Goal: Task Accomplishment & Management: Complete application form

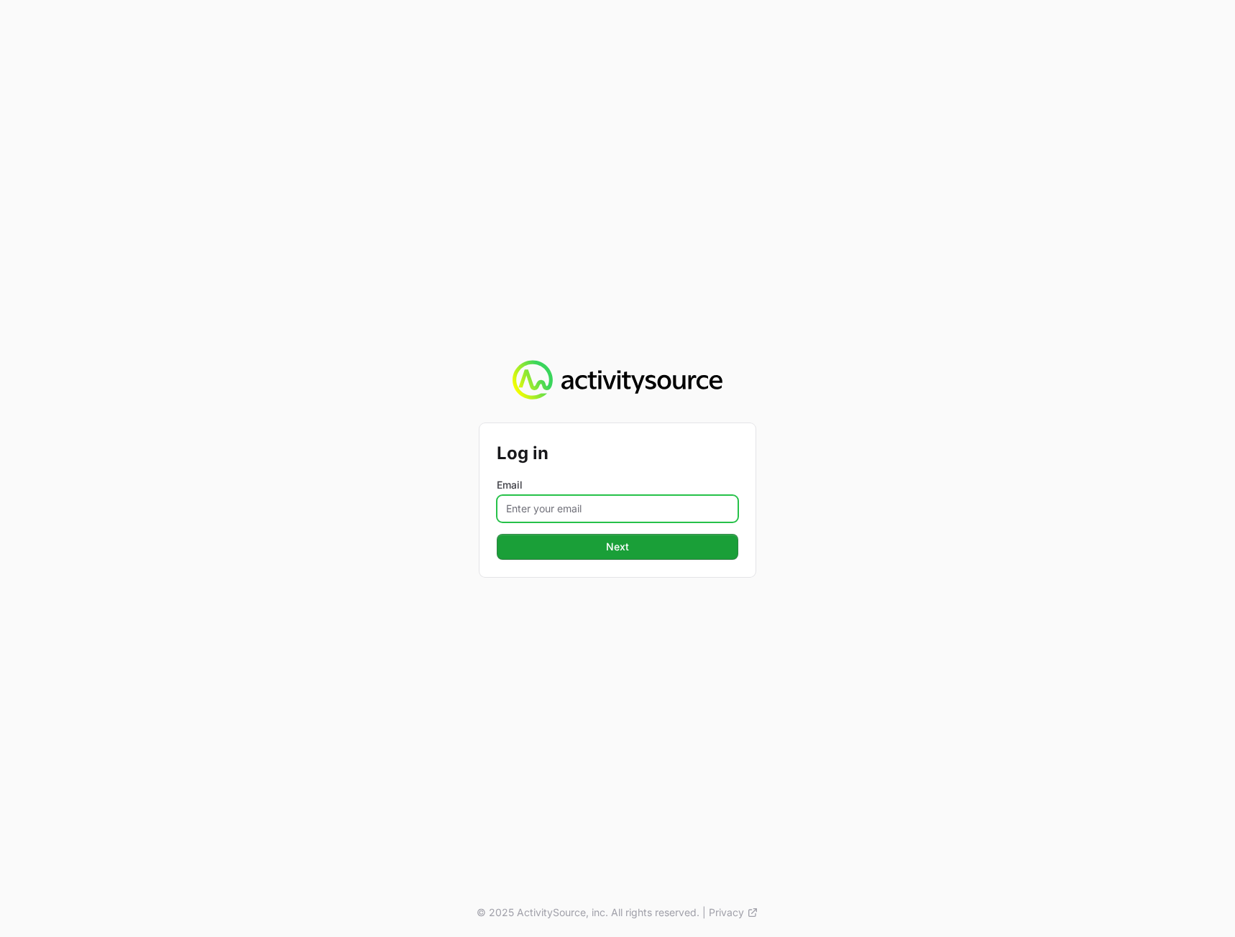
click at [534, 505] on input "Email" at bounding box center [617, 508] width 241 height 27
type input "peter@activitysource.com"
drag, startPoint x: 433, startPoint y: 643, endPoint x: 499, endPoint y: 618, distance: 70.5
click at [438, 643] on div "Log in Email peter@activitysource.com Next © 2025 ActivitySource, inc. All righ…" at bounding box center [617, 468] width 1235 height 937
click at [650, 551] on button "Next" at bounding box center [617, 547] width 241 height 26
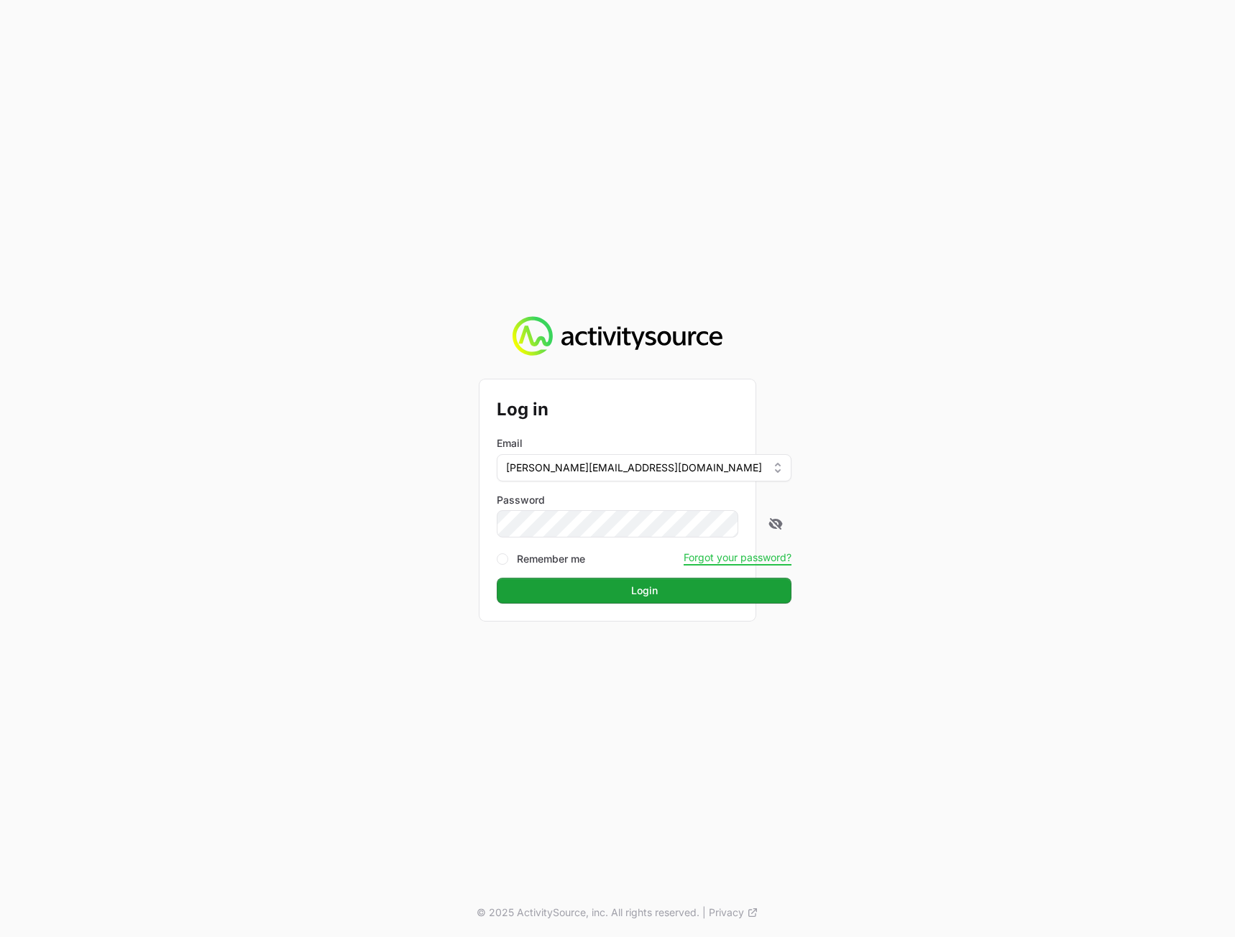
click at [1064, 568] on div "Log in Email peter@activitysource.com Password Remember me Forgot your password…" at bounding box center [617, 468] width 1235 height 937
click at [570, 602] on button "Login" at bounding box center [644, 591] width 295 height 26
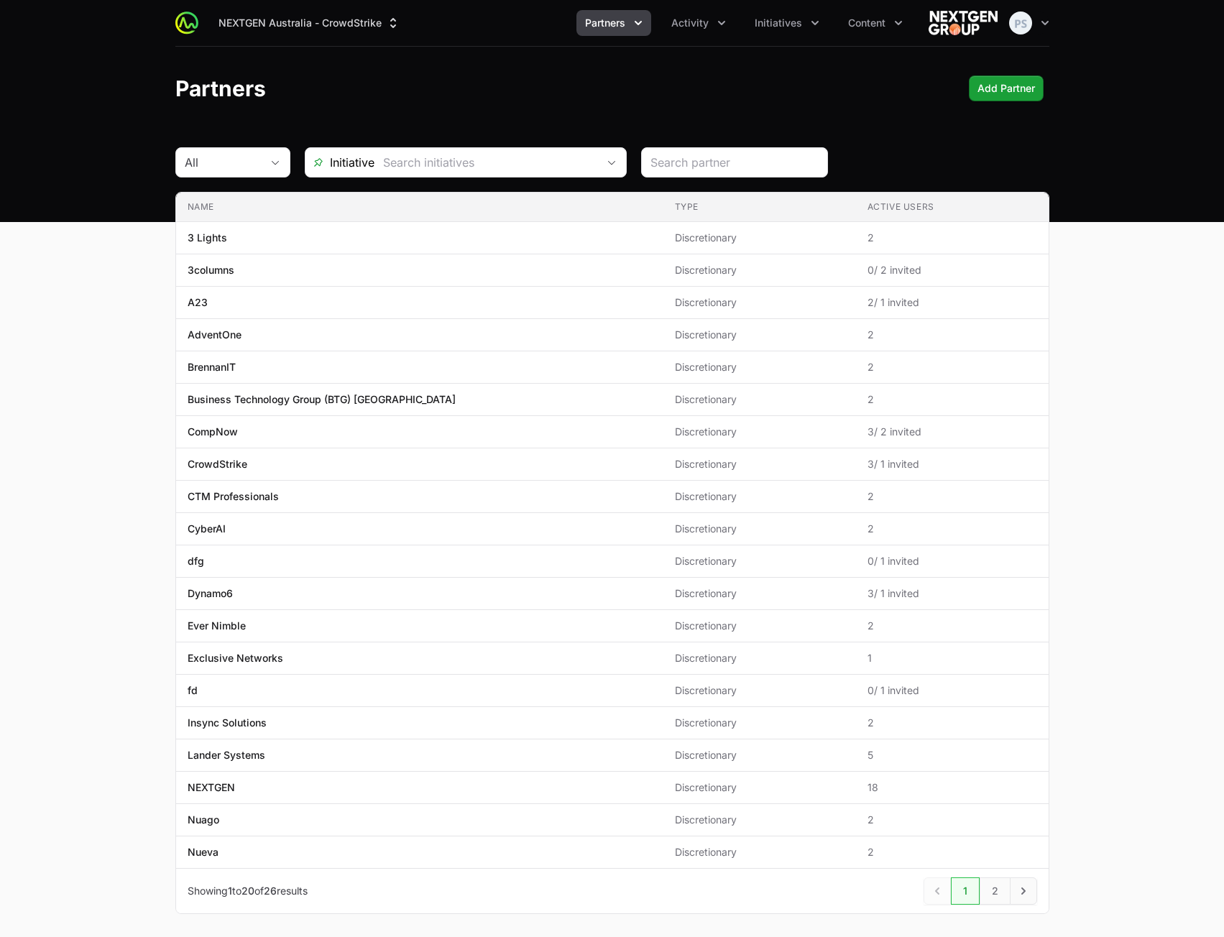
click at [1099, 412] on main "All Initiative Name Type Active Users Name 3 Lights Type Discretionary Active U…" at bounding box center [612, 547] width 1224 height 801
click at [636, 26] on icon "Partners menu" at bounding box center [638, 23] width 14 height 14
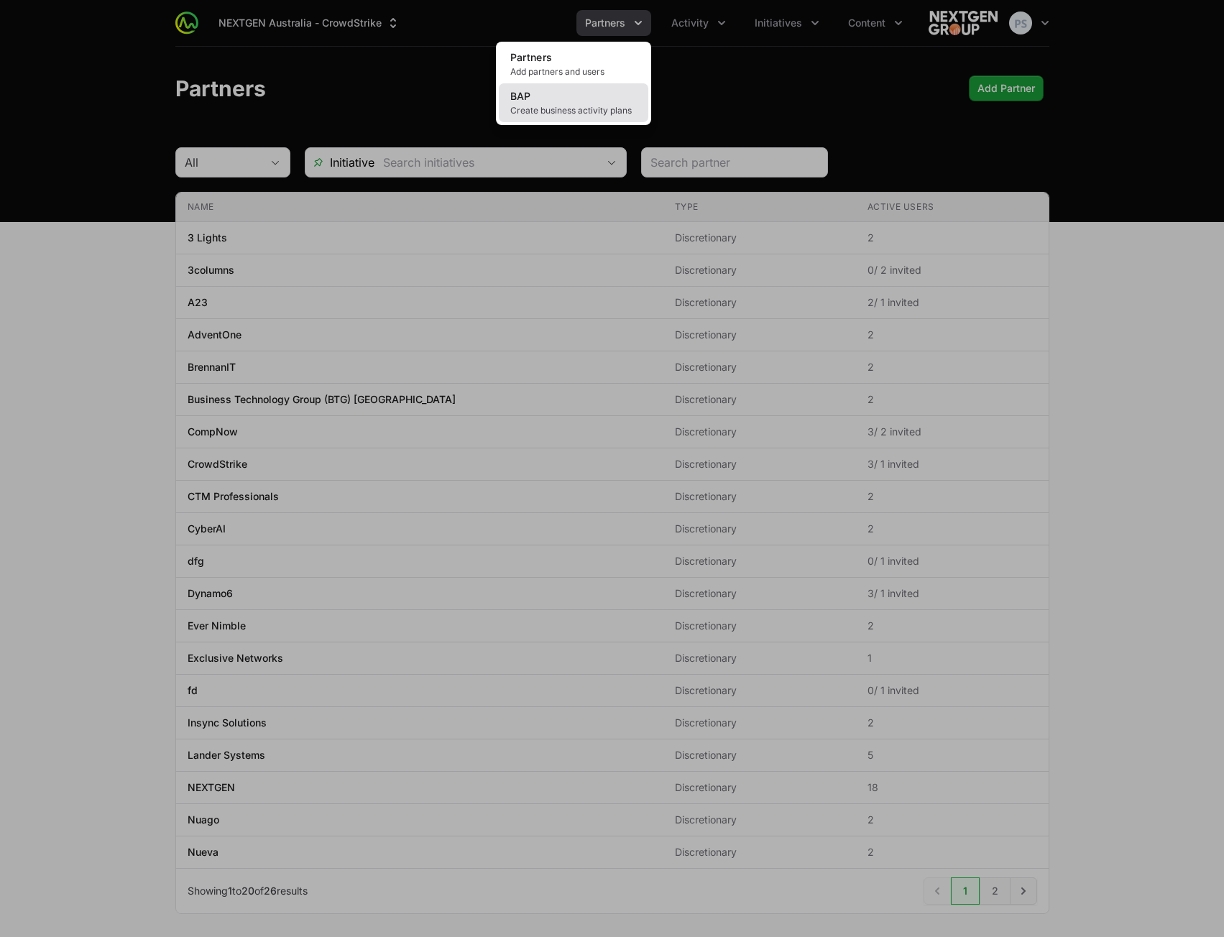
click at [577, 108] on span "Create business activity plans" at bounding box center [573, 110] width 126 height 11
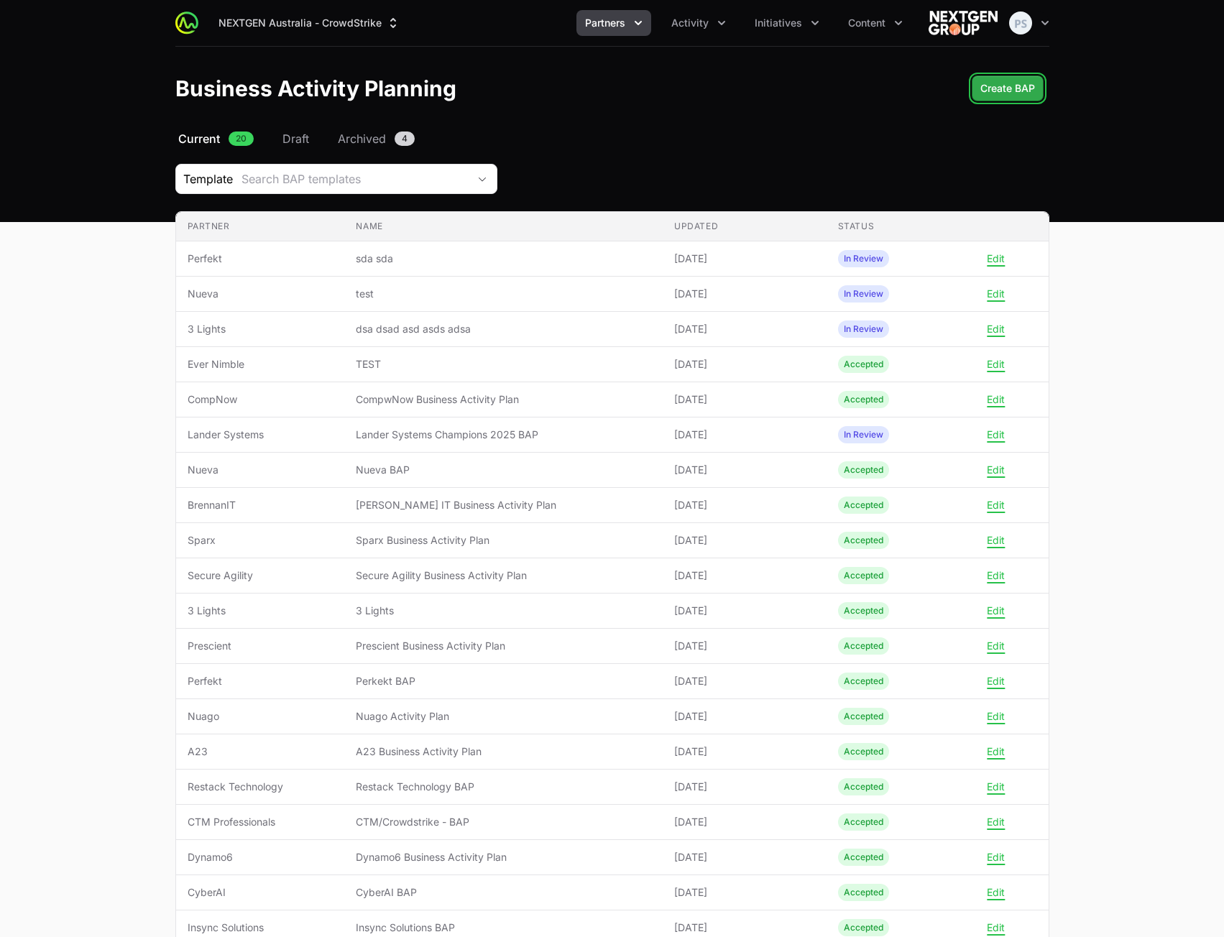
click at [1021, 87] on span "Create BAP" at bounding box center [1007, 88] width 55 height 17
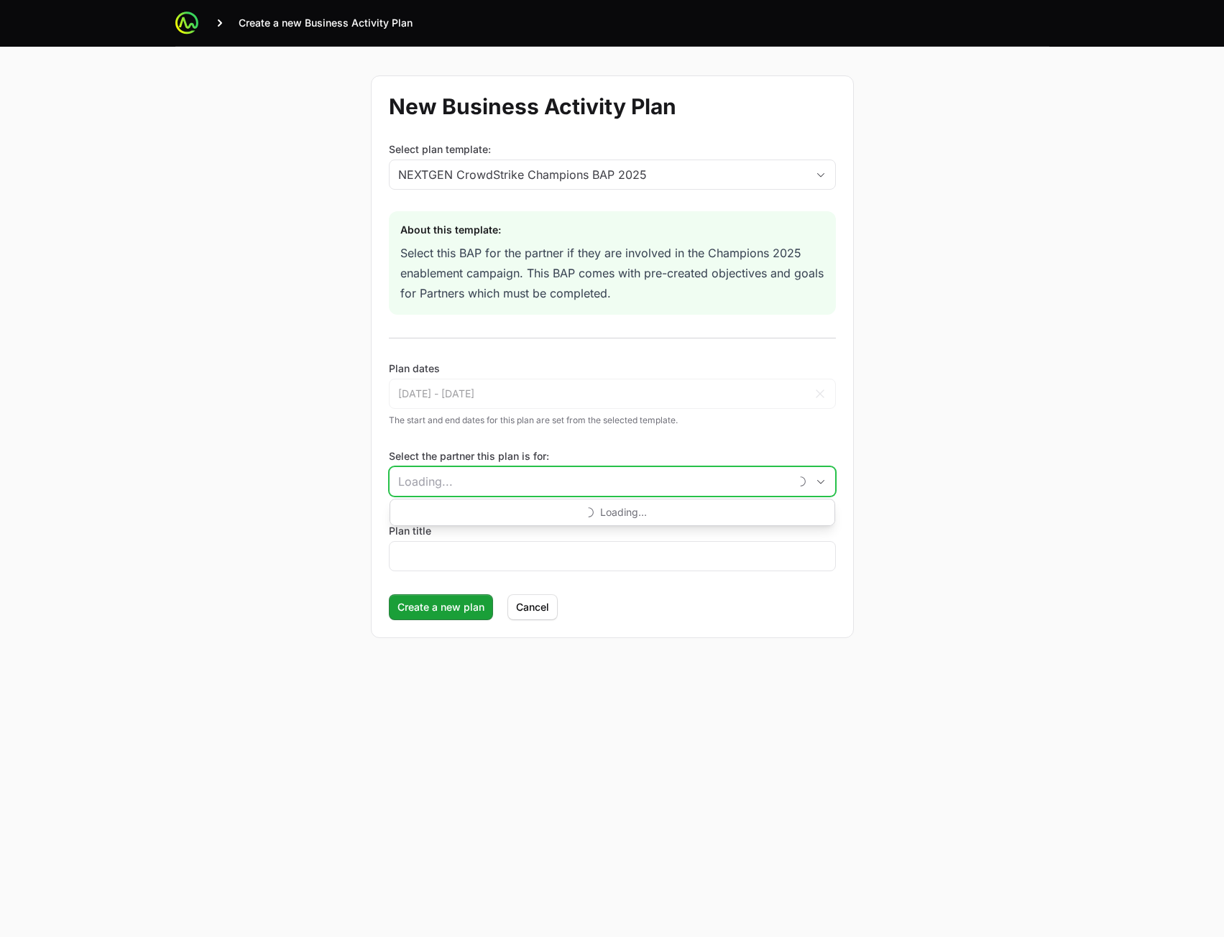
click at [580, 482] on input "Select the partner this plan is for:" at bounding box center [590, 481] width 400 height 29
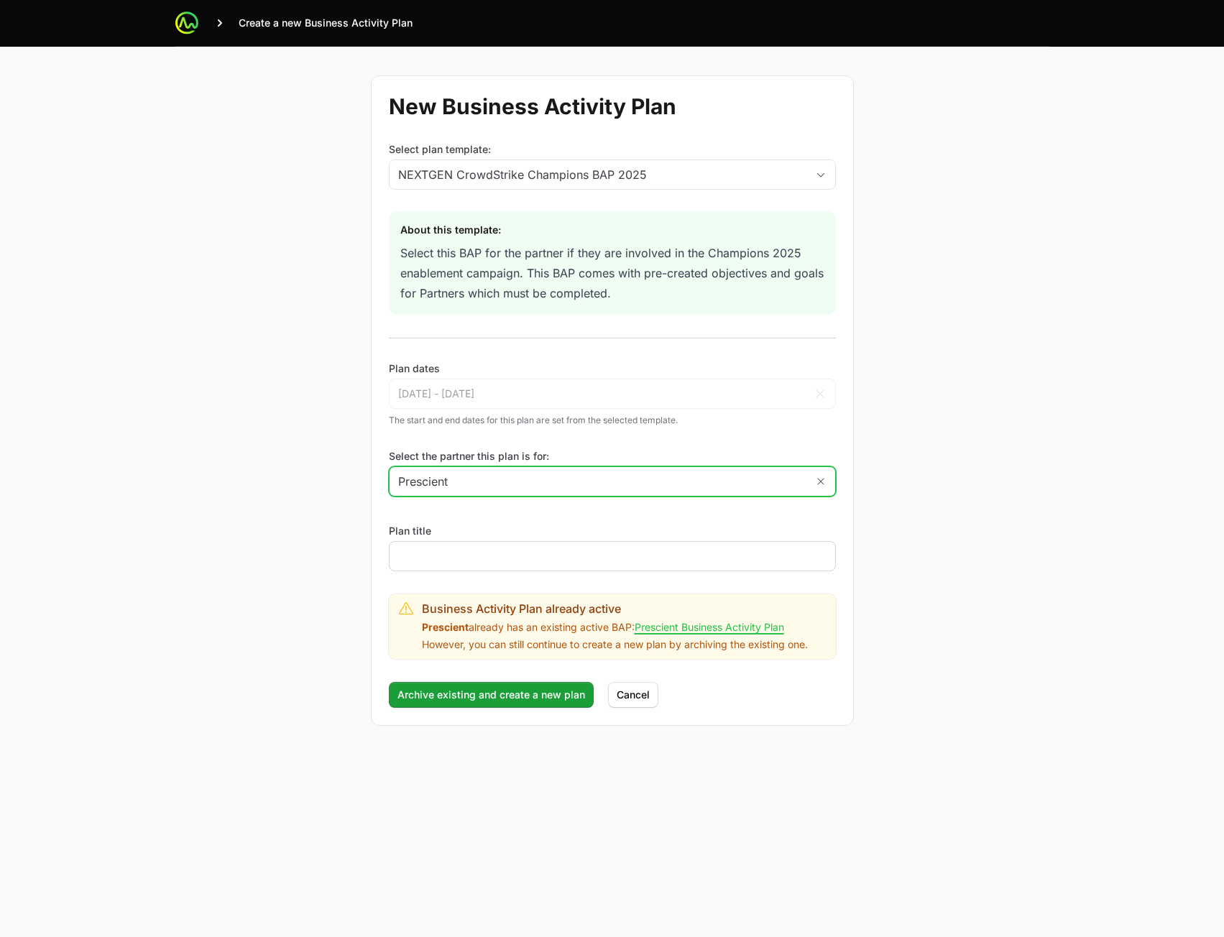
type input "Prescient"
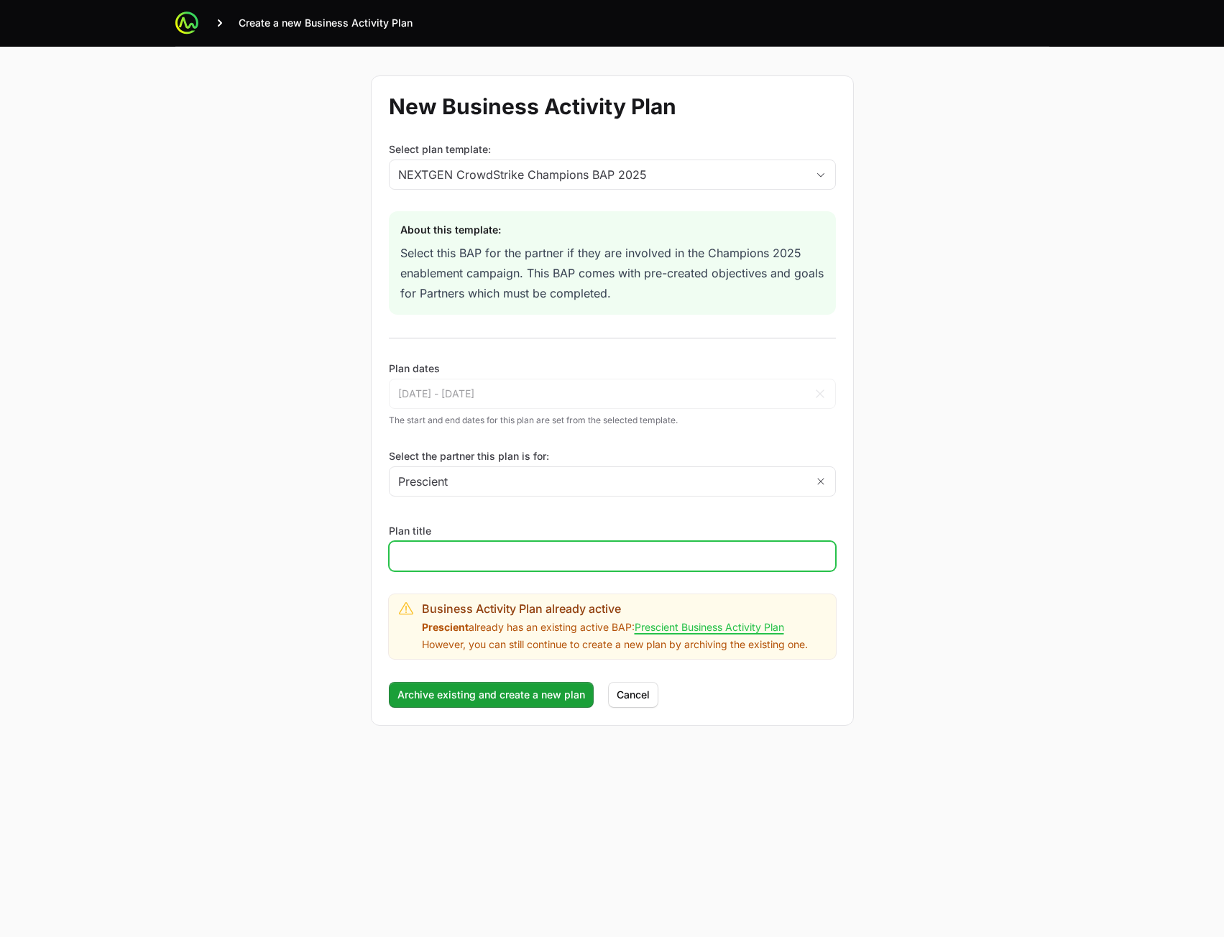
click at [494, 558] on input "Plan title" at bounding box center [612, 556] width 428 height 17
type input "Test 123"
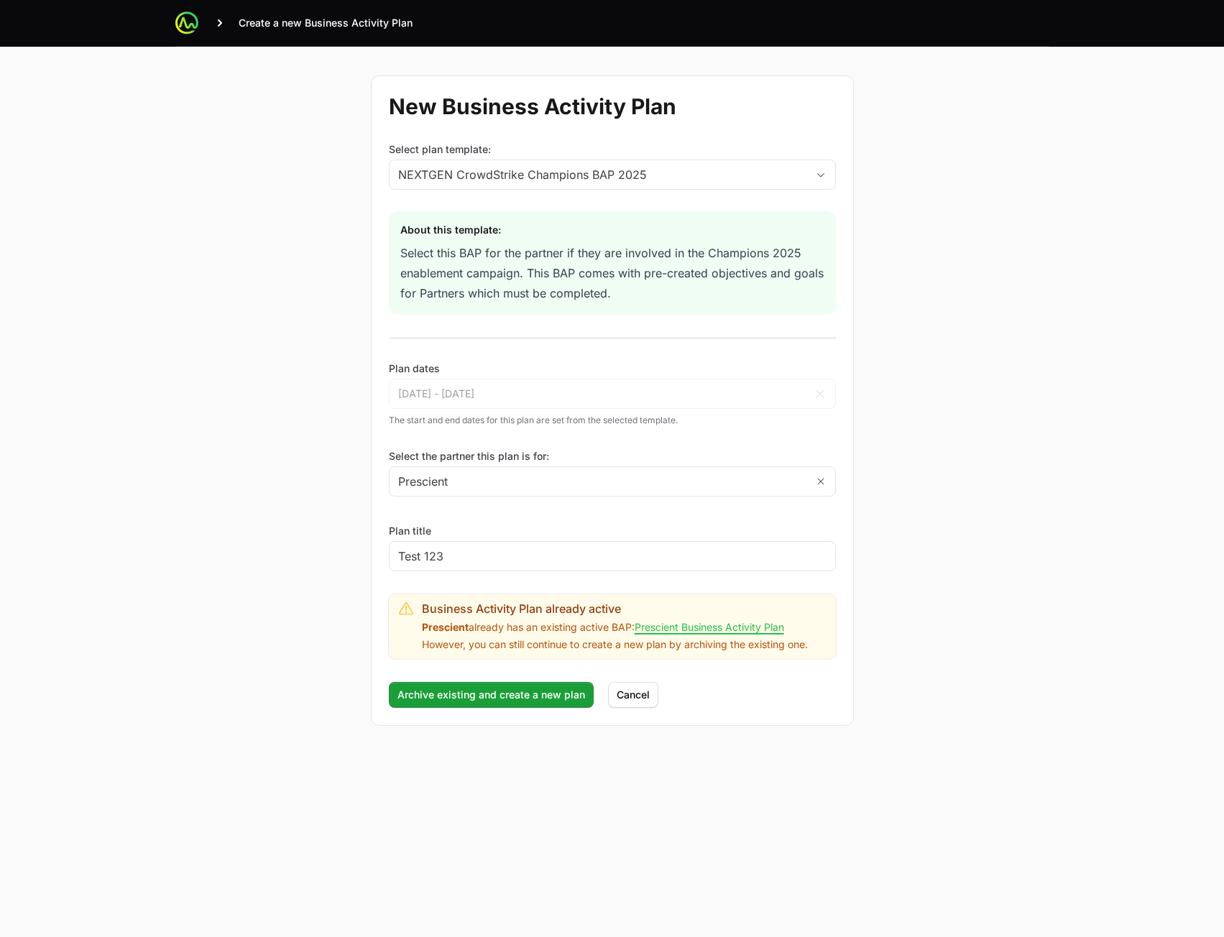
click at [1042, 517] on div "New Business Activity Plan Select plan template: NEXTGEN CrowdStrike Champions …" at bounding box center [612, 401] width 920 height 708
click at [520, 684] on button "Archive existing and create a new plan" at bounding box center [491, 695] width 205 height 26
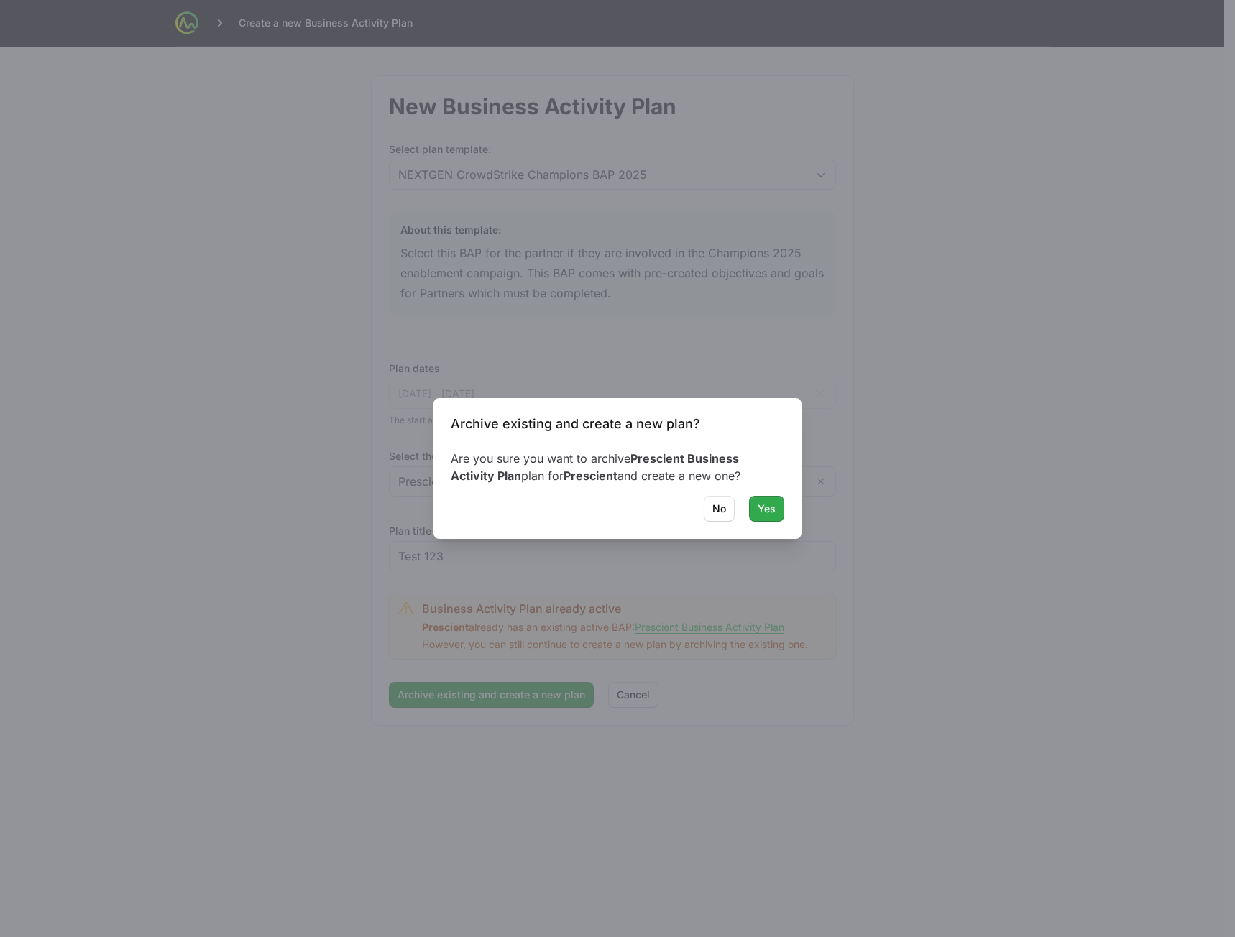
click at [774, 497] on button "Yes" at bounding box center [766, 509] width 35 height 26
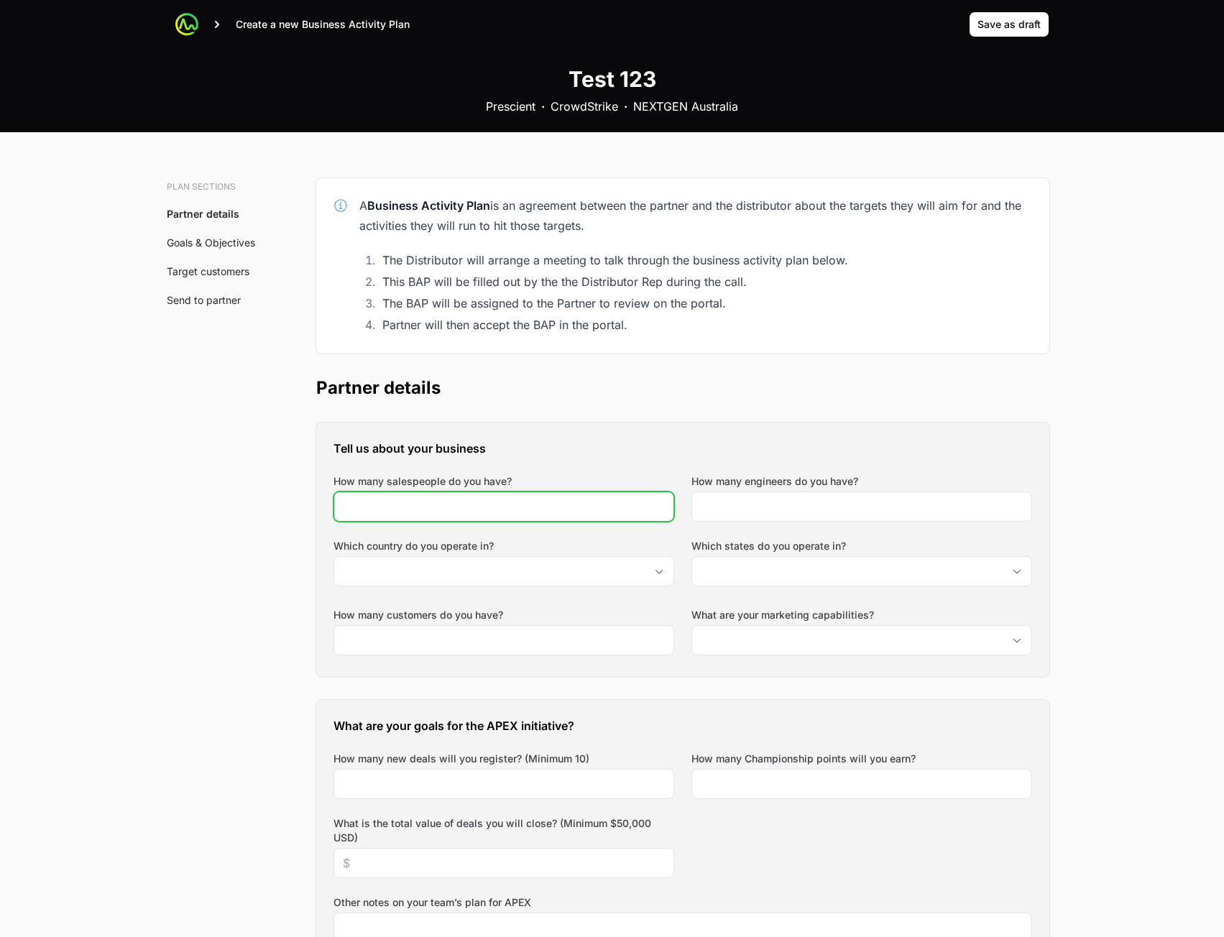
click at [611, 499] on input "How many salespeople do you have?" at bounding box center [504, 506] width 322 height 17
type input "3"
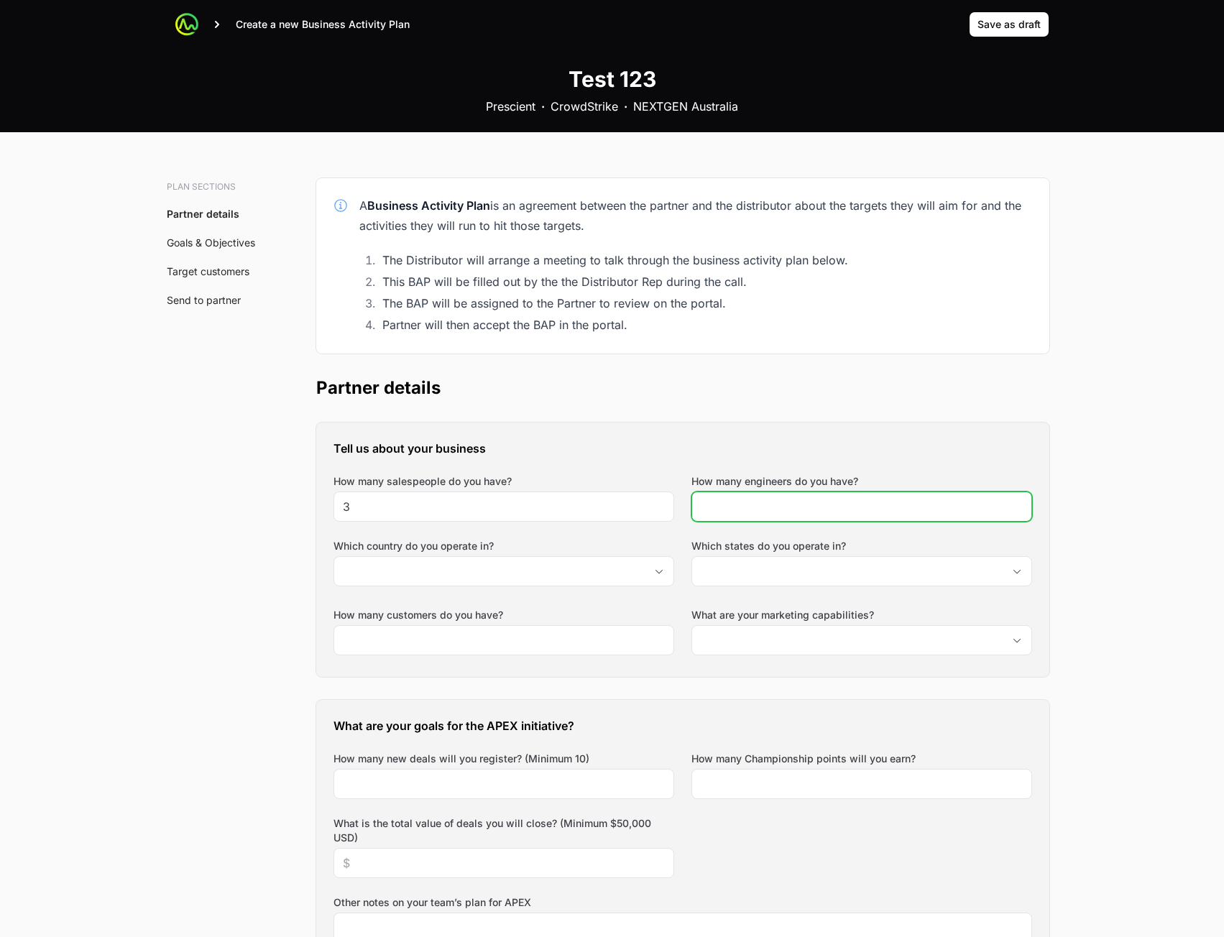
click at [805, 512] on input "How many engineers do you have?" at bounding box center [862, 506] width 322 height 17
type input "3"
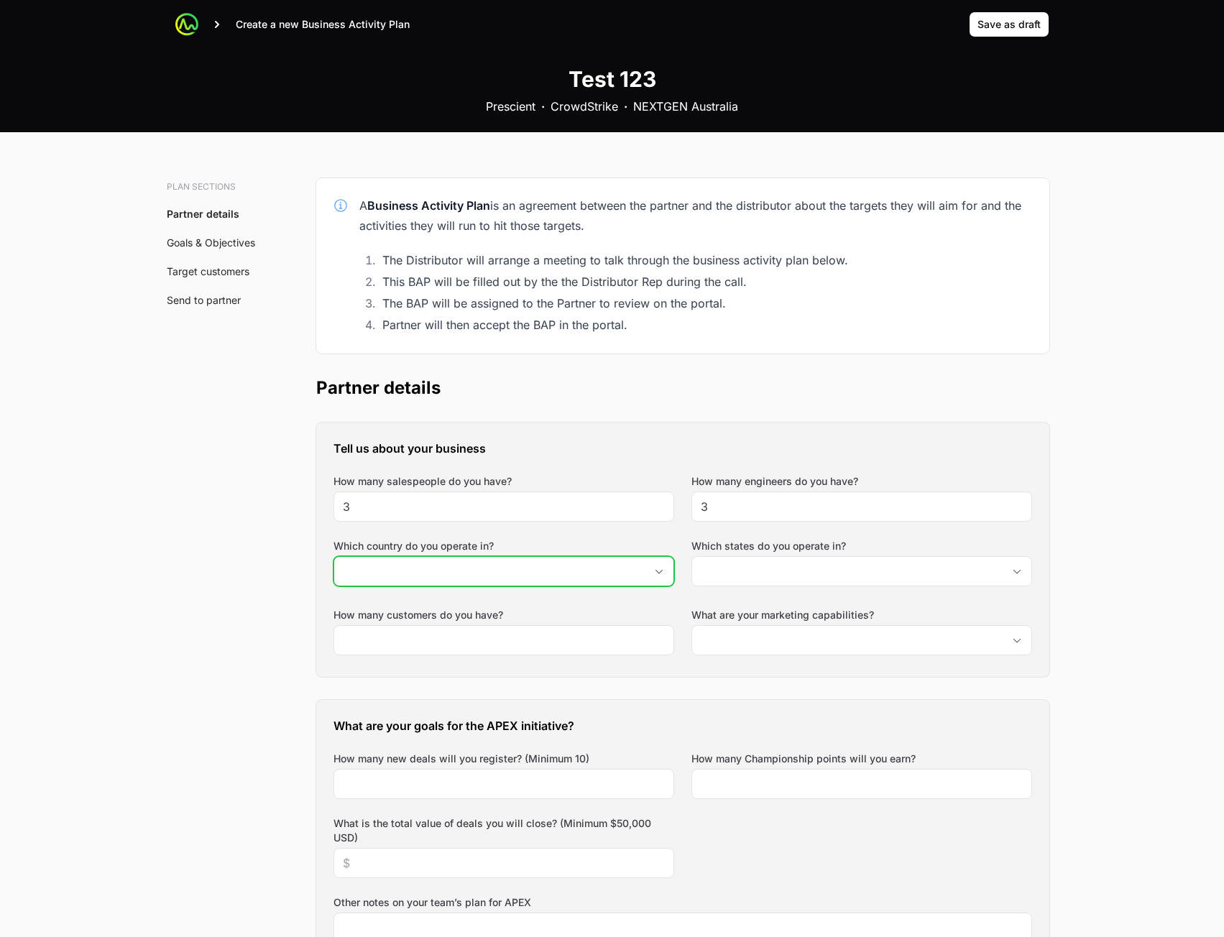
click at [526, 583] on input "Which country do you operate in?" at bounding box center [489, 571] width 310 height 29
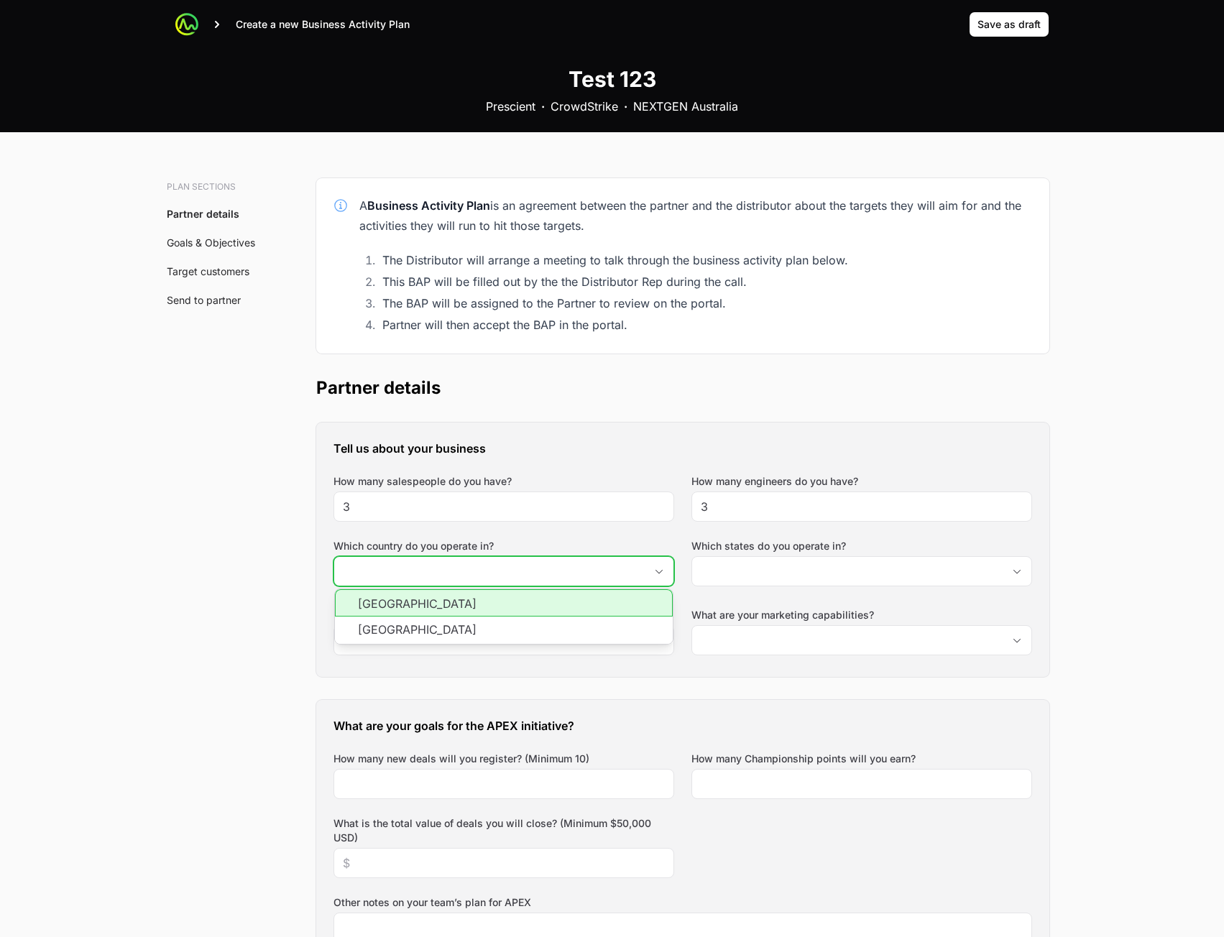
click at [530, 612] on li "Australia" at bounding box center [504, 602] width 338 height 27
type input "Australia"
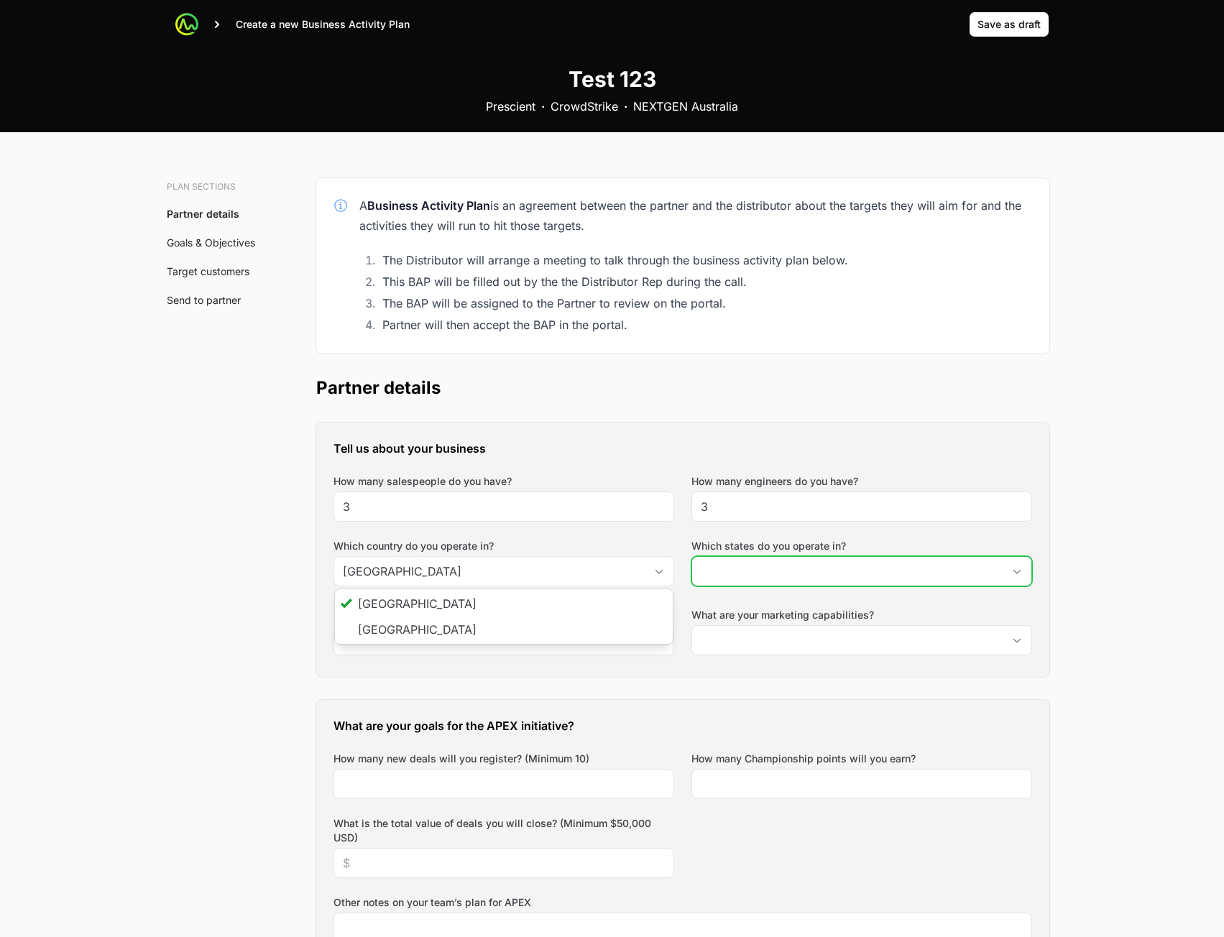
click at [808, 579] on input "Which states do you operate in?" at bounding box center [847, 571] width 310 height 29
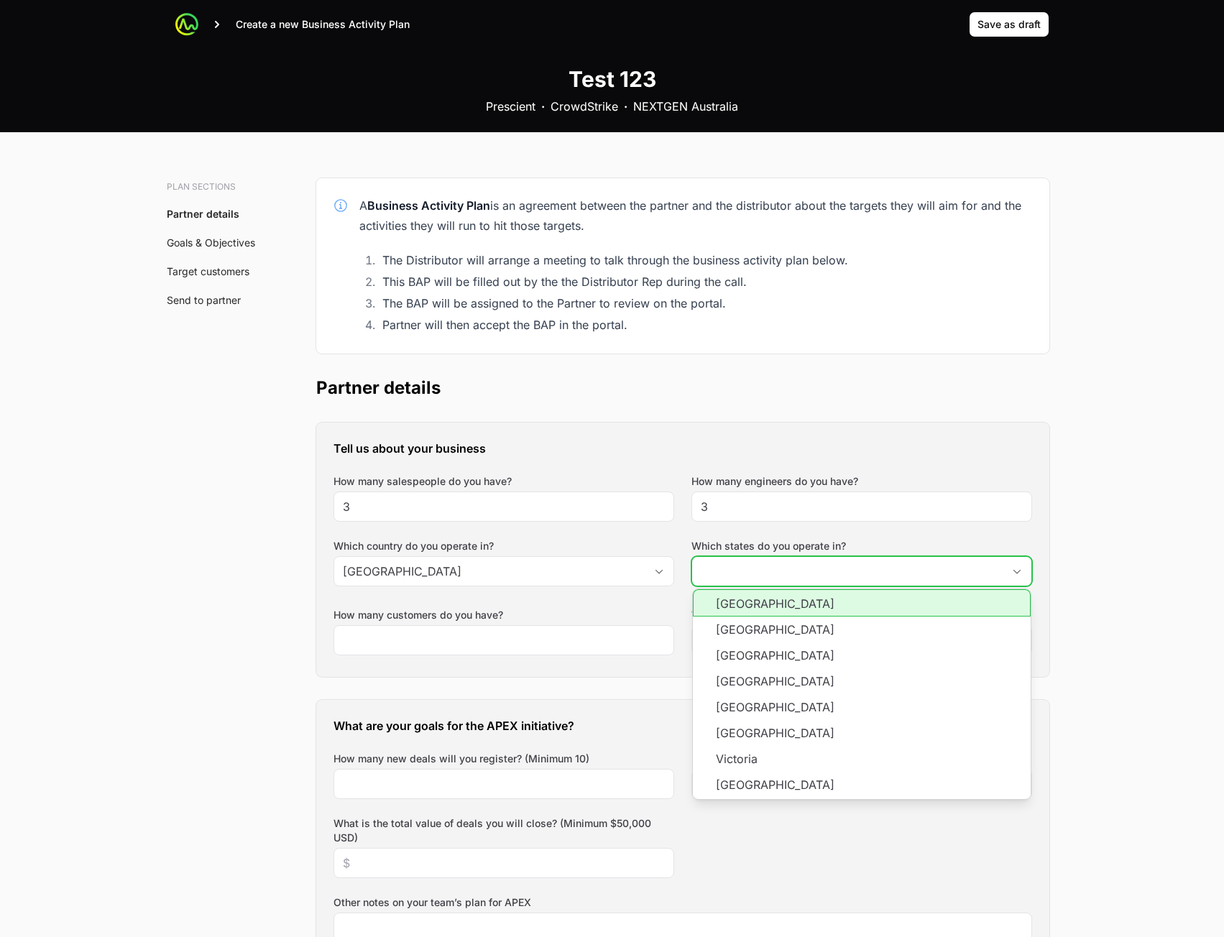
click at [791, 609] on li "Australian Capital Territory" at bounding box center [862, 602] width 338 height 27
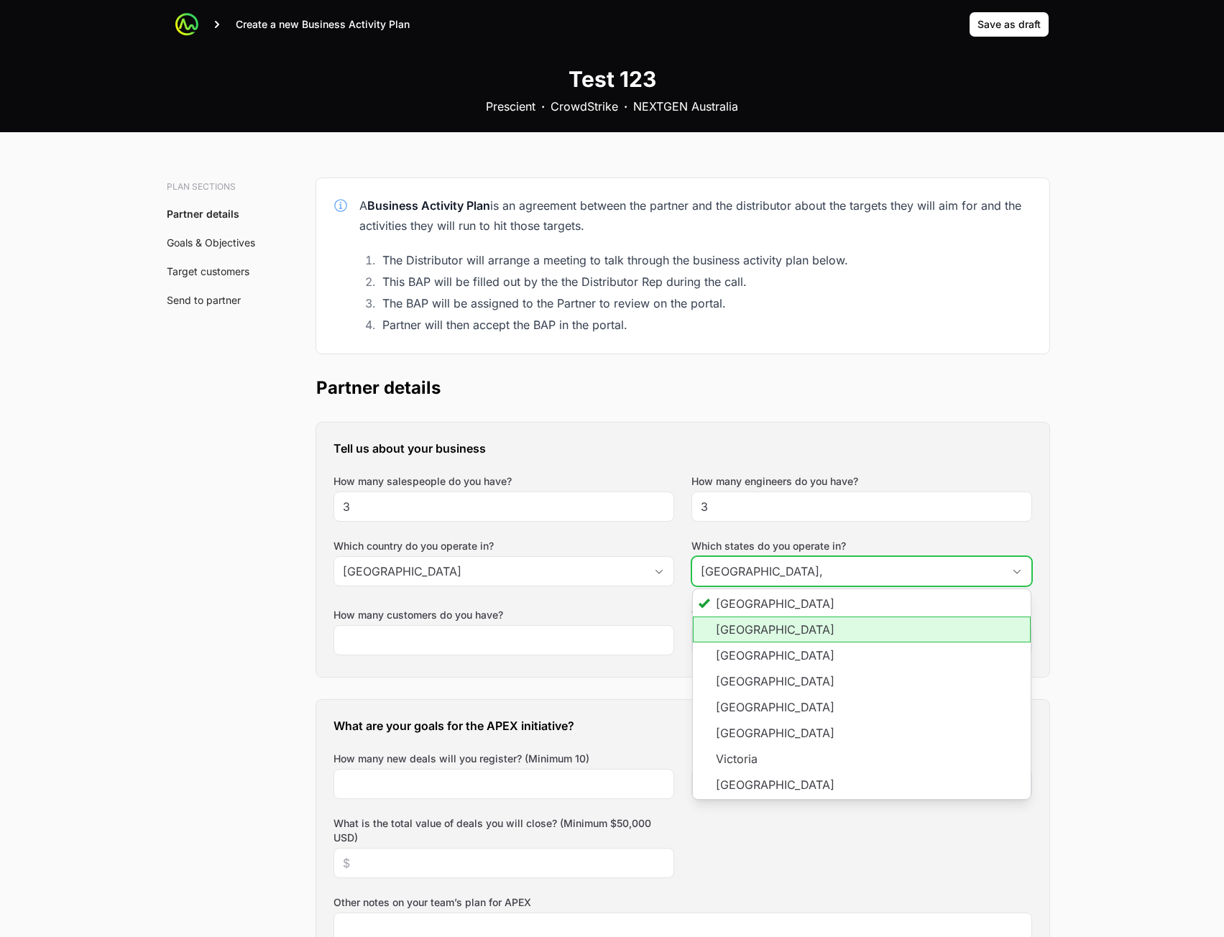
click at [786, 627] on li "New South Wales" at bounding box center [862, 630] width 338 height 26
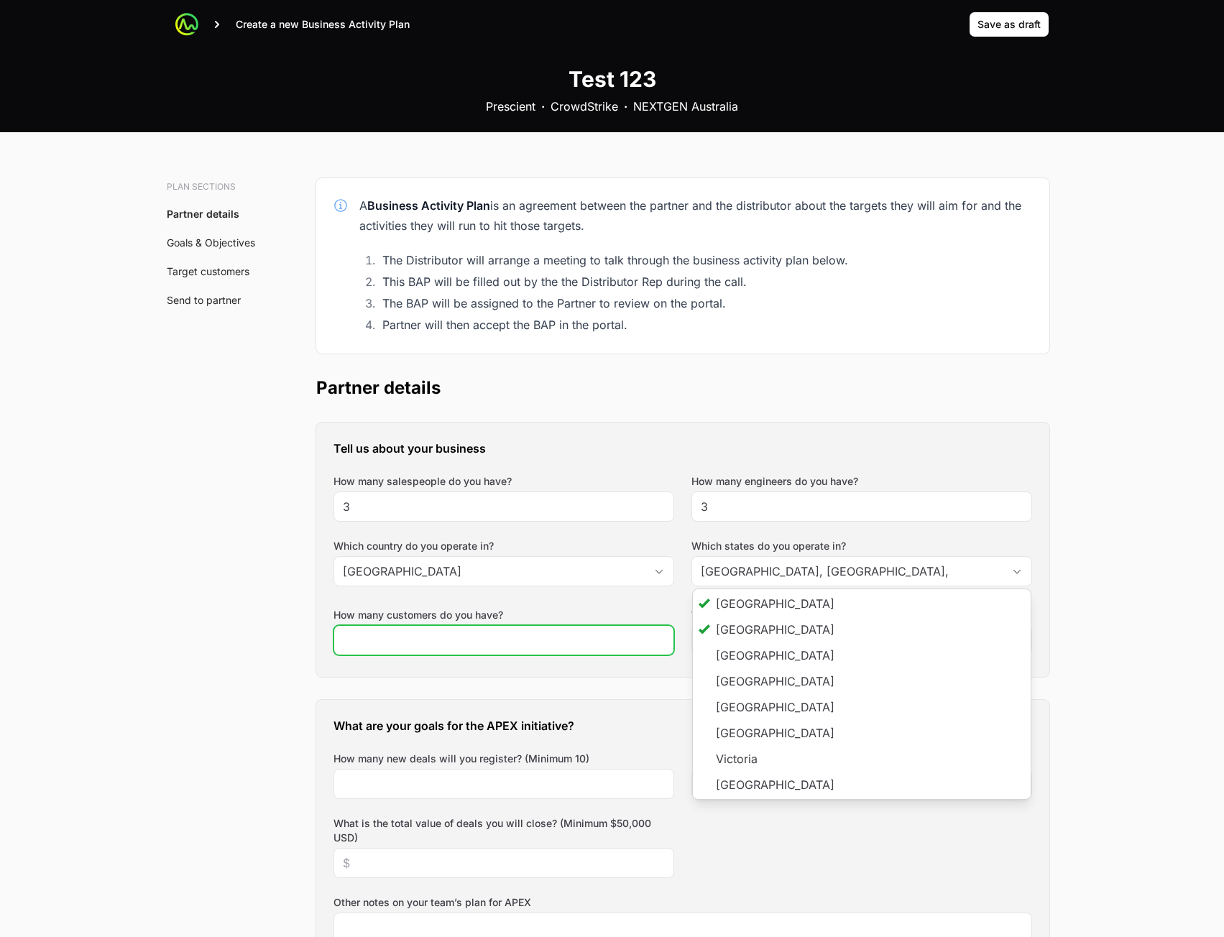
type input "Australian Capital Territory, New South Wales"
click at [510, 640] on input "How many customers do you have?" at bounding box center [504, 640] width 322 height 17
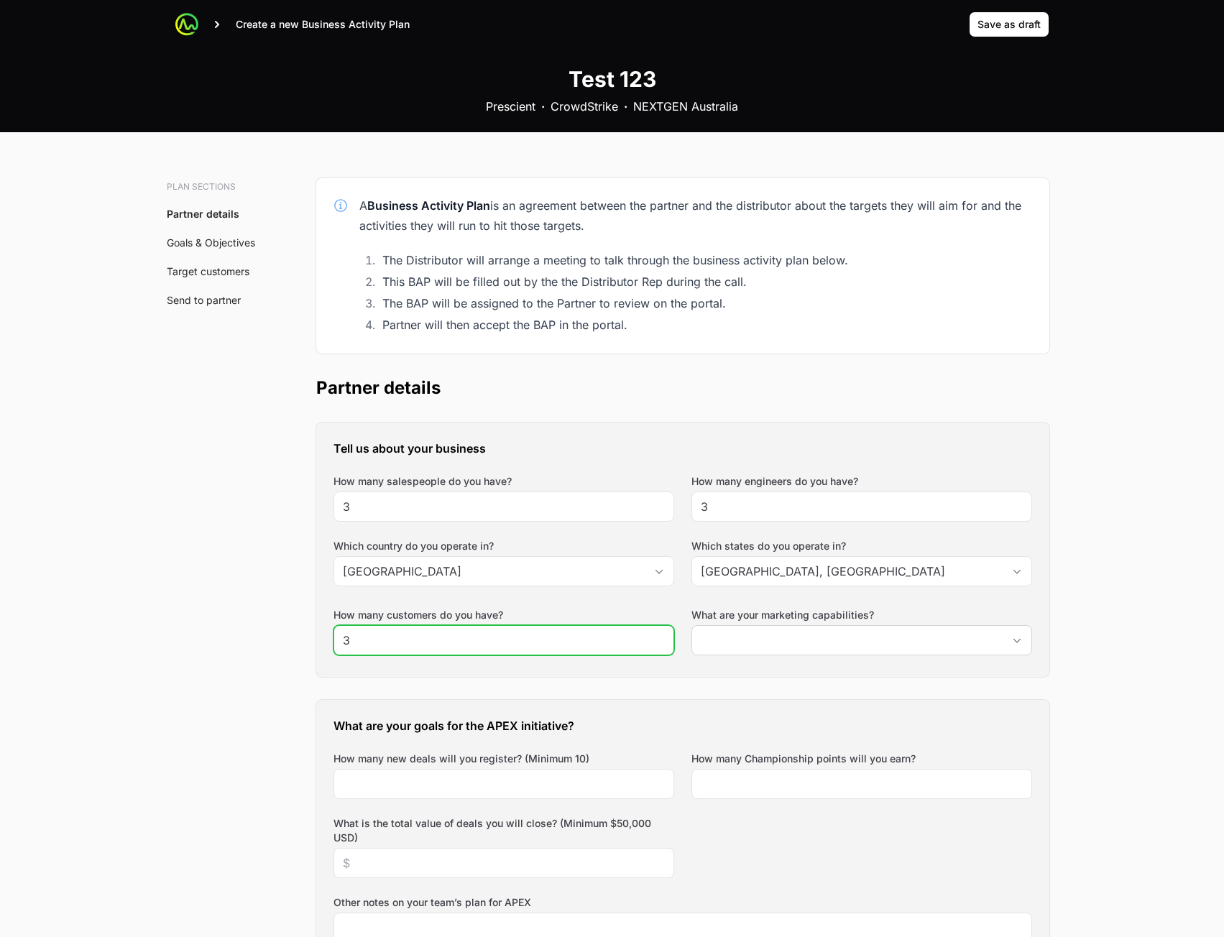
type input "3"
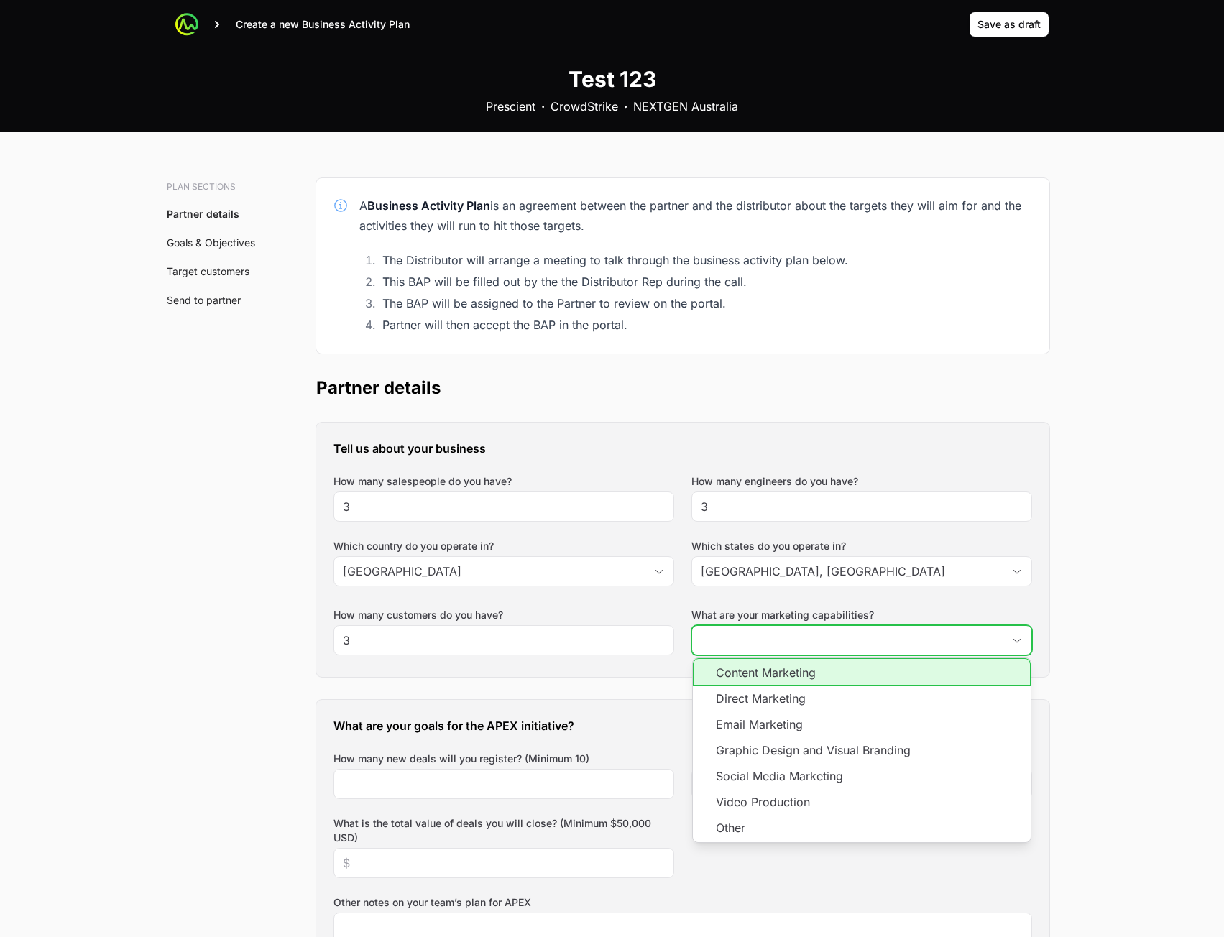
click at [730, 642] on input "What are your marketing capabilities?" at bounding box center [847, 640] width 310 height 29
click at [750, 729] on li "Email Marketing" at bounding box center [862, 725] width 338 height 26
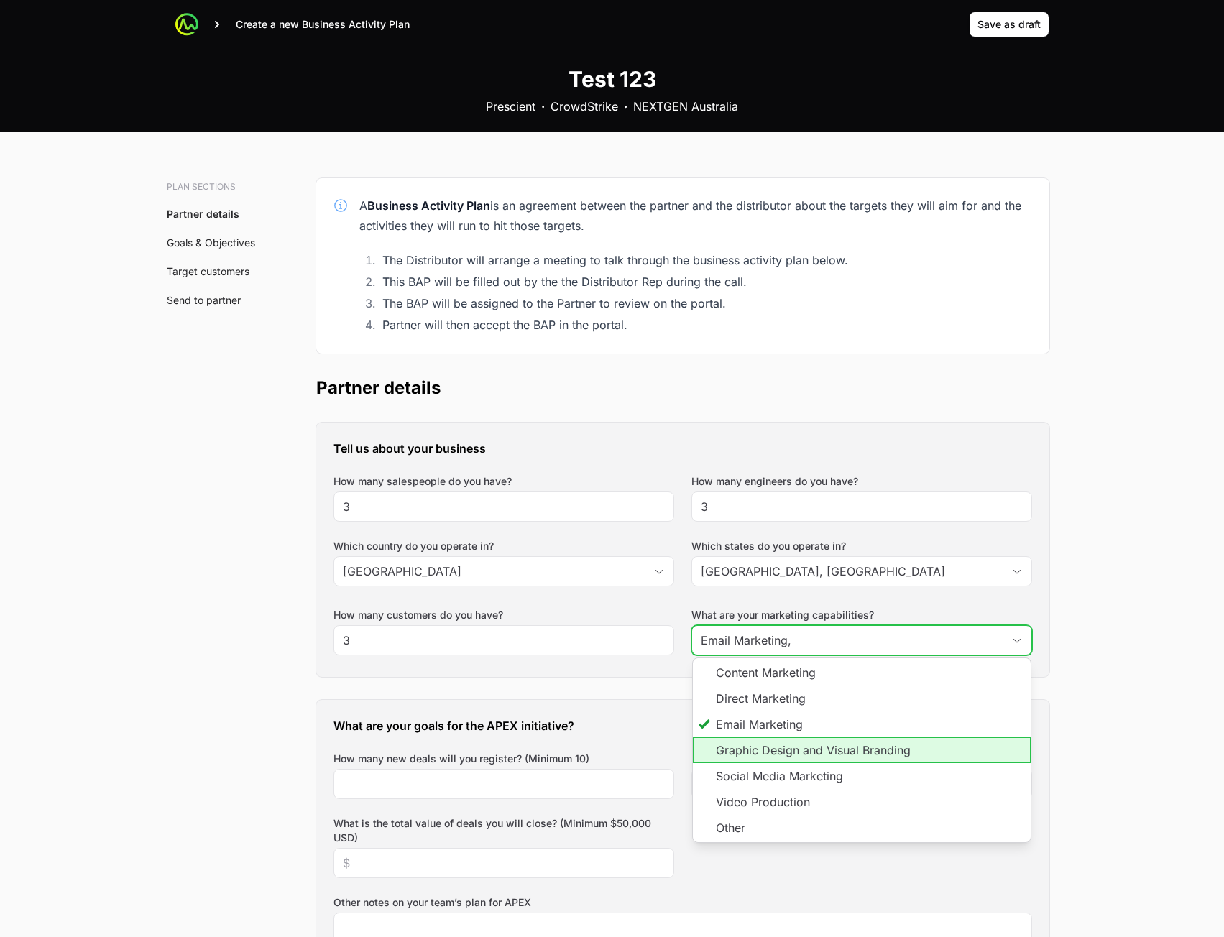
click at [755, 750] on li "Graphic Design and Visual Branding" at bounding box center [862, 750] width 338 height 26
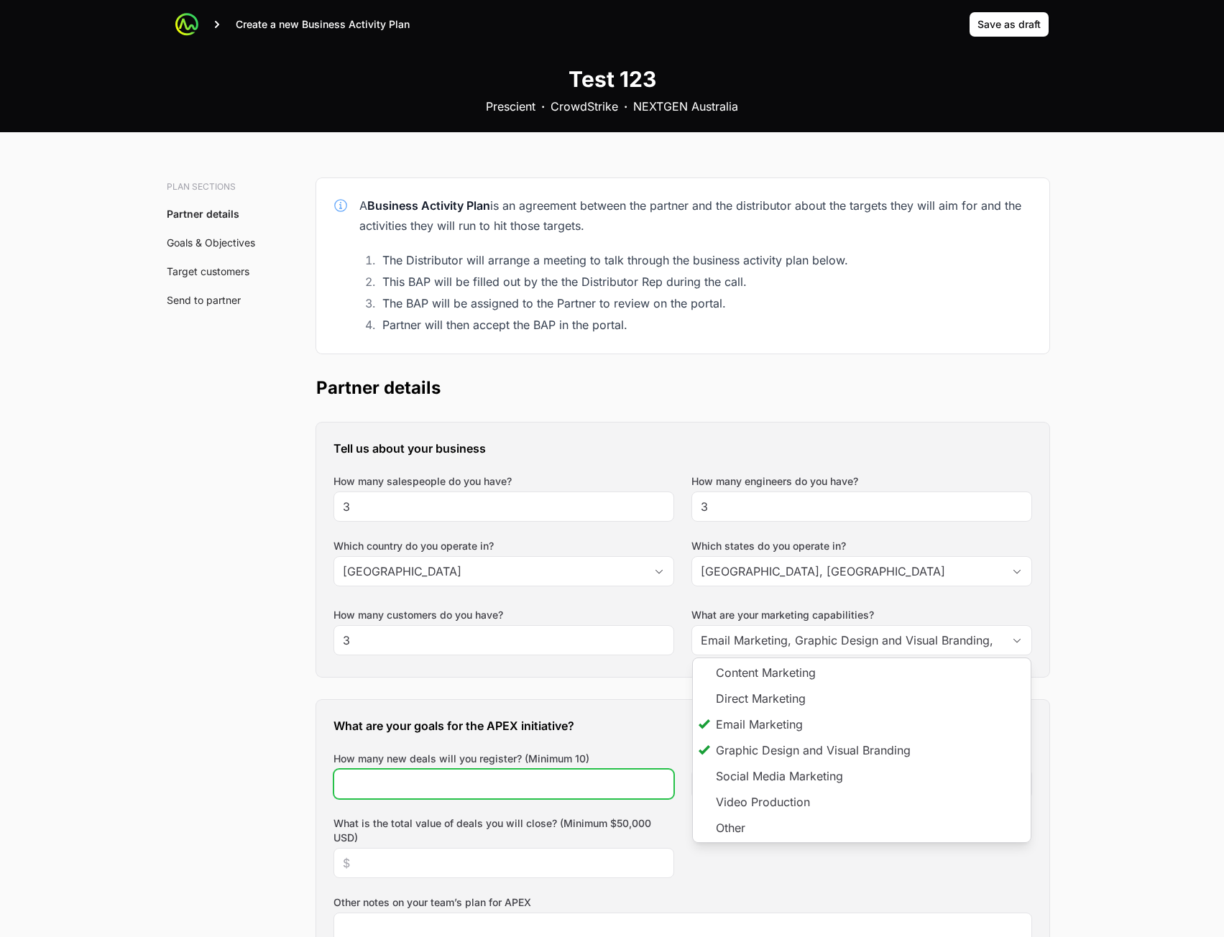
type input "Email Marketing, Graphic Design and Visual Branding"
click at [512, 783] on input "How many new deals will you register? (Minimum 10)" at bounding box center [504, 784] width 322 height 17
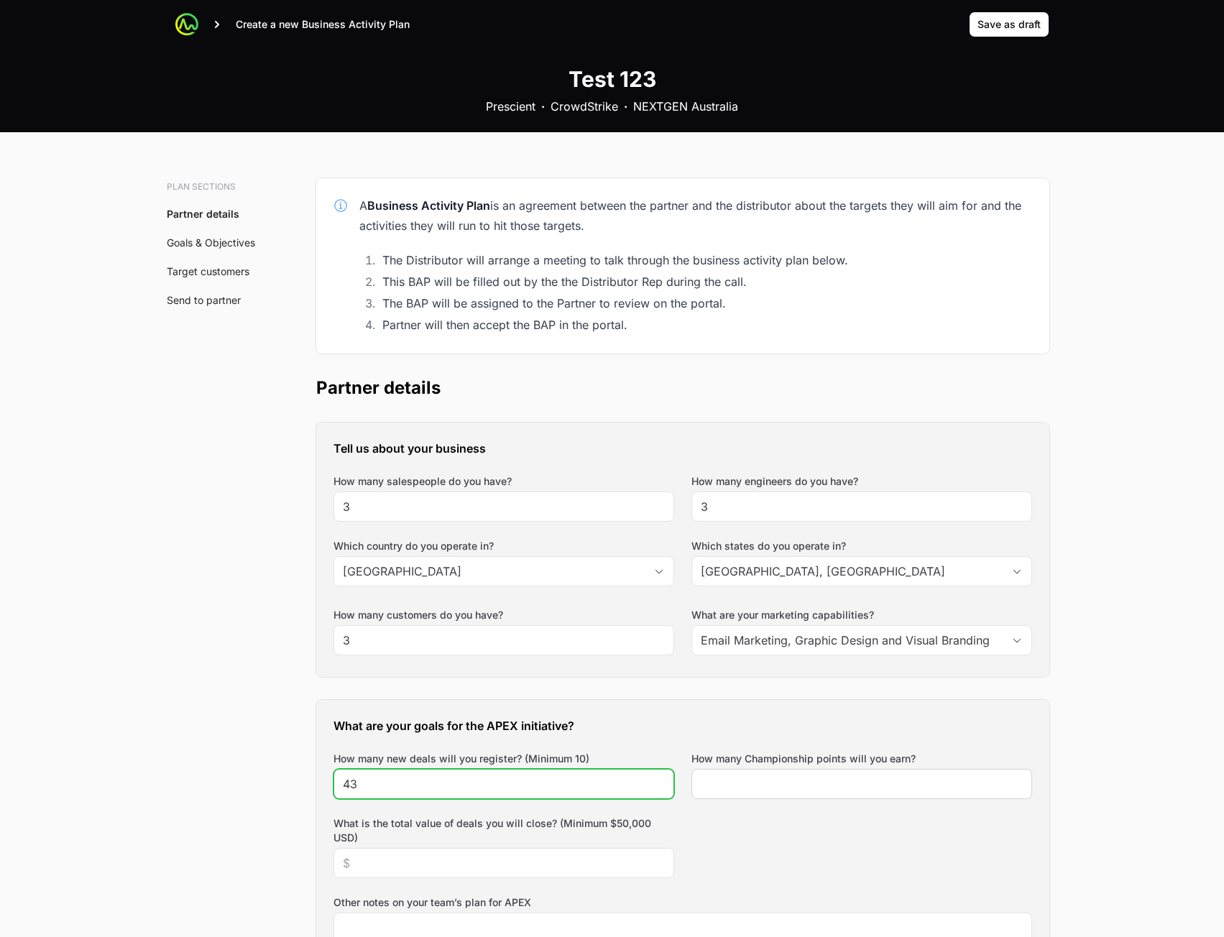
type input "43"
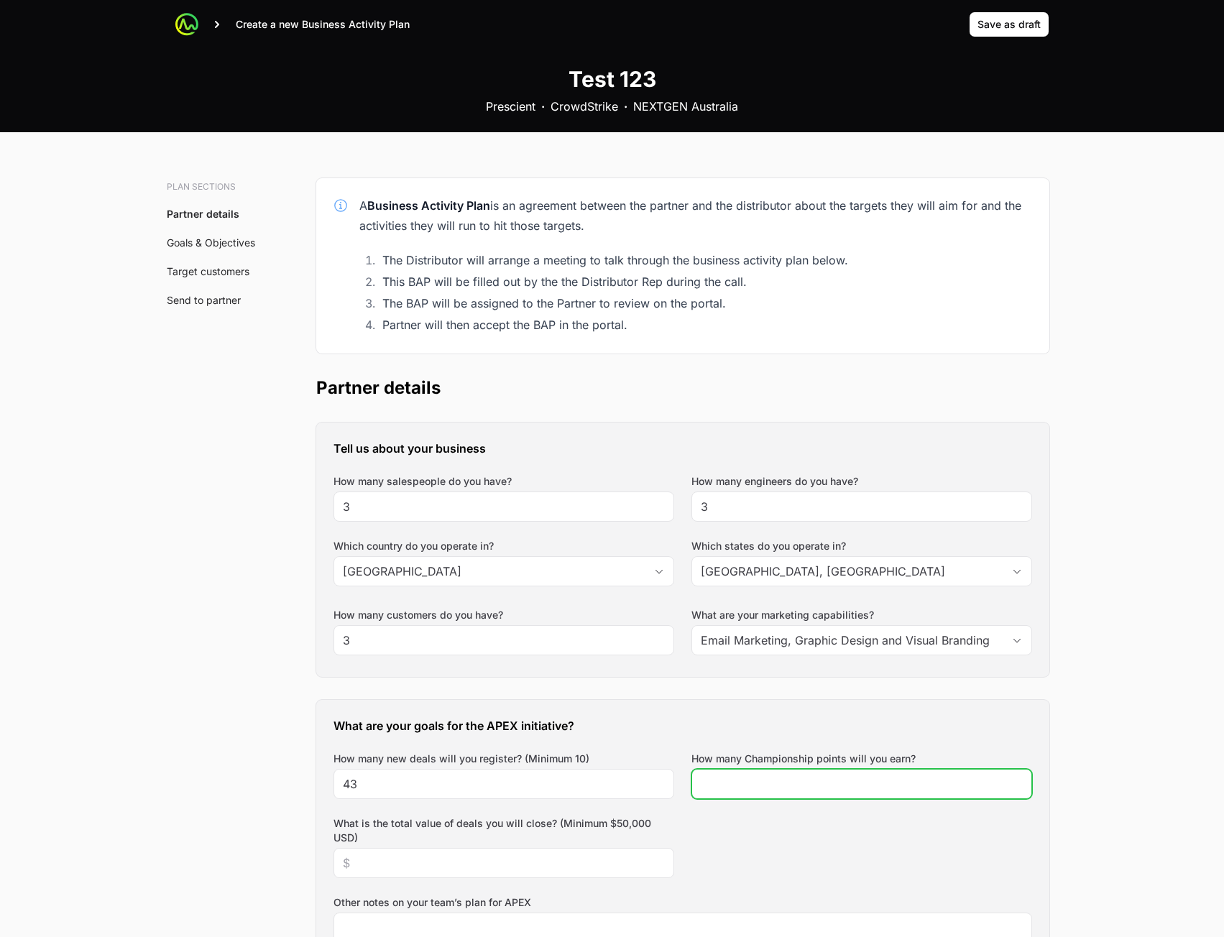
click at [746, 781] on input "How many Championship points will you earn?" at bounding box center [862, 784] width 322 height 17
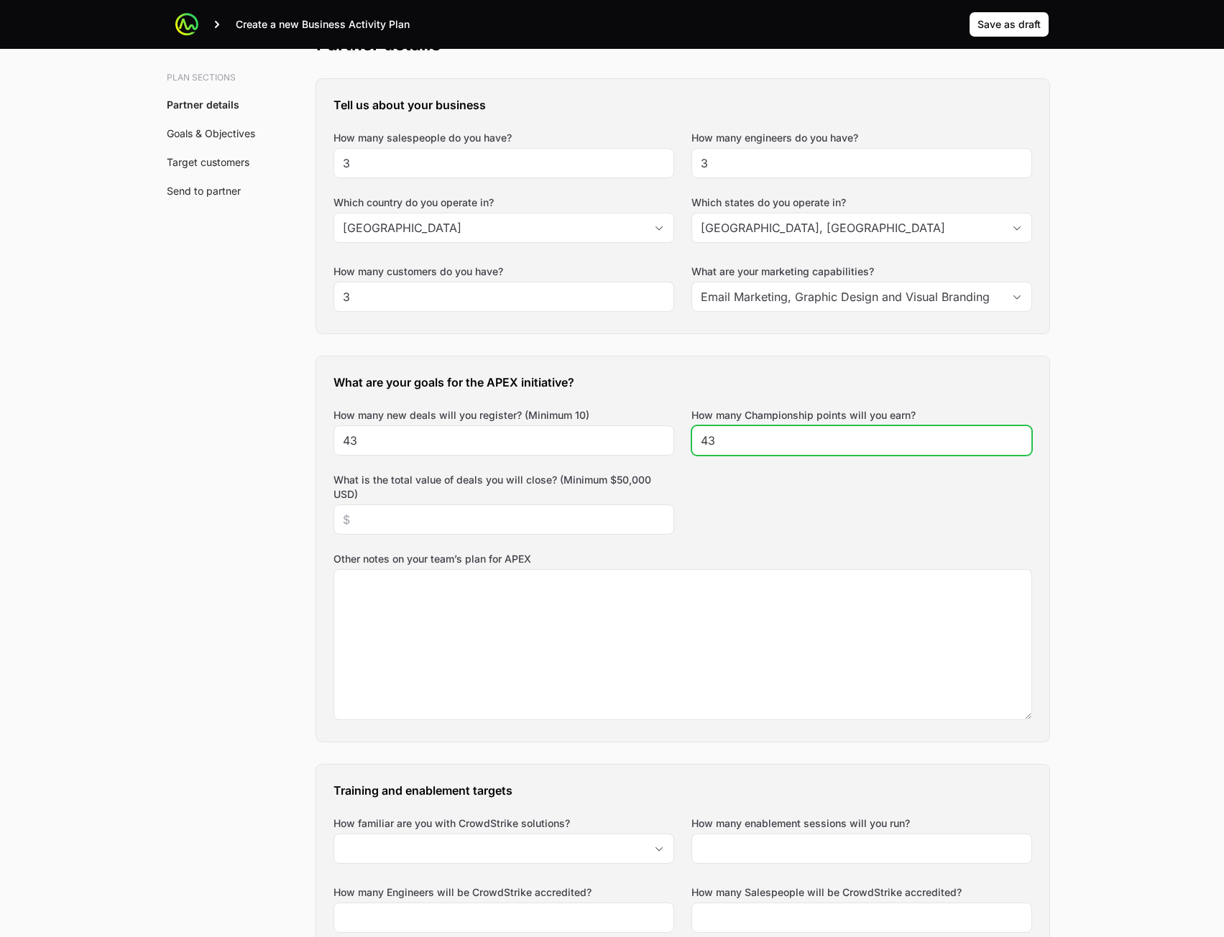
scroll to position [359, 0]
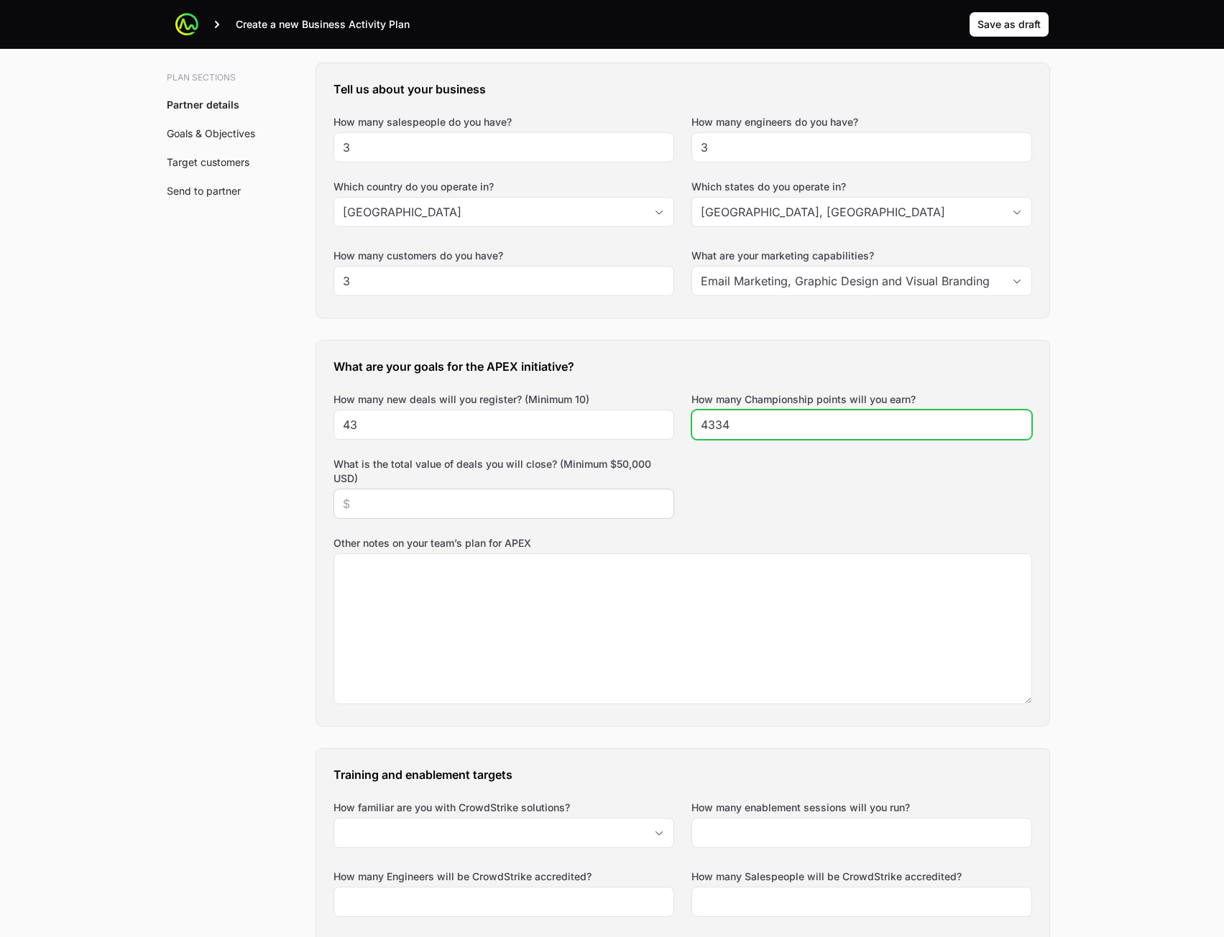
type input "4334"
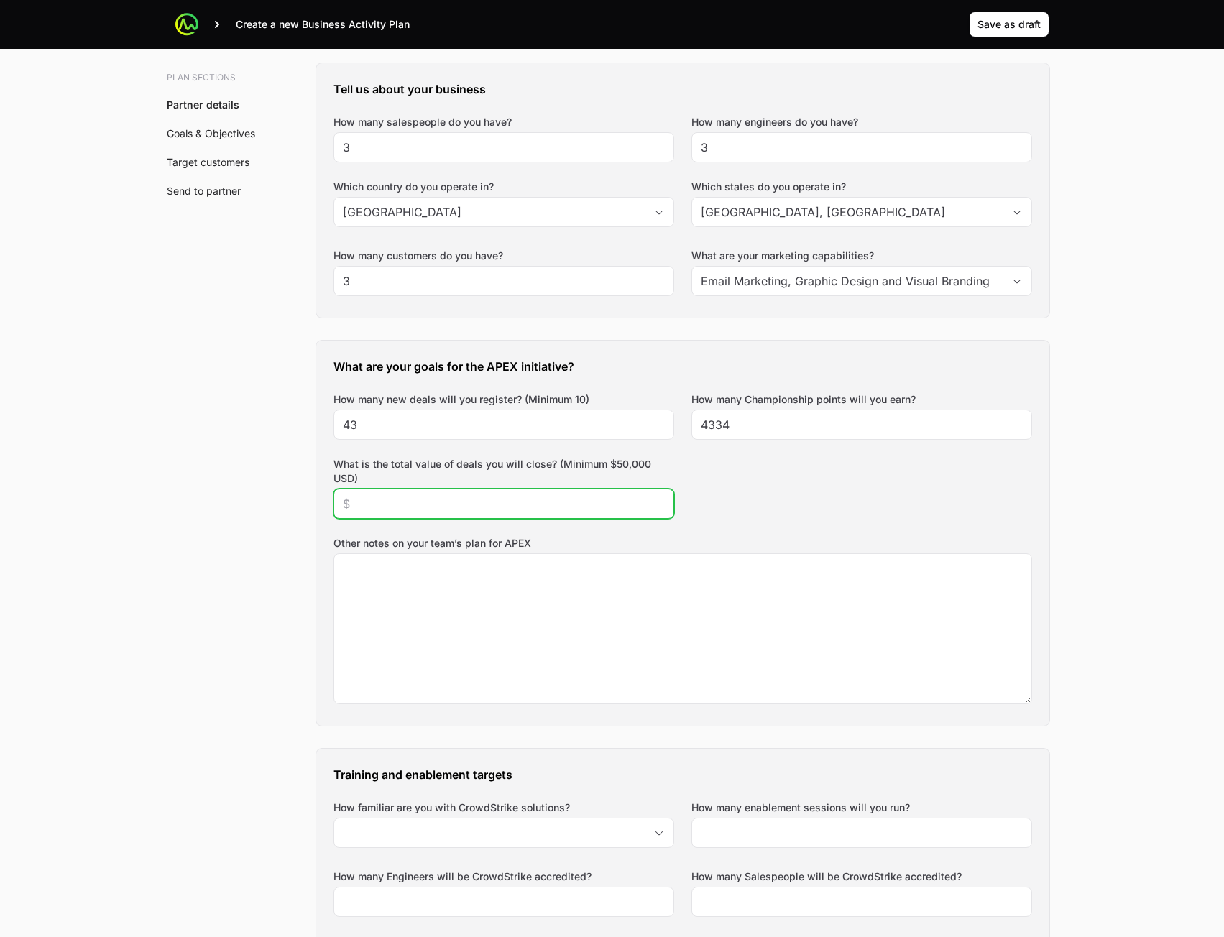
click at [490, 510] on input "What is the total value of deals you will close? (Minimum $50,000 USD)" at bounding box center [504, 503] width 322 height 17
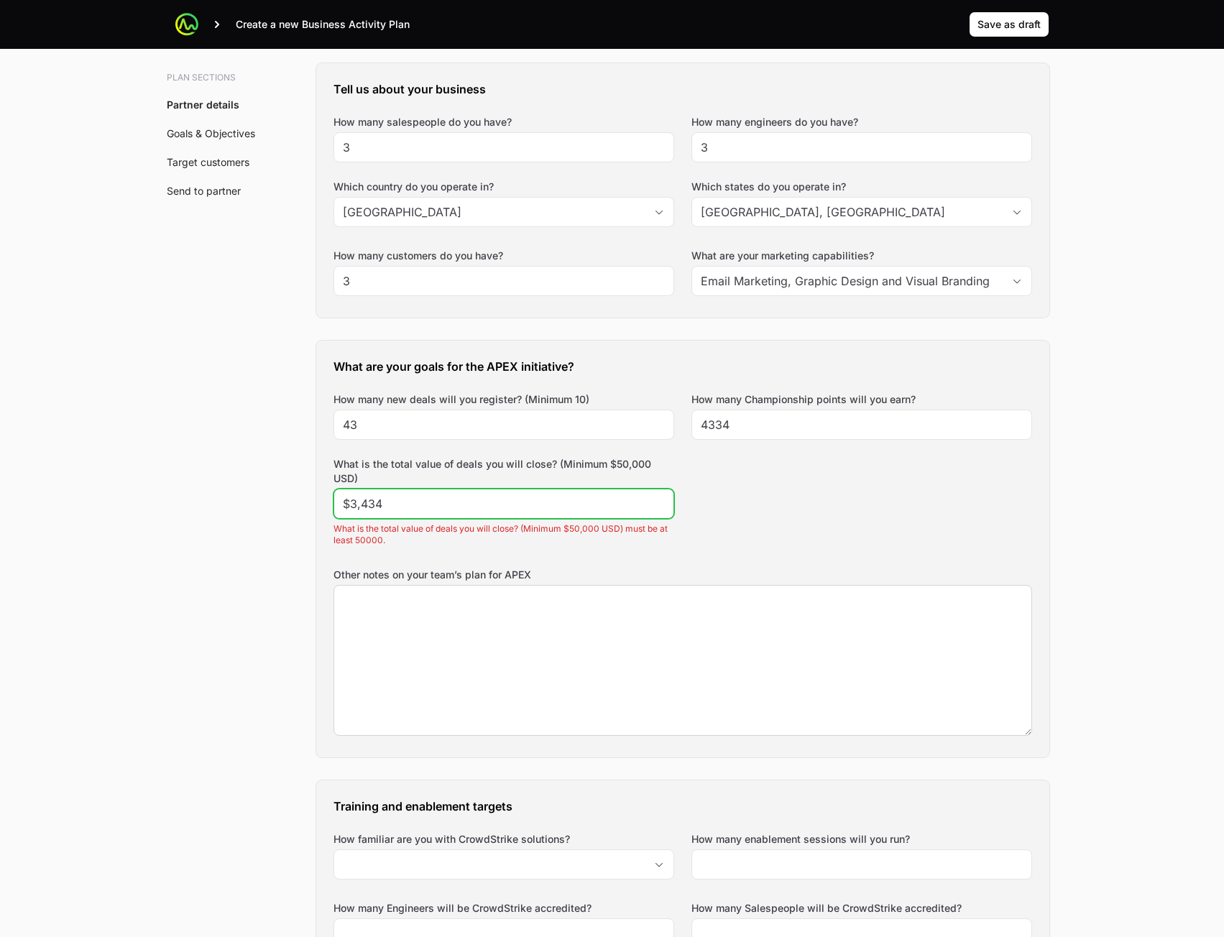
type input "$3,434"
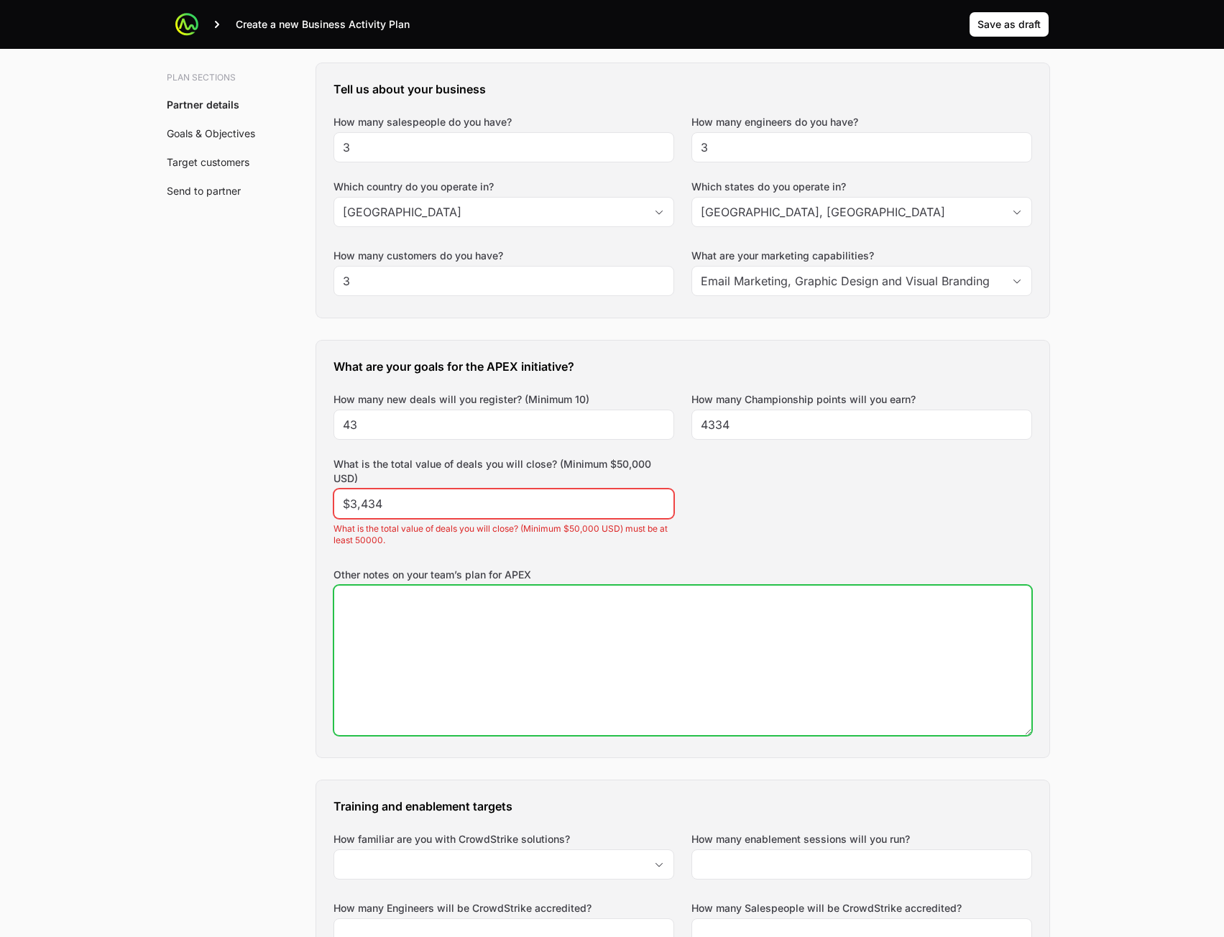
click at [510, 606] on textarea "Other notes on your team’s plan for APEX" at bounding box center [682, 660] width 697 height 149
type textarea "sdaasdsdasda"
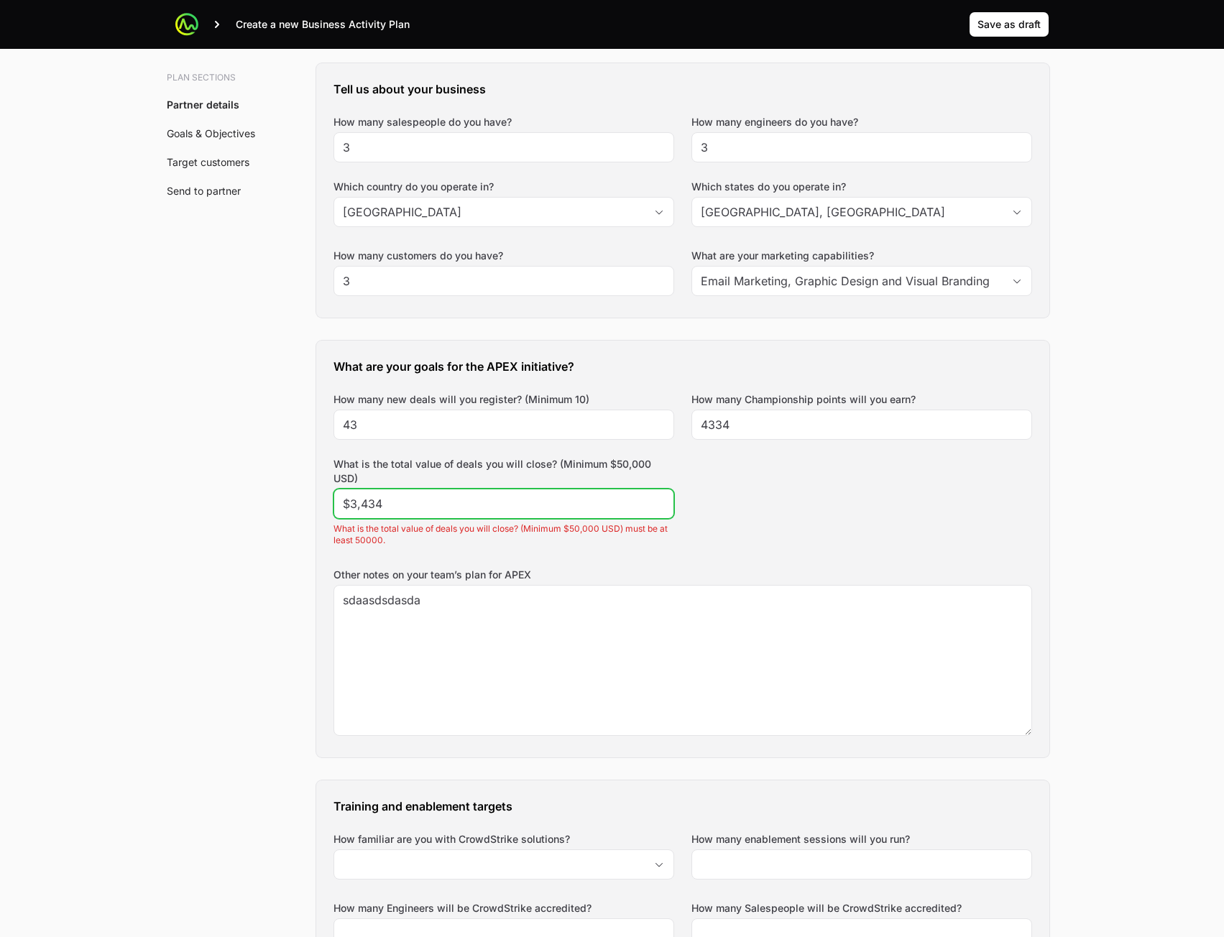
click at [427, 502] on input "$3,434" at bounding box center [504, 503] width 322 height 17
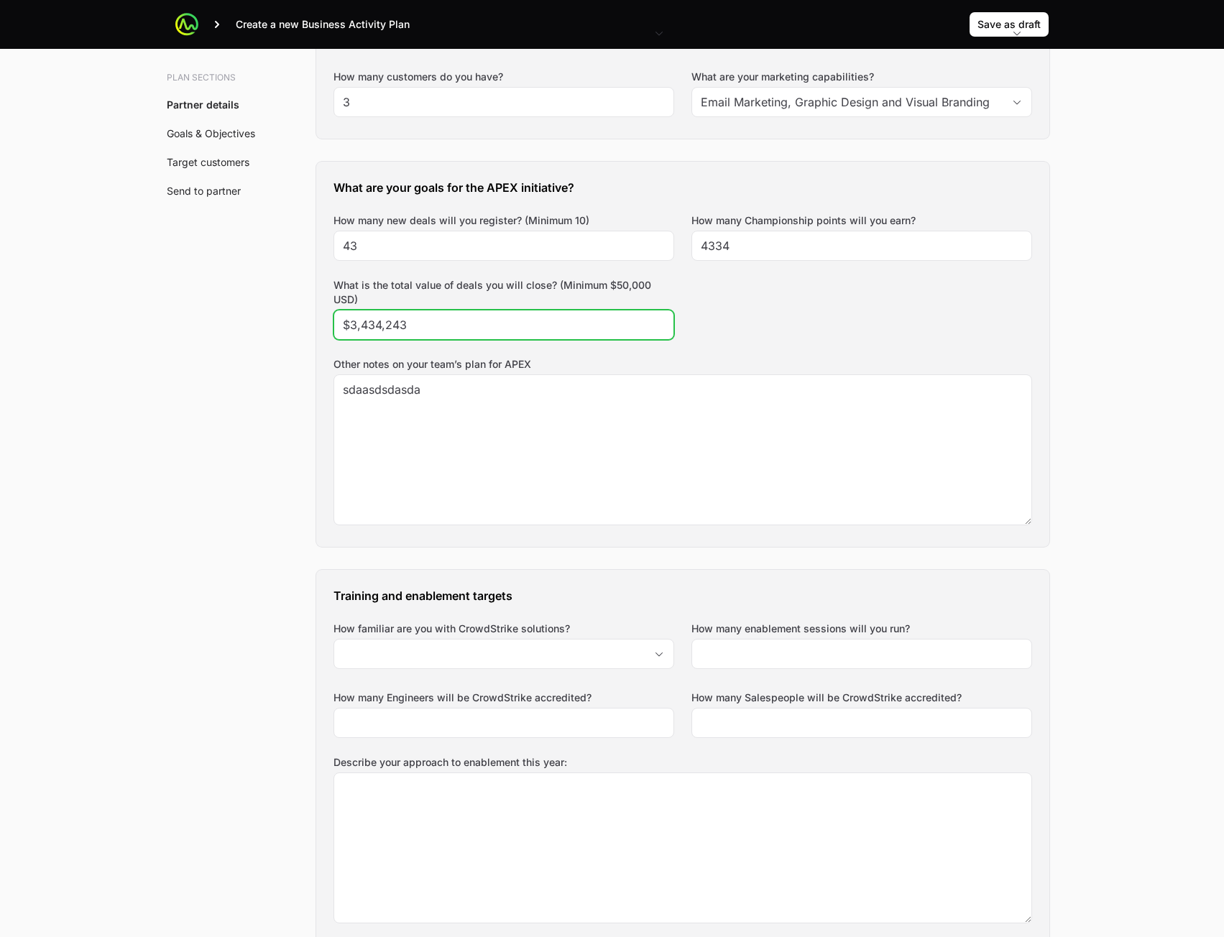
scroll to position [647, 0]
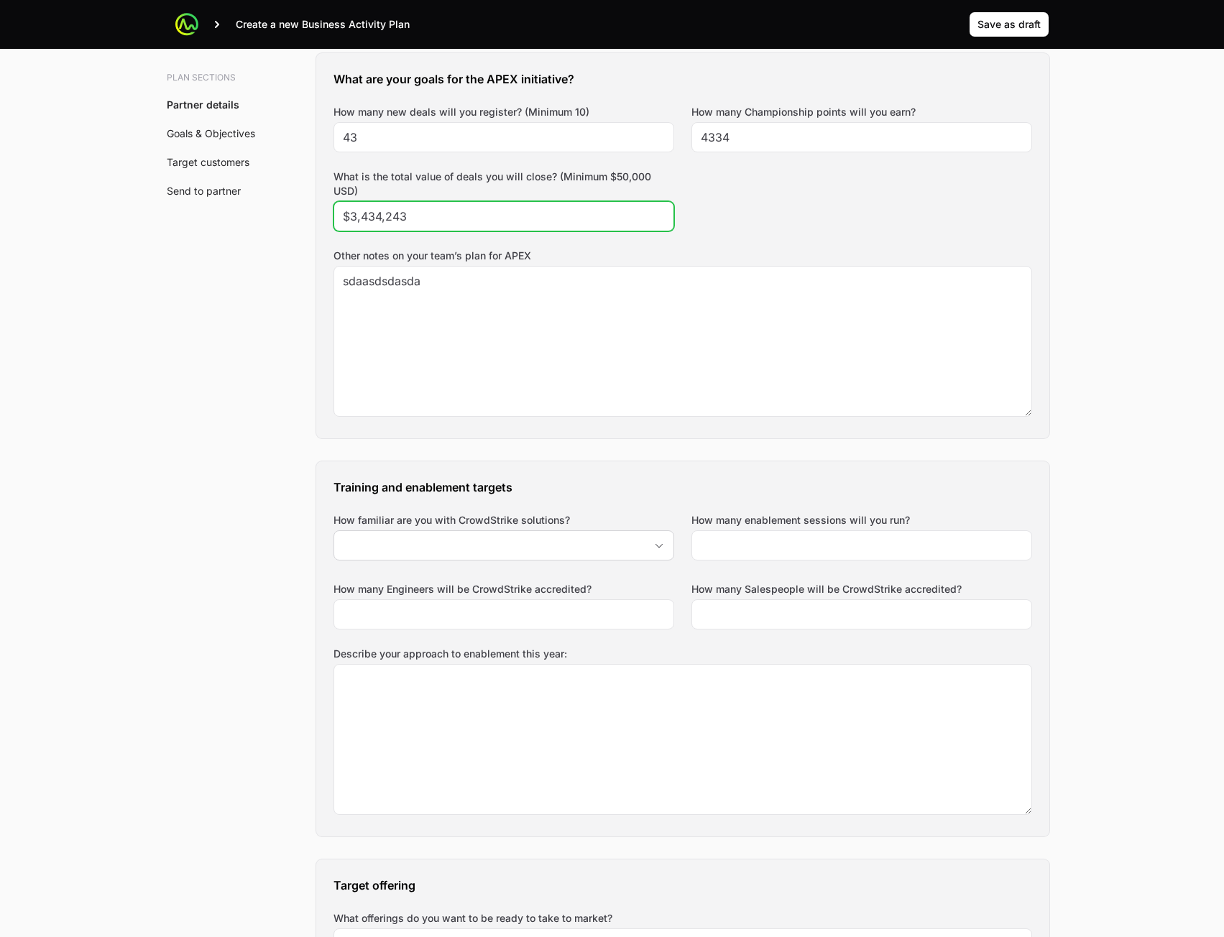
type input "$3,434,243"
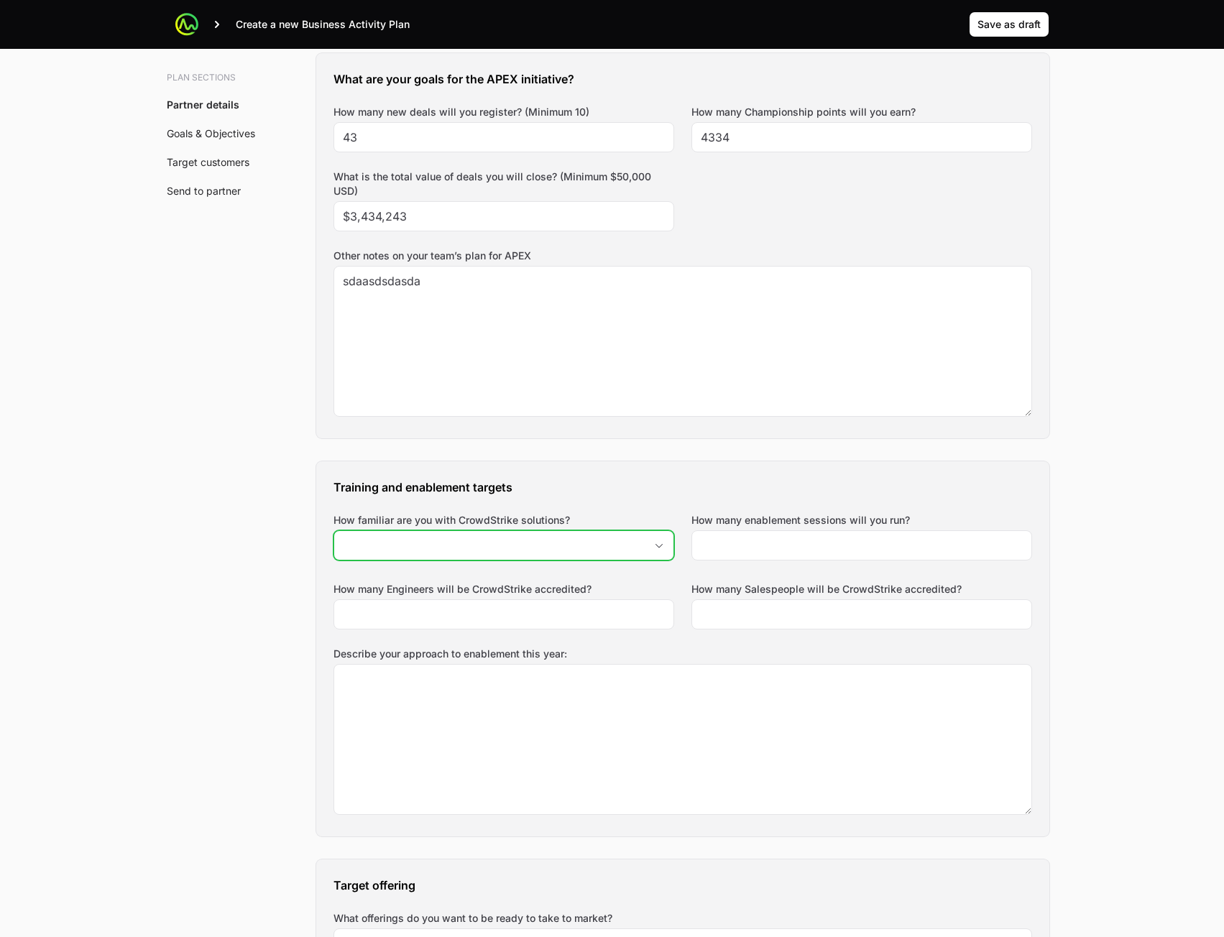
click at [463, 548] on input "How familiar are you with CrowdStrike solutions?" at bounding box center [489, 545] width 310 height 29
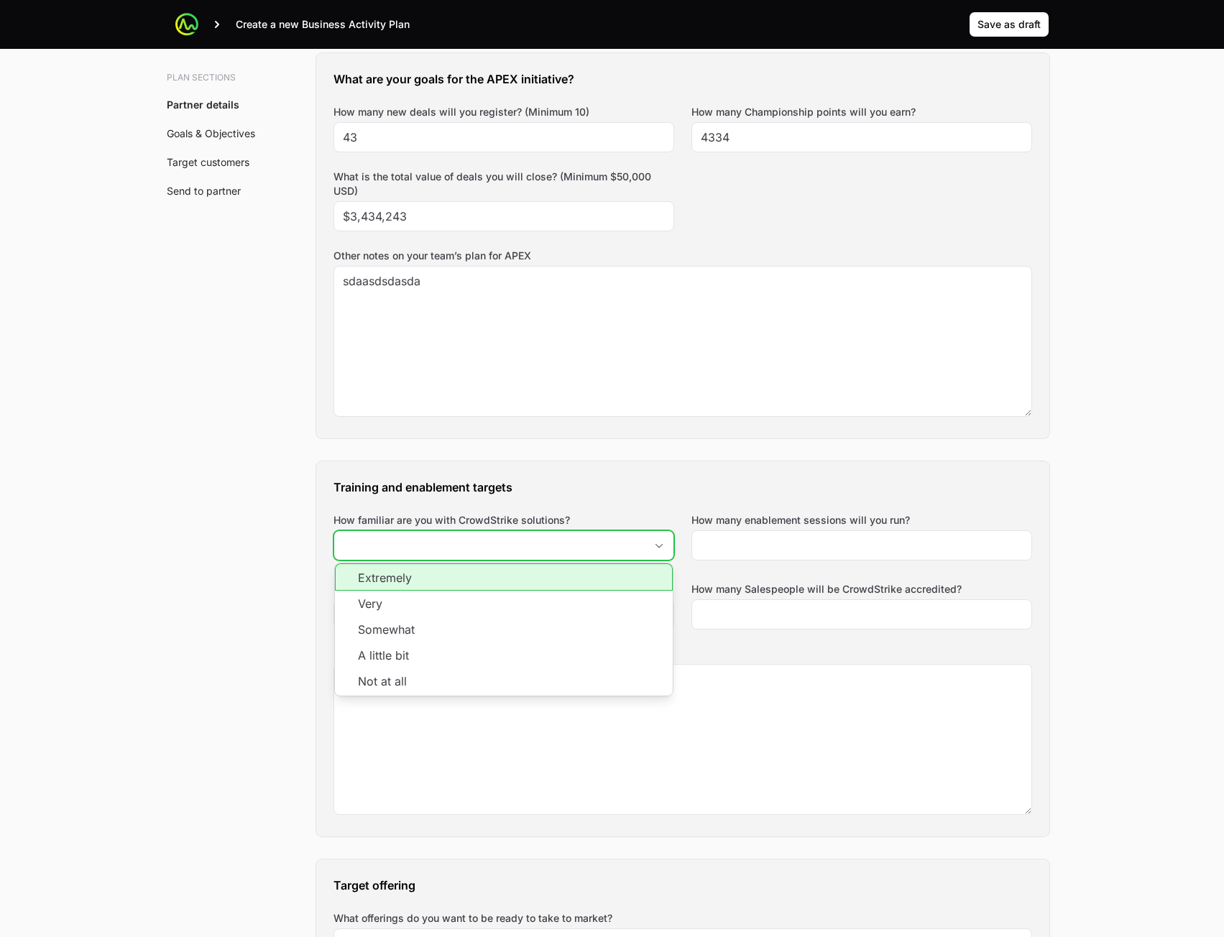
click at [483, 599] on li "Very" at bounding box center [504, 604] width 338 height 26
type input "Very"
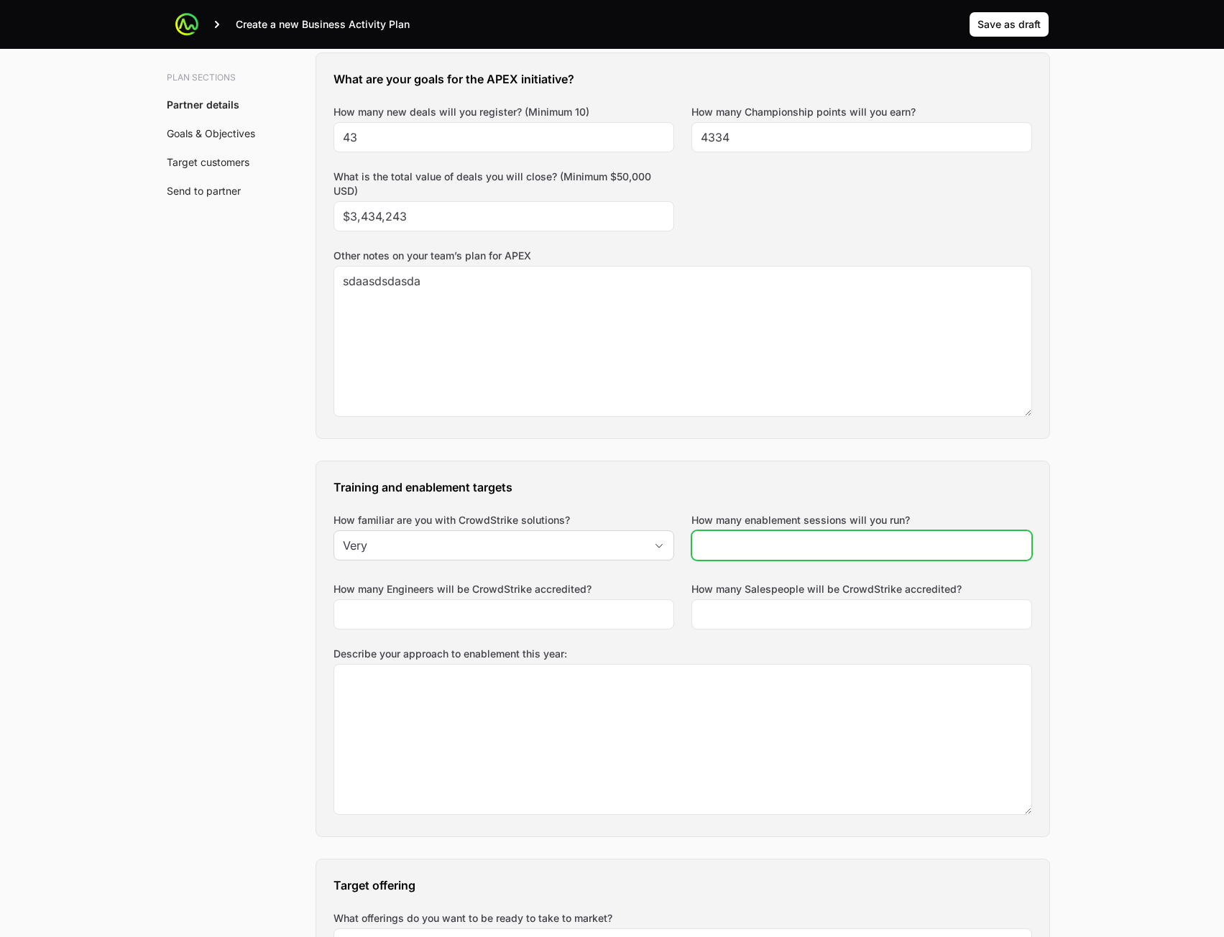
click at [862, 543] on input "How many enablement sessions will you run?" at bounding box center [862, 545] width 322 height 17
type input "32"
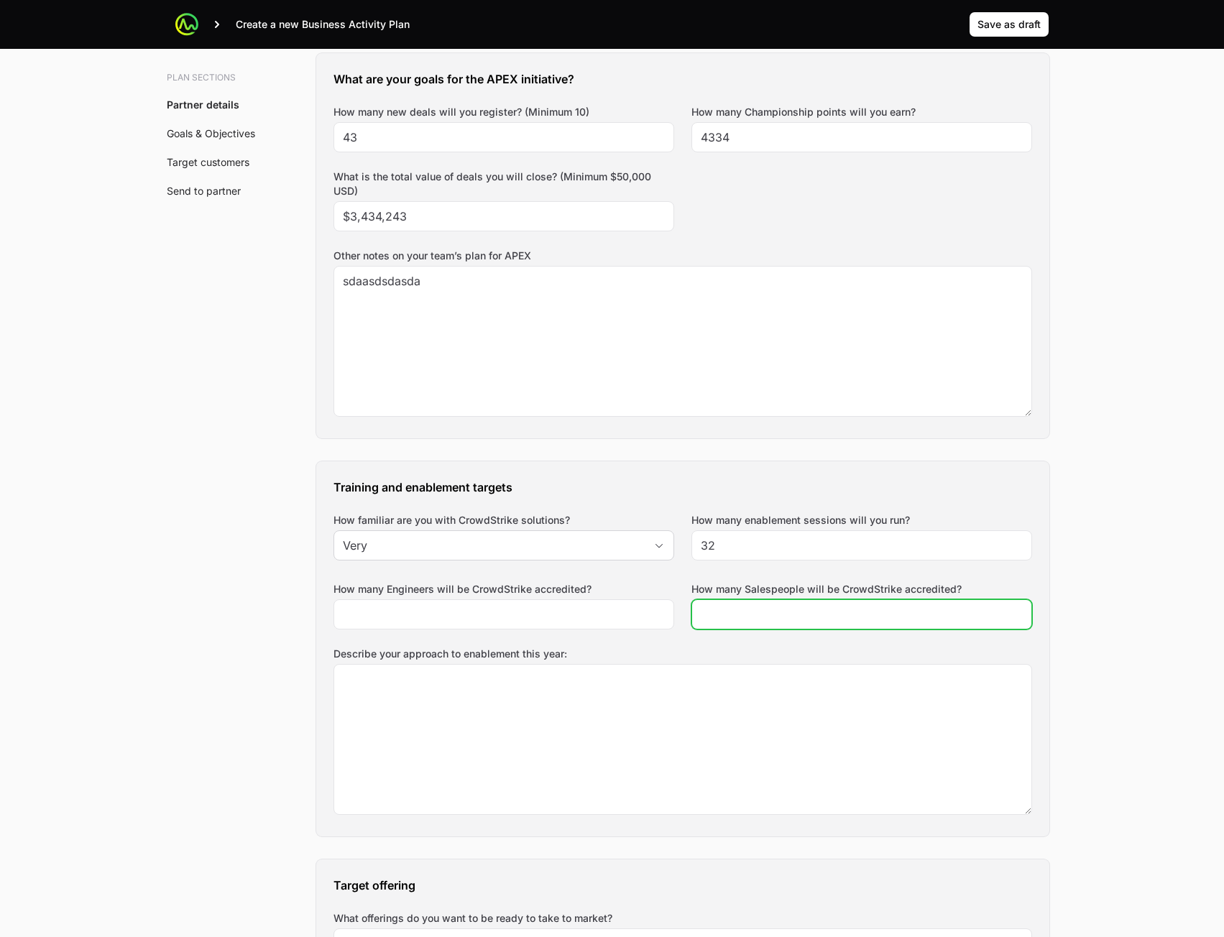
click at [772, 618] on input "How many Salespeople will be CrowdStrike accredited?" at bounding box center [862, 614] width 322 height 17
type input "23"
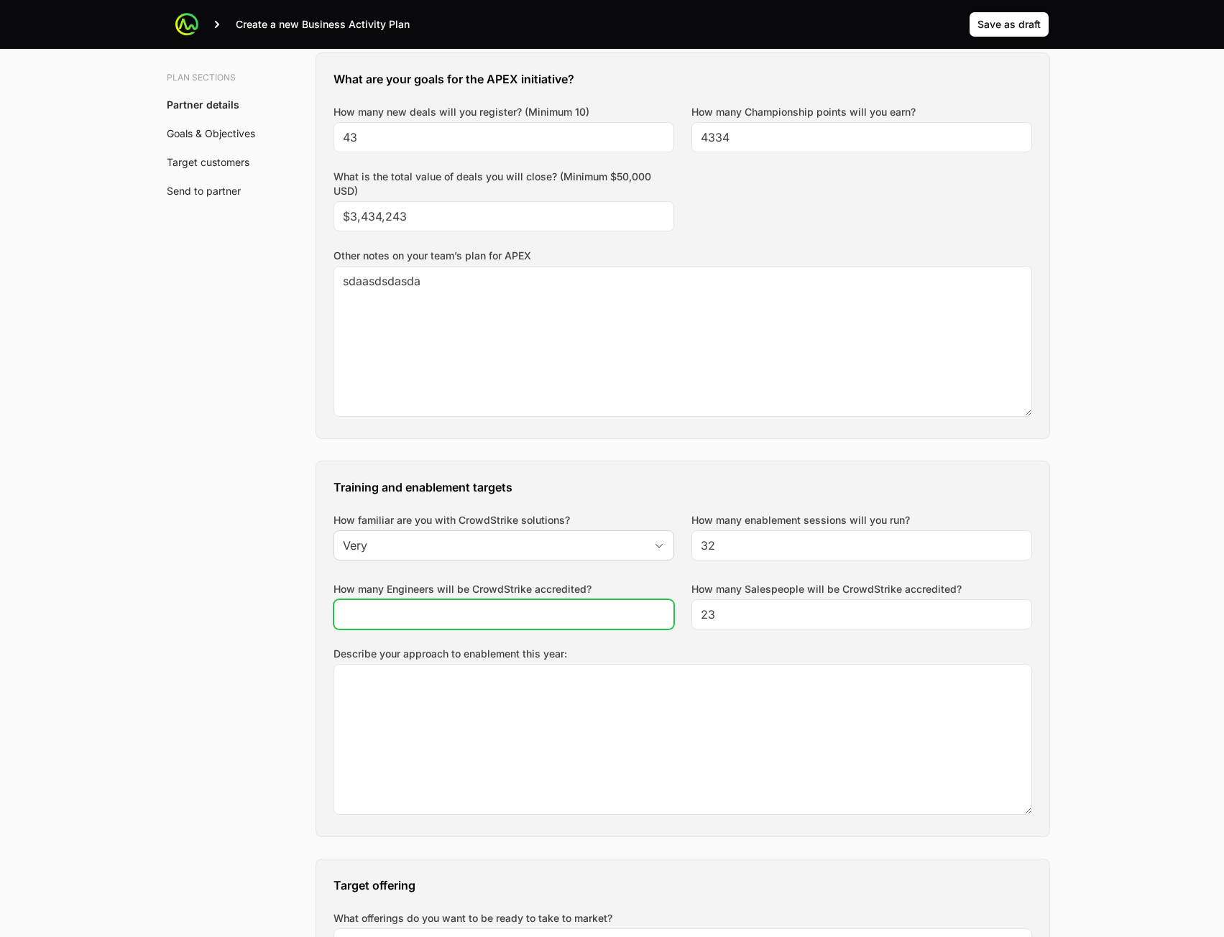
click at [565, 616] on input "How many Engineers will be CrowdStrike accredited?" at bounding box center [504, 614] width 322 height 17
type input "23"
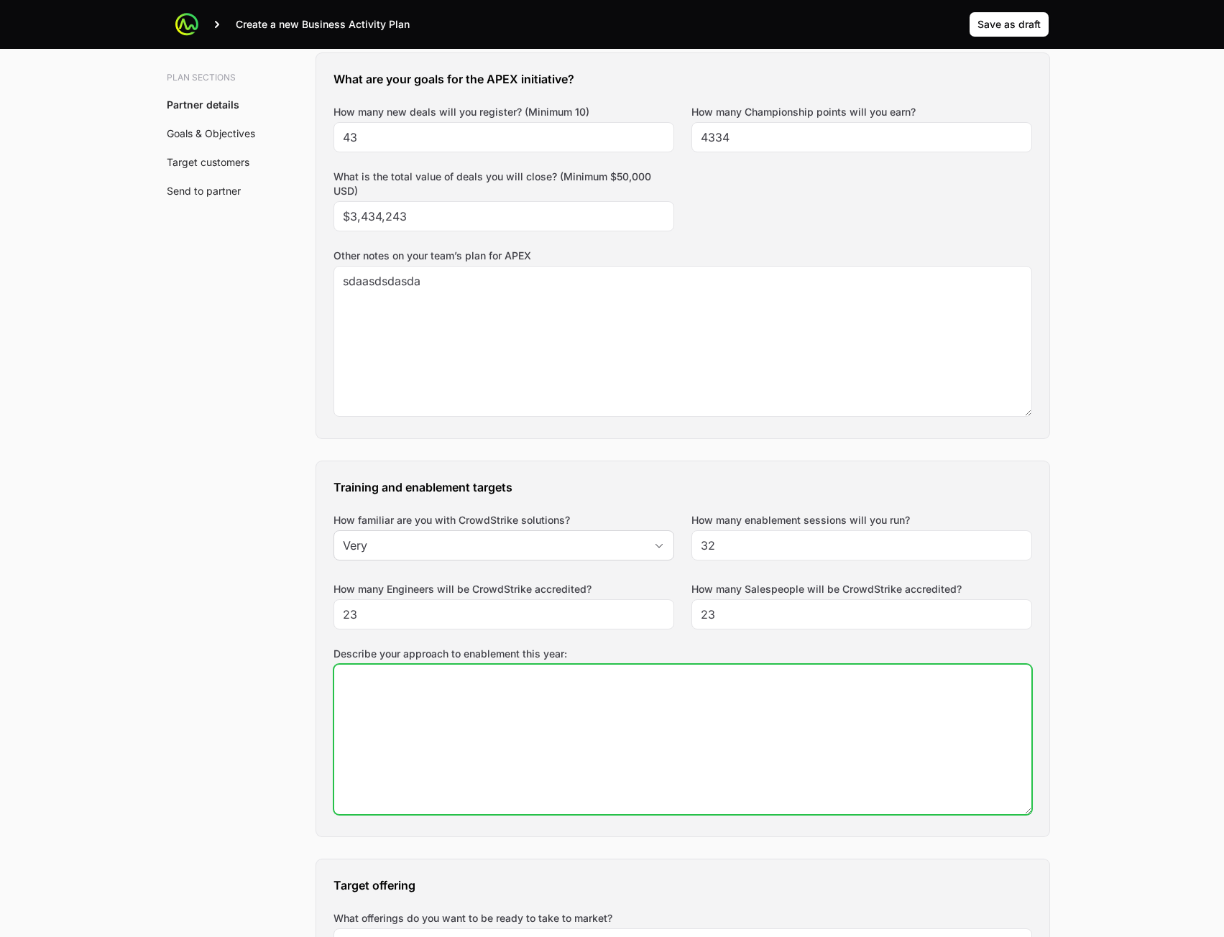
click at [580, 747] on textarea "Describe your approach to enablement this year:" at bounding box center [682, 739] width 697 height 149
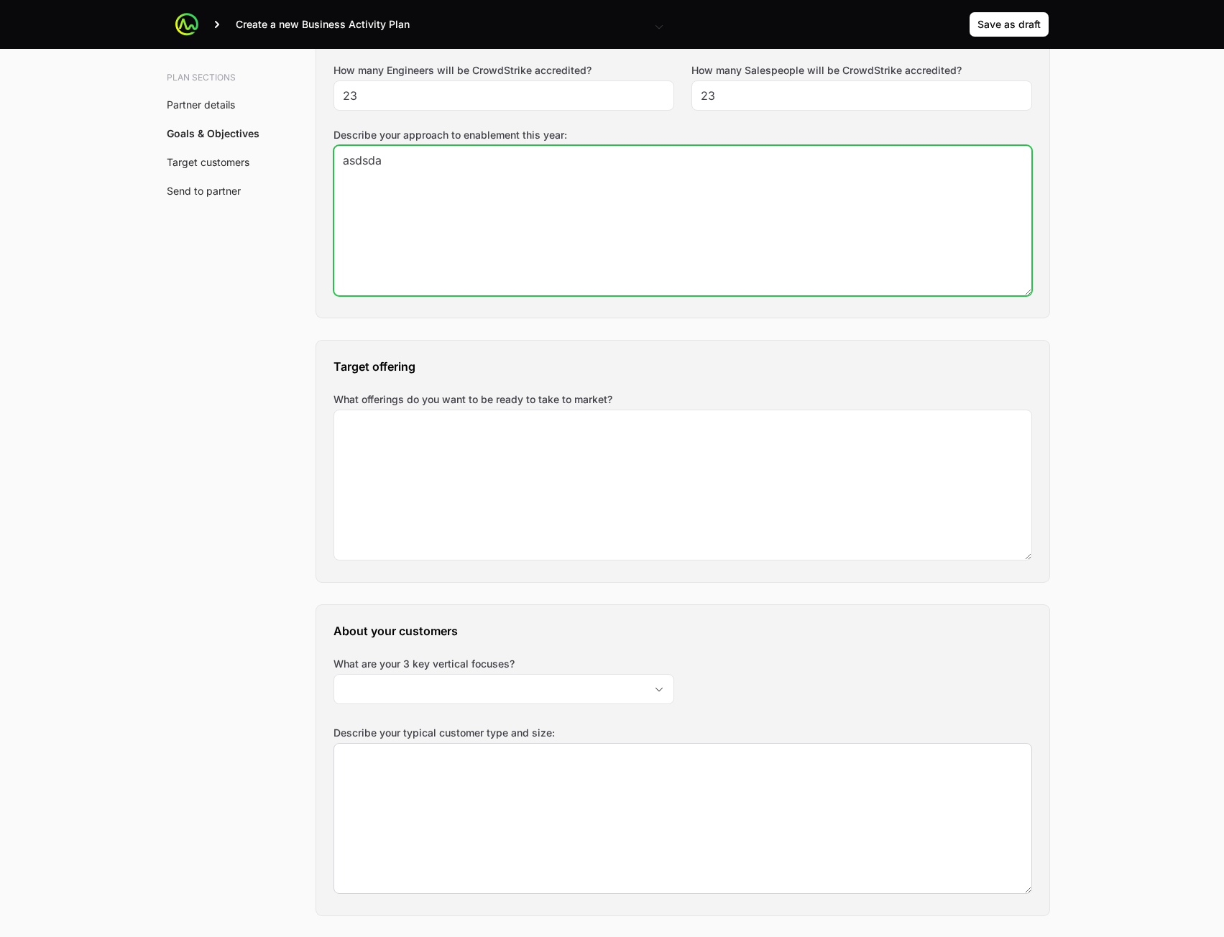
scroll to position [1366, 0]
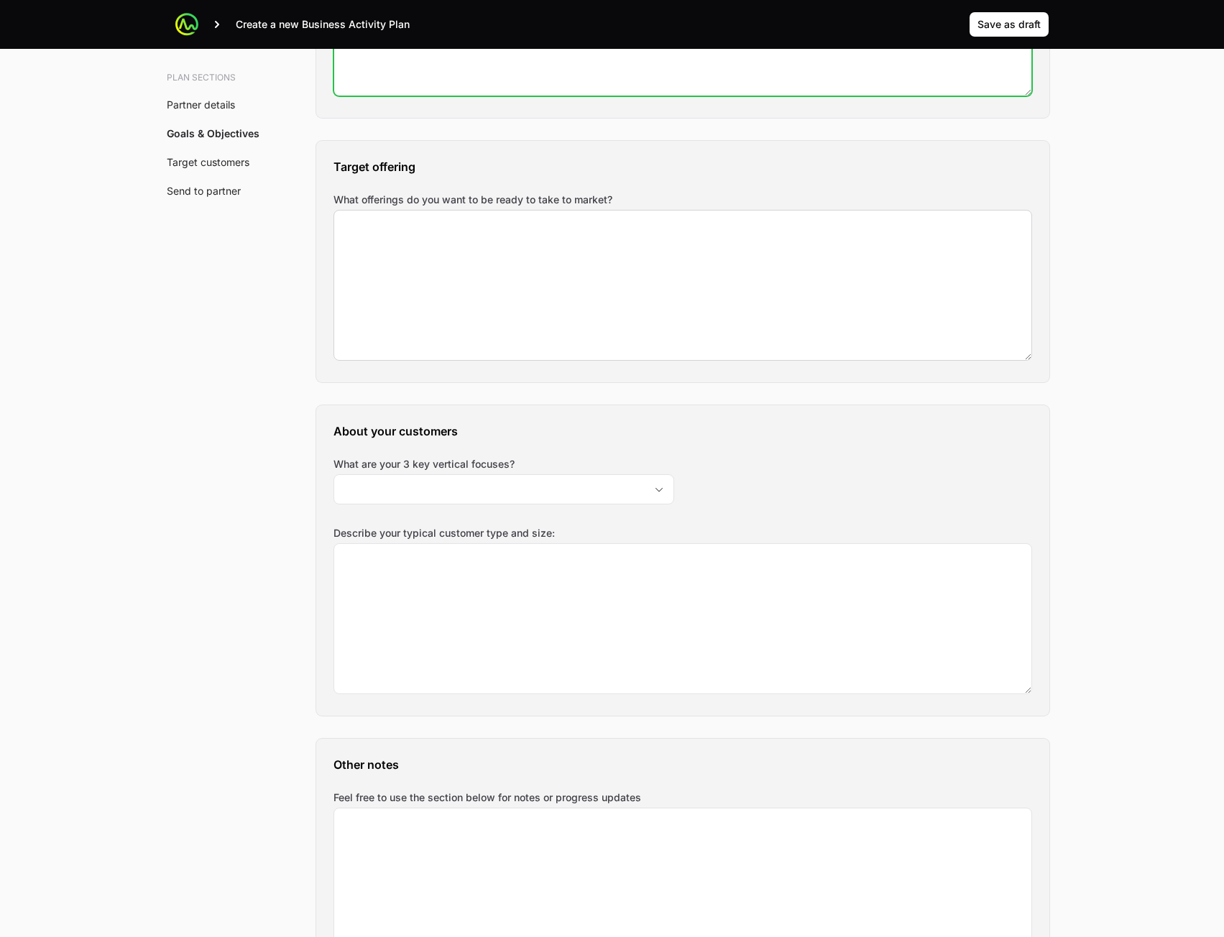
type textarea "asdsda"
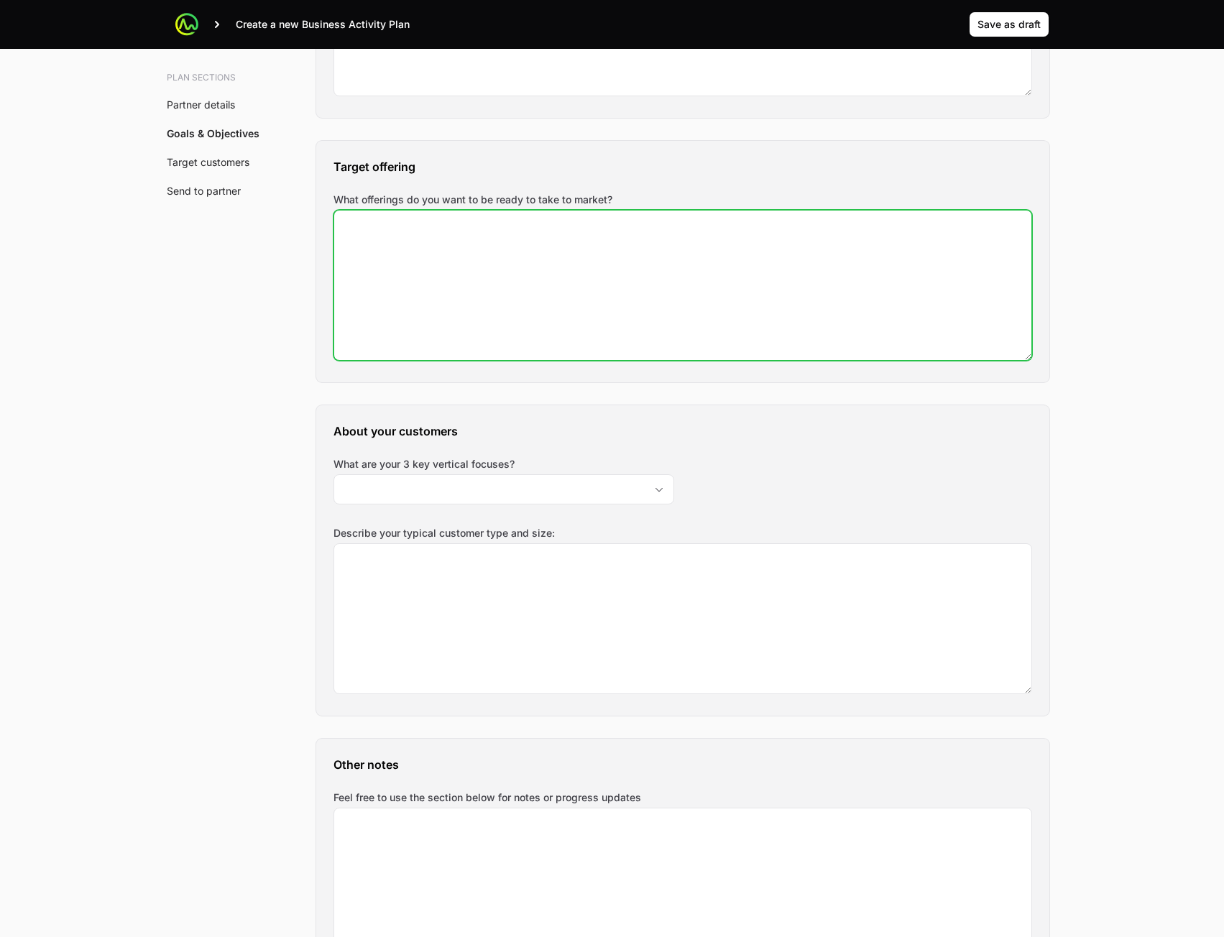
click at [511, 347] on textarea "What offerings do you want to be ready to take to market?" at bounding box center [682, 285] width 697 height 149
type textarea "d sadsa"
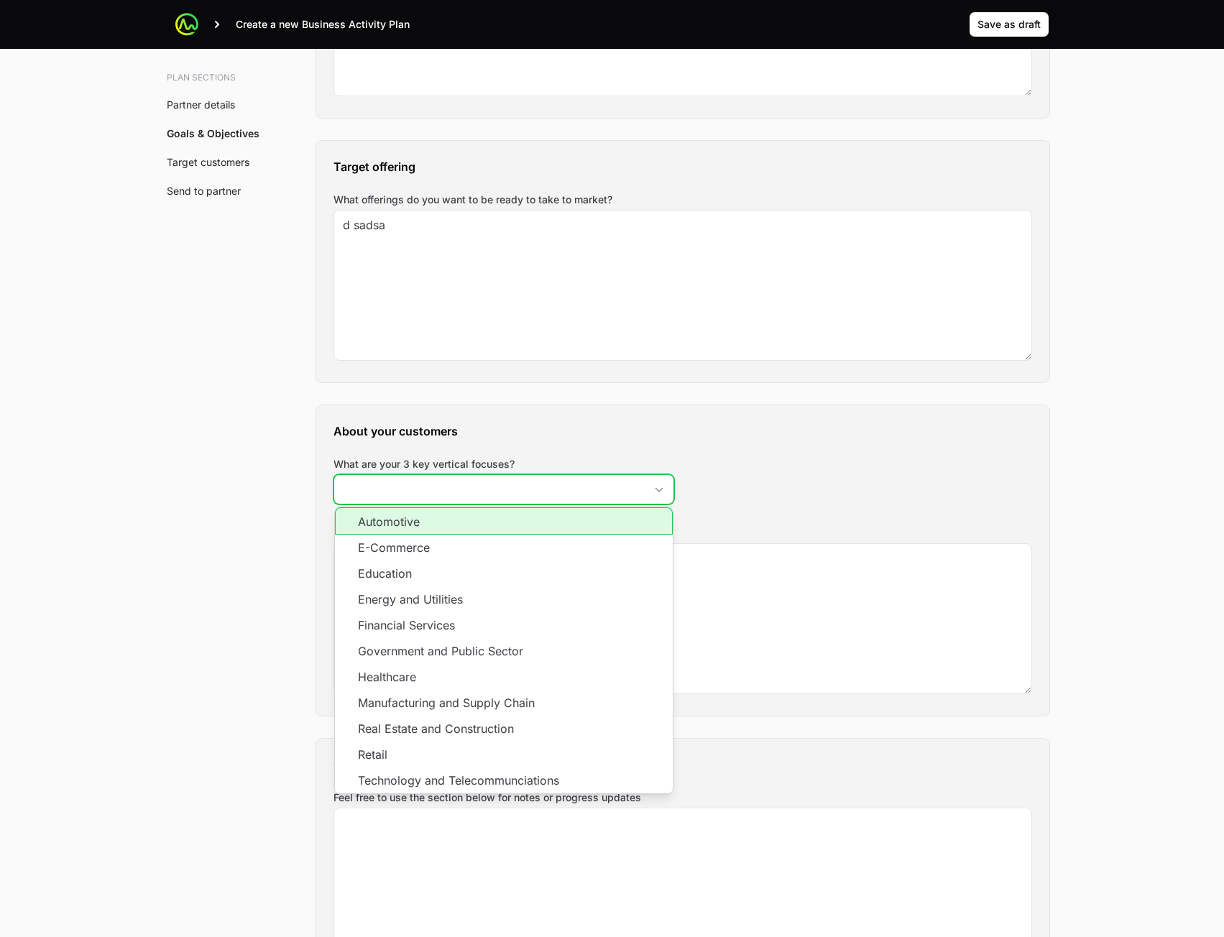
click at [539, 489] on input "What are your 3 key vertical focuses?" at bounding box center [489, 489] width 310 height 29
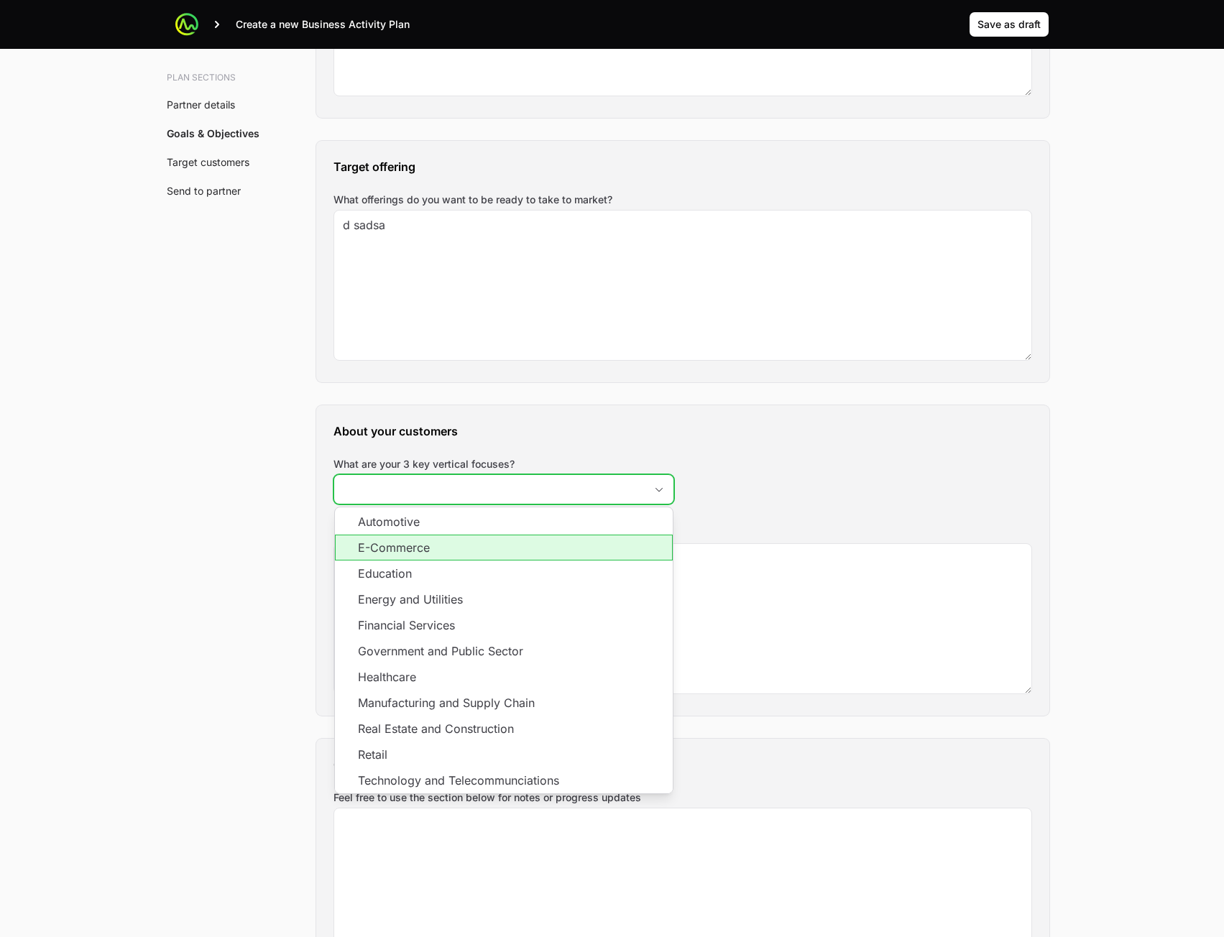
click at [529, 551] on li "E-Commerce" at bounding box center [504, 548] width 338 height 26
click at [521, 572] on li "Education" at bounding box center [504, 574] width 338 height 26
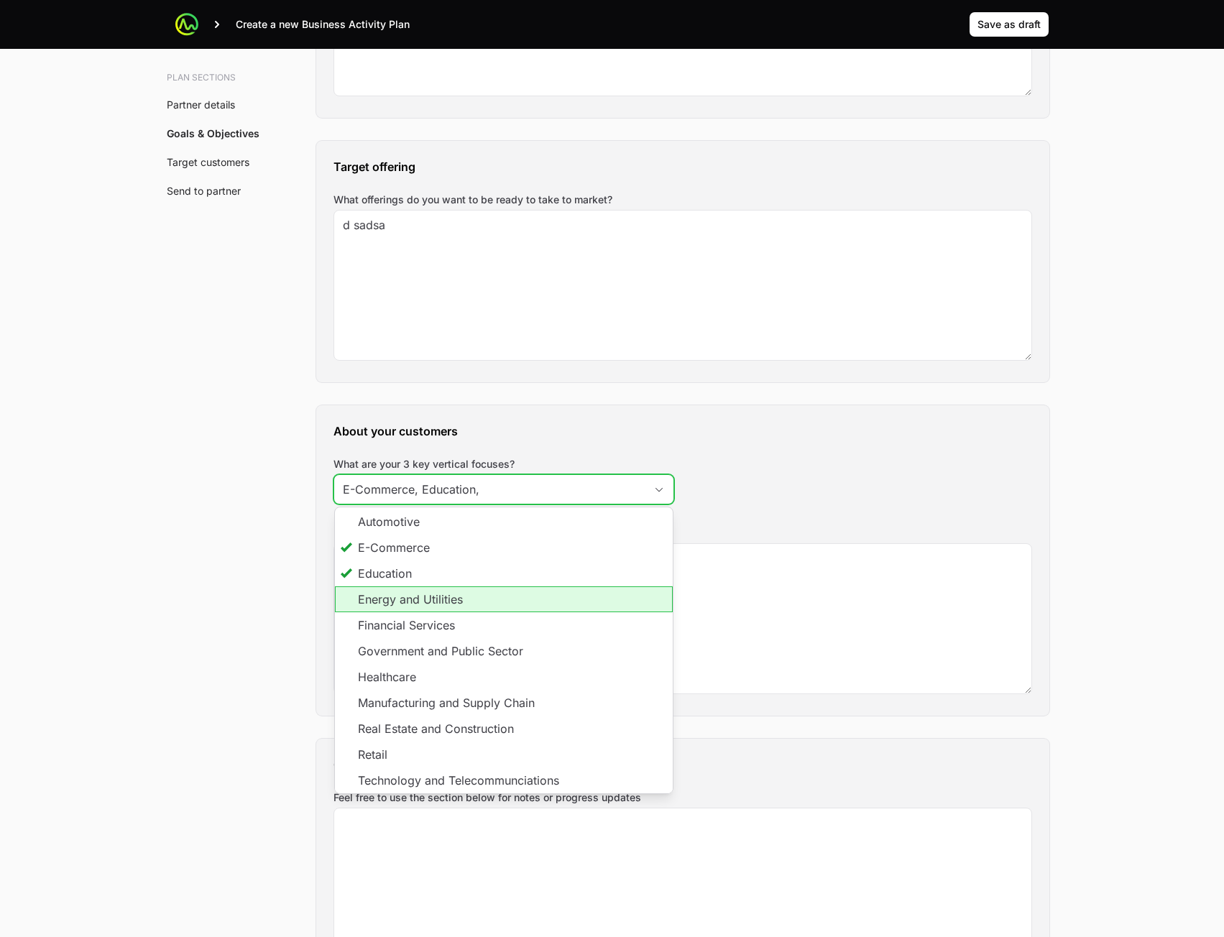
click at [519, 591] on li "Energy and Utilities" at bounding box center [504, 599] width 338 height 26
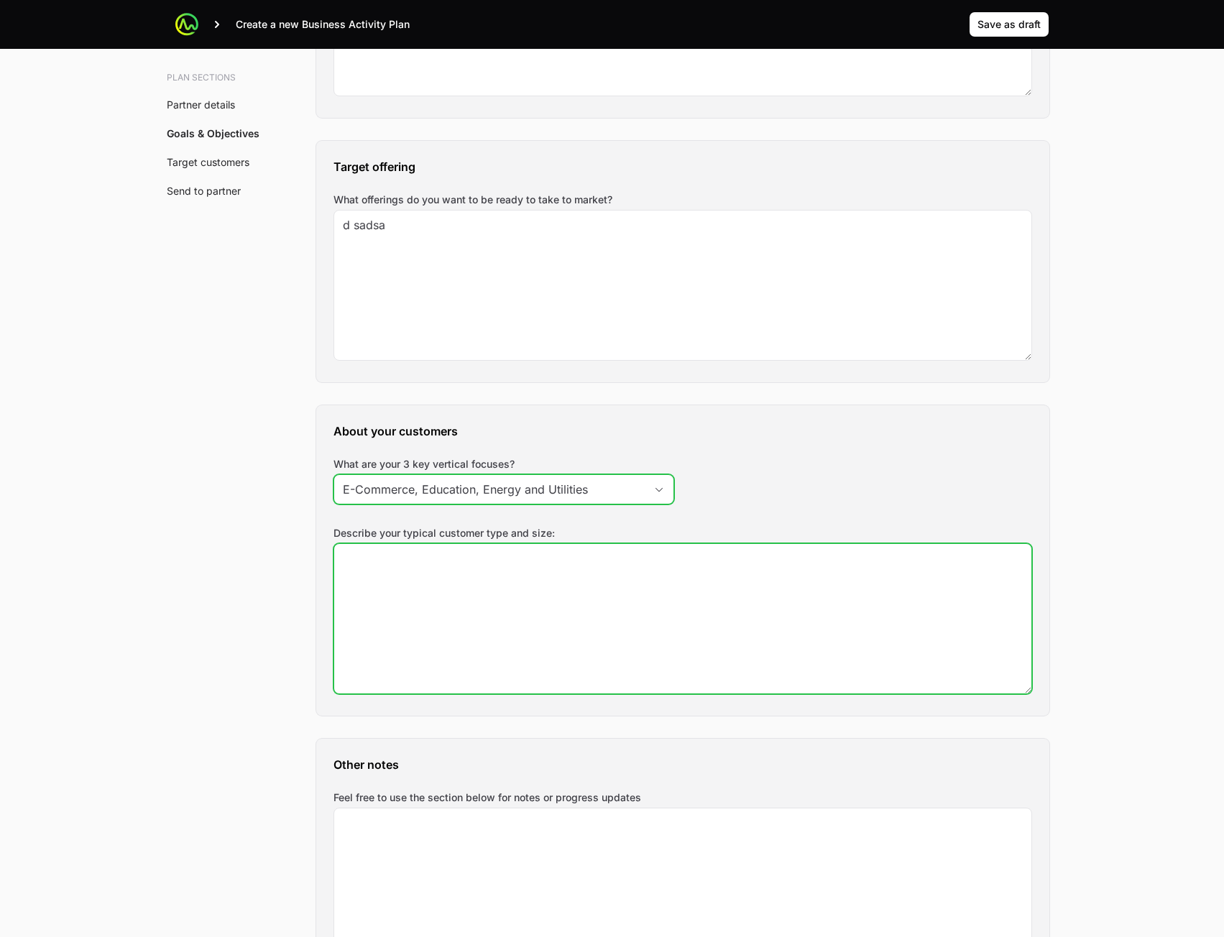
type input "E-Commerce, Education, Energy and Utilities"
click at [730, 613] on textarea "Describe your typical customer type and size:" at bounding box center [682, 618] width 697 height 149
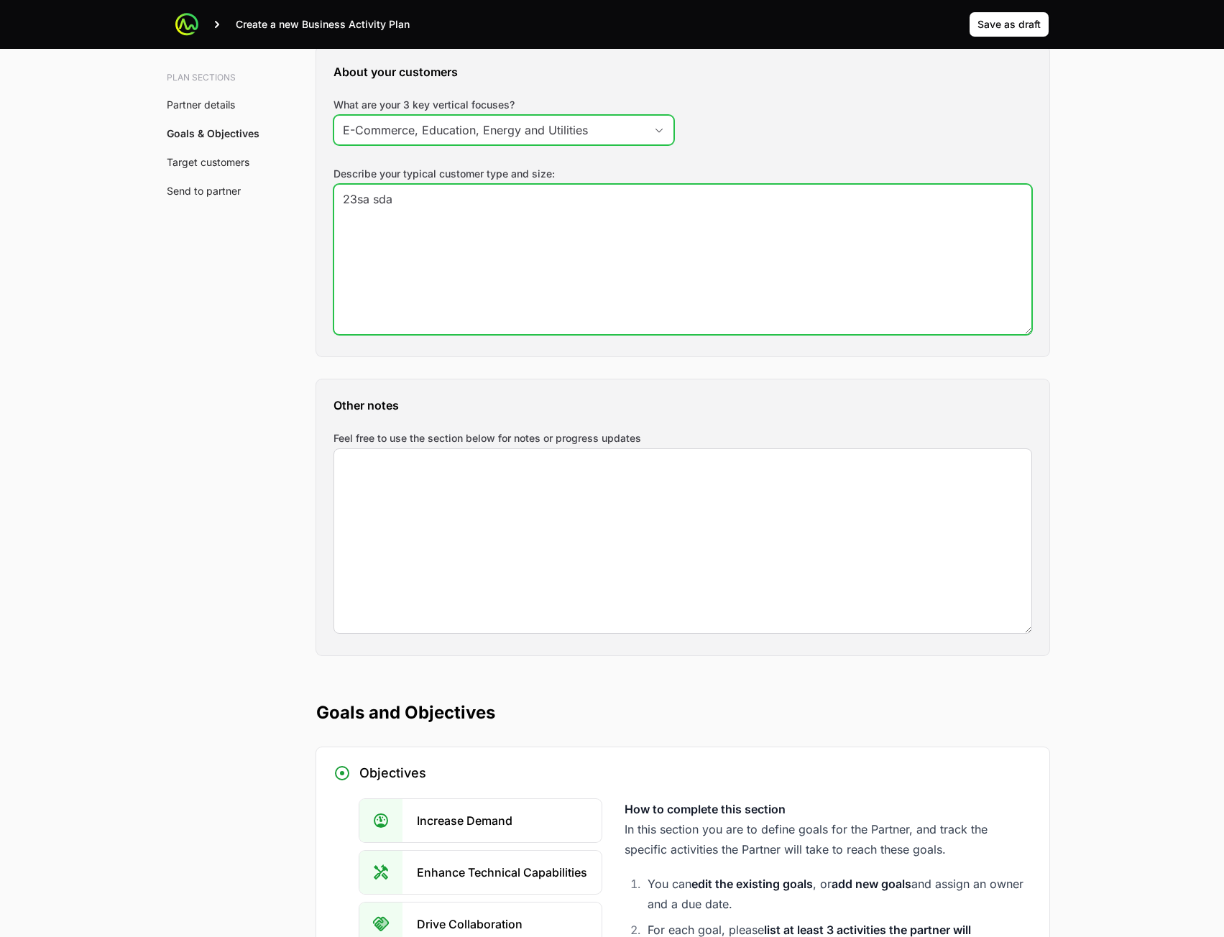
type textarea "23sa sda"
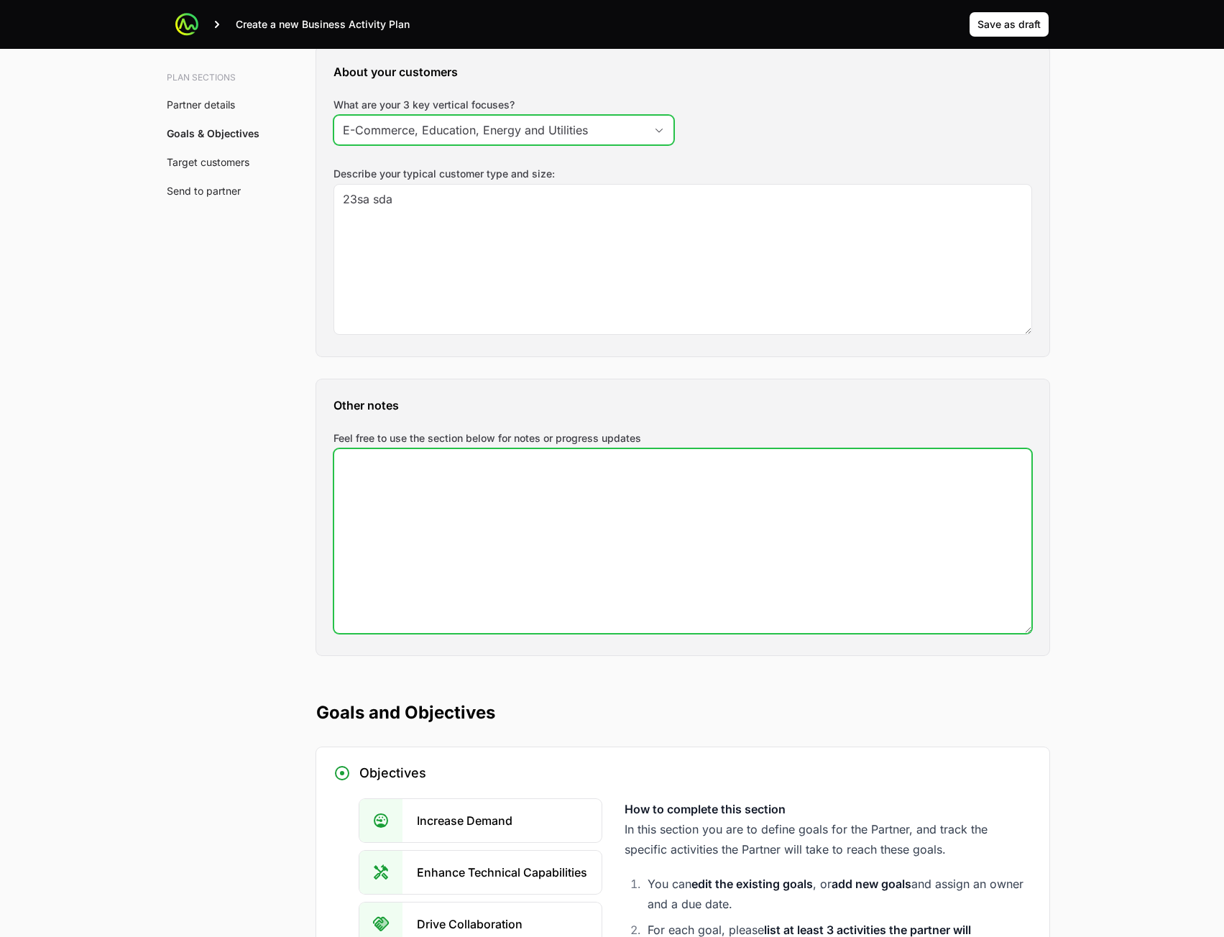
click at [585, 559] on textarea "Feel free to use the section below for notes or progress updates" at bounding box center [682, 541] width 697 height 184
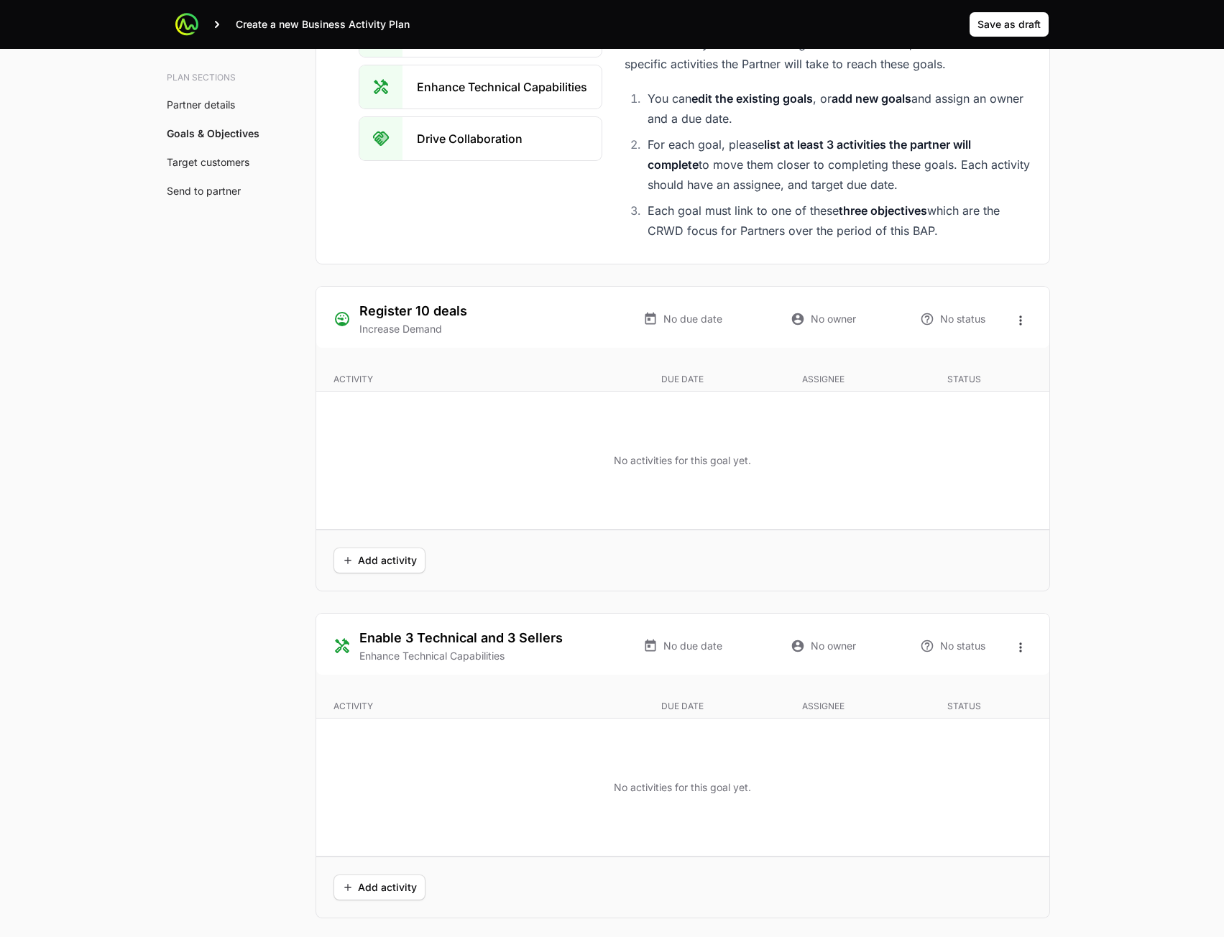
scroll to position [2659, 0]
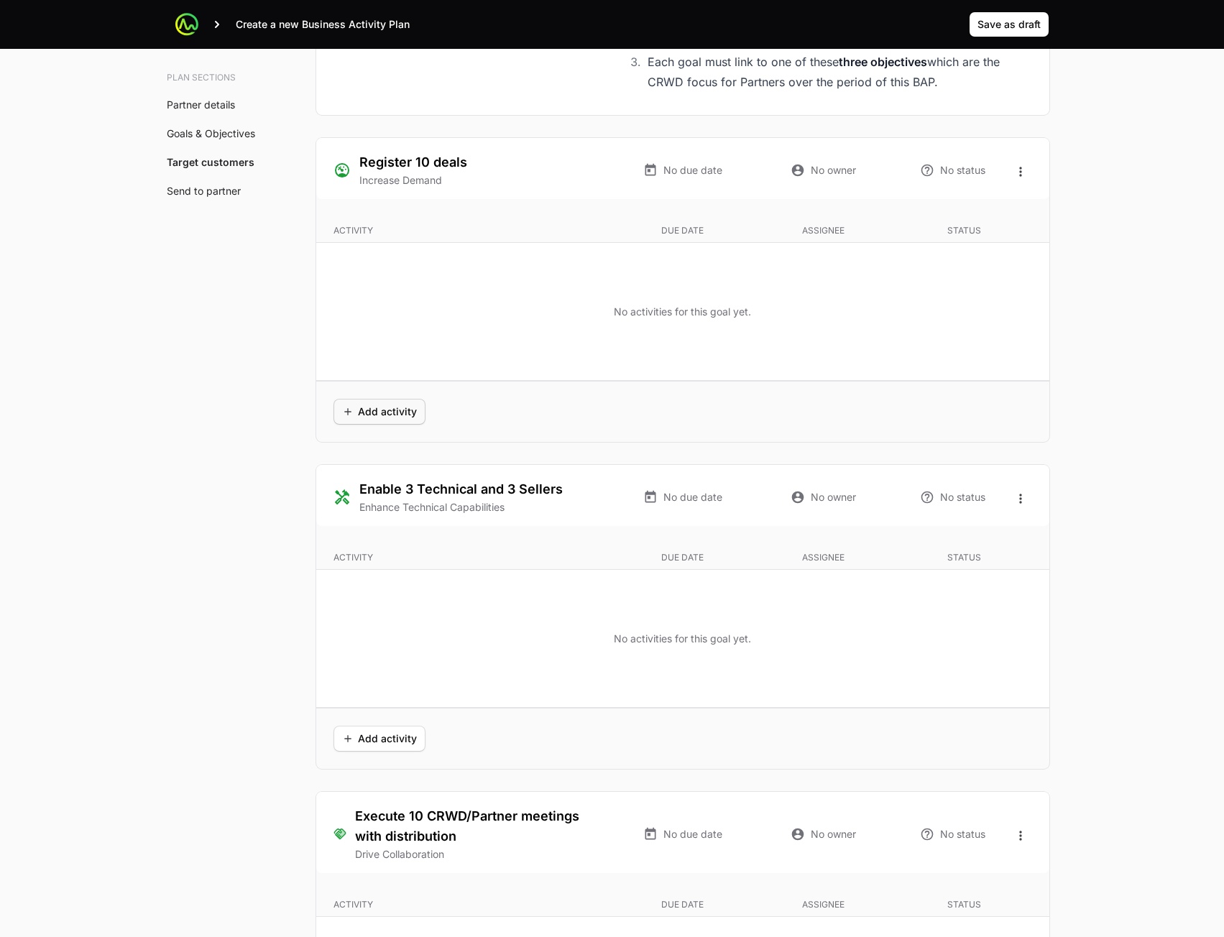
type textarea "sda dsads"
click at [384, 414] on span "Add activity" at bounding box center [379, 411] width 75 height 17
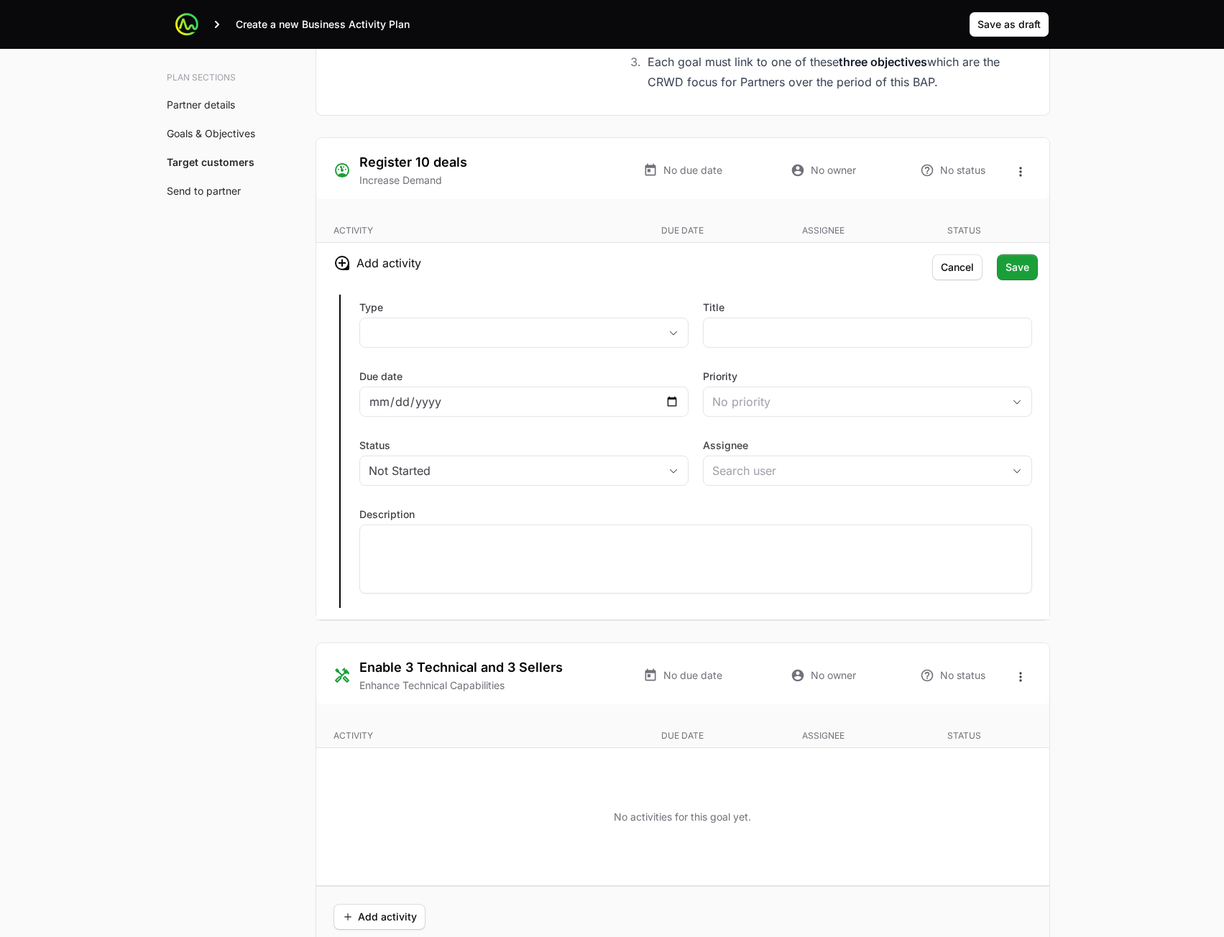
click at [584, 312] on label "Type" at bounding box center [523, 307] width 329 height 14
click at [584, 318] on button "placeholder" at bounding box center [524, 332] width 328 height 29
click at [581, 326] on button "placeholder" at bounding box center [524, 332] width 328 height 29
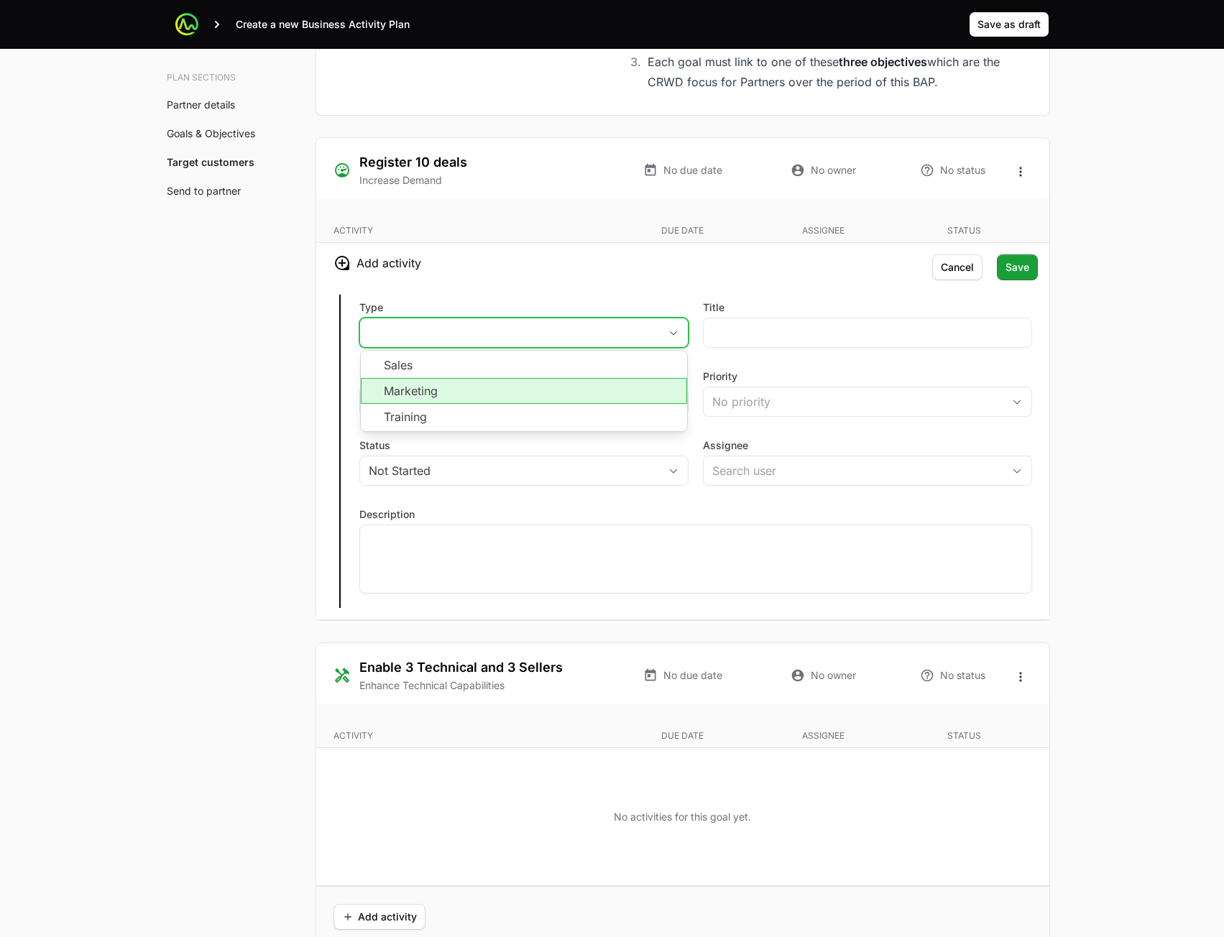
click at [549, 379] on li "Marketing" at bounding box center [524, 391] width 326 height 26
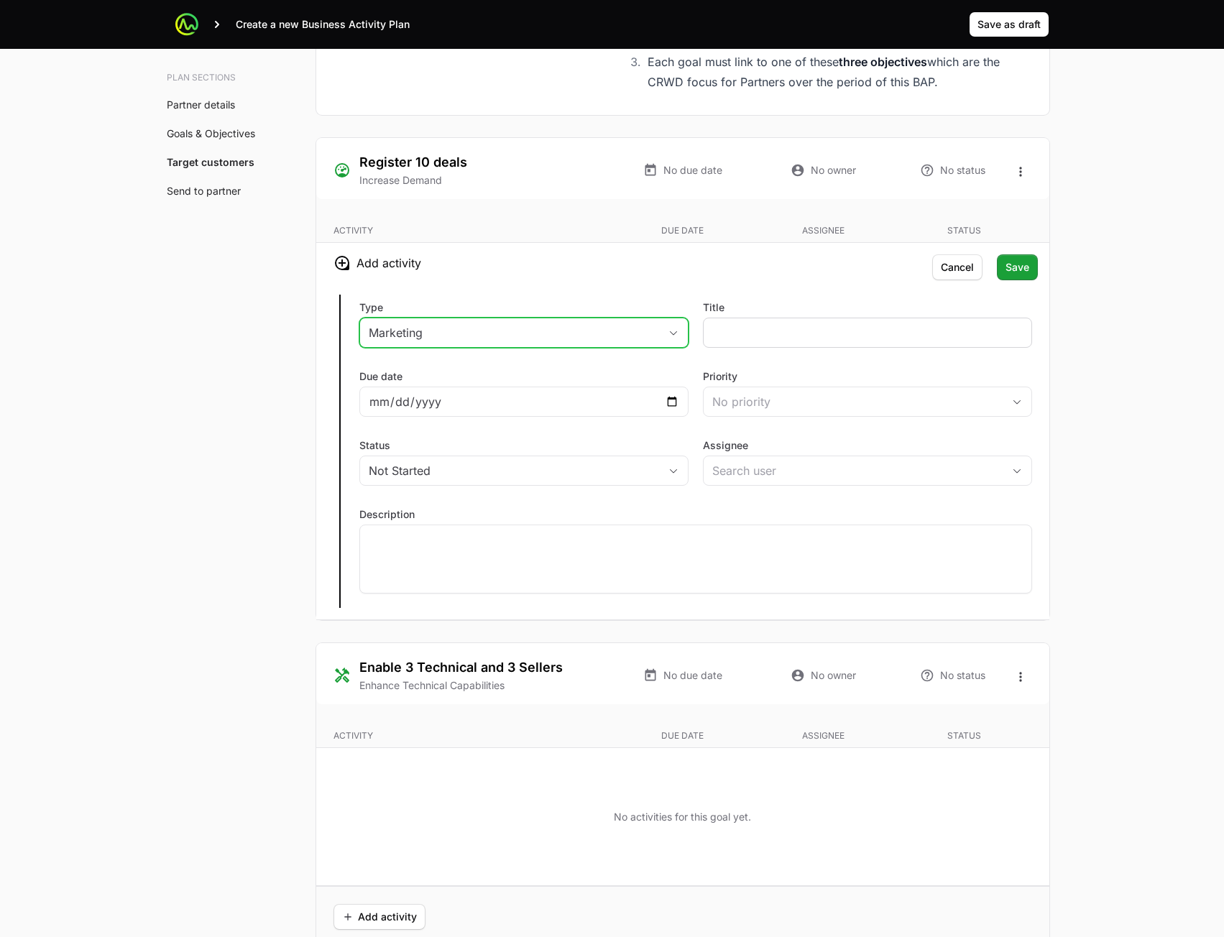
click at [748, 342] on div at bounding box center [867, 333] width 329 height 30
click at [757, 322] on div at bounding box center [867, 333] width 329 height 30
drag, startPoint x: 754, startPoint y: 329, endPoint x: 731, endPoint y: 341, distance: 26.0
click at [754, 331] on input "Title" at bounding box center [867, 332] width 310 height 17
type input "asd"
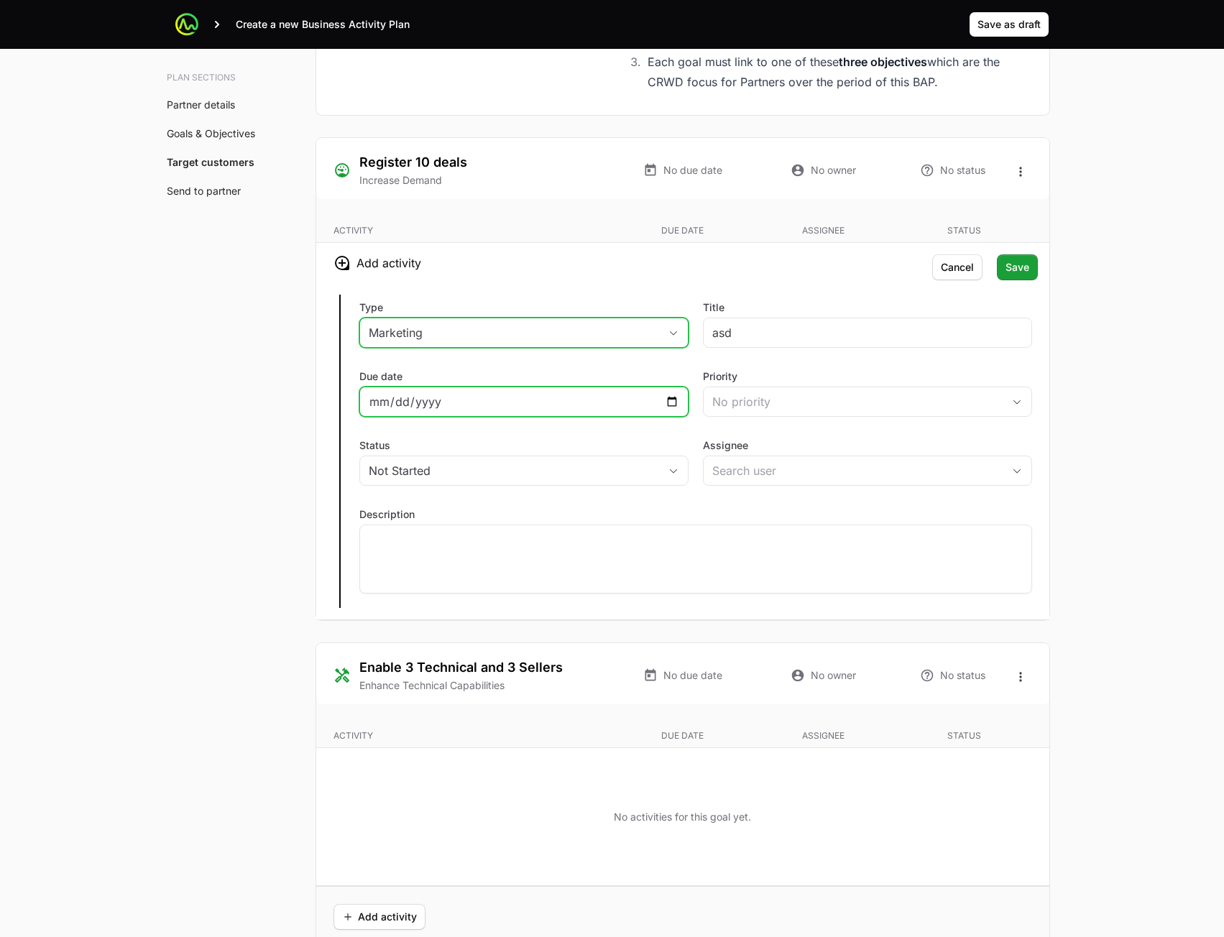
click at [634, 402] on input "Due date" at bounding box center [524, 401] width 310 height 17
click at [678, 407] on input "Due date" at bounding box center [524, 401] width 310 height 17
type input "2025-08-23"
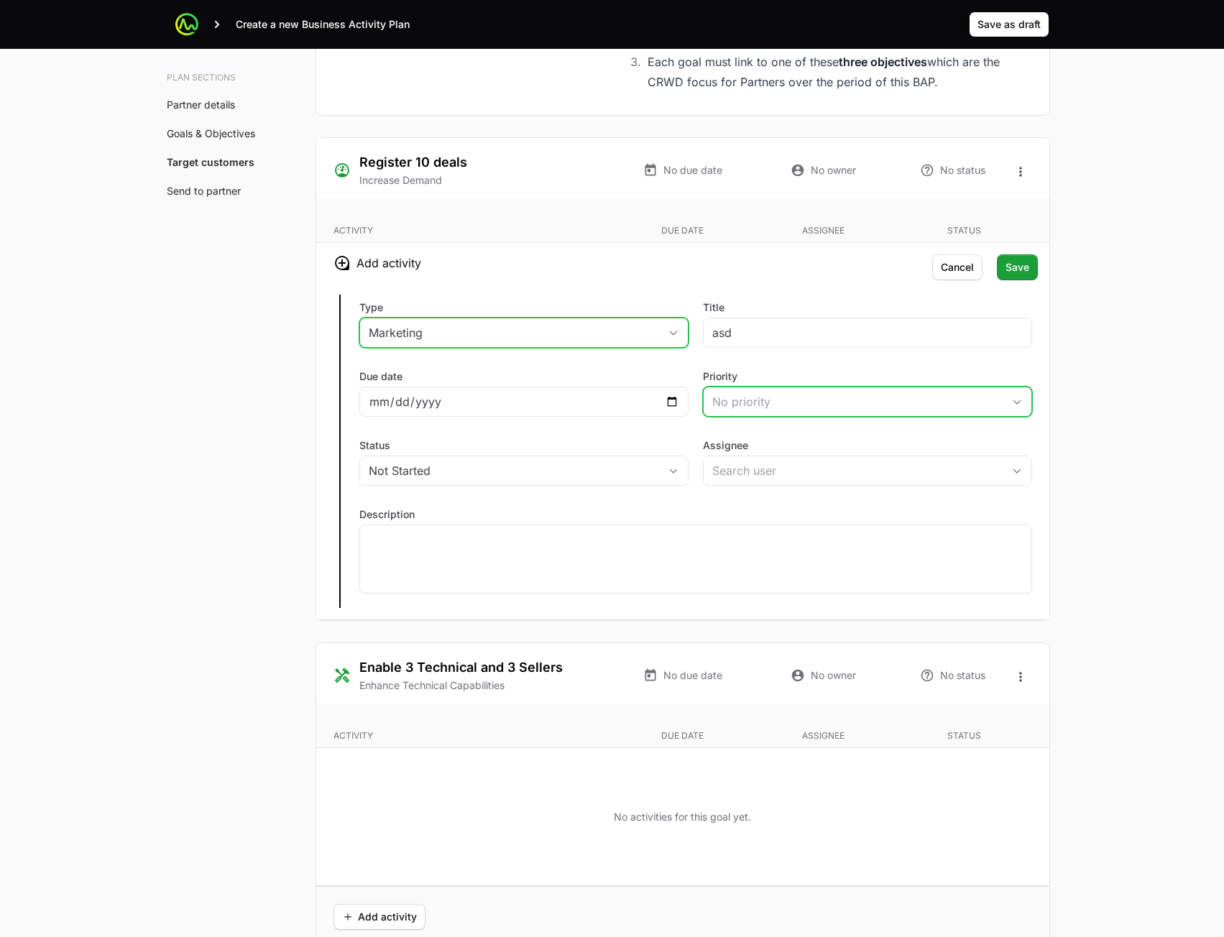
click at [814, 410] on button "No priority" at bounding box center [868, 401] width 328 height 29
click at [783, 478] on li "Medium" at bounding box center [867, 486] width 326 height 26
click at [796, 474] on input "Assignee" at bounding box center [845, 470] width 282 height 29
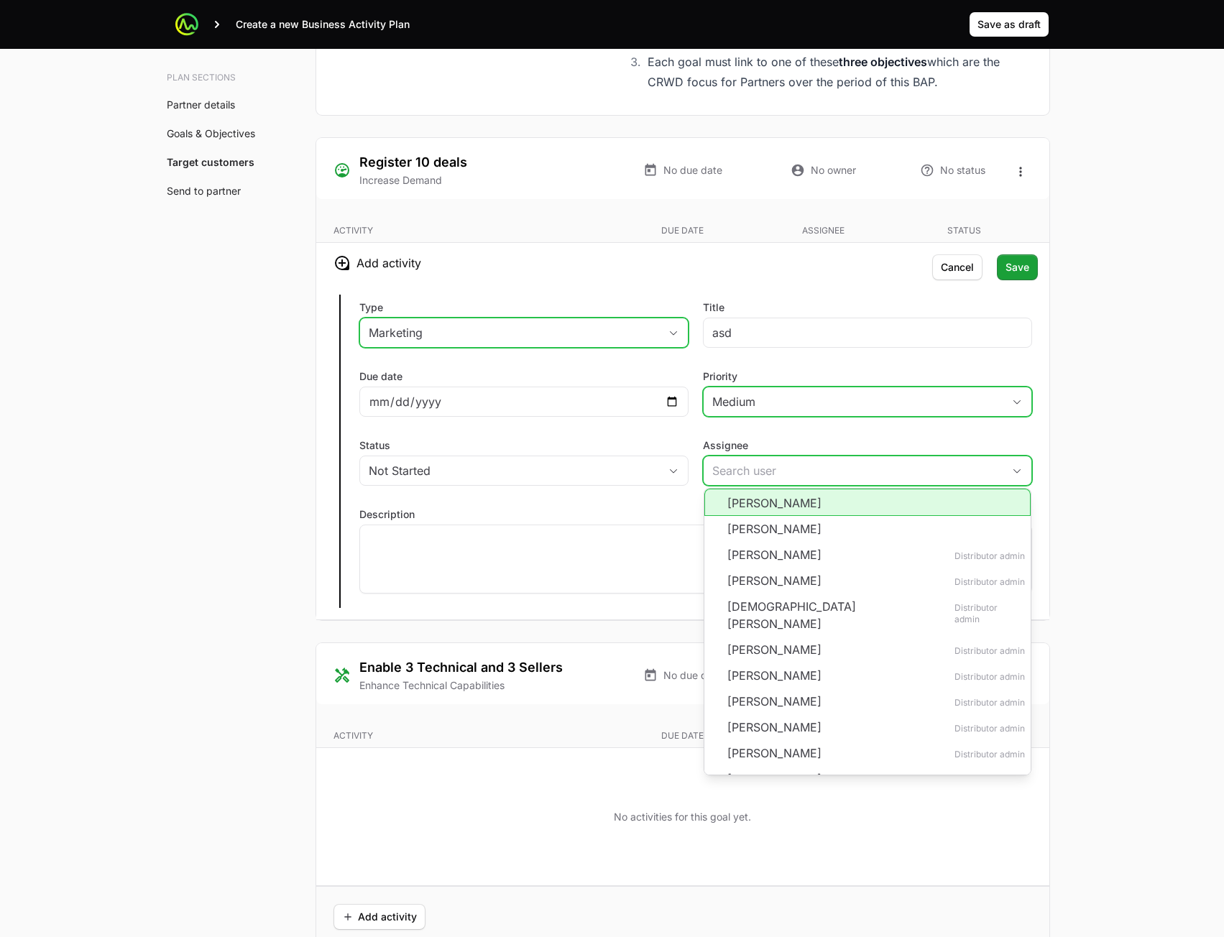
click at [806, 508] on li "Ash Watts" at bounding box center [867, 502] width 326 height 27
type input "Ash Watts"
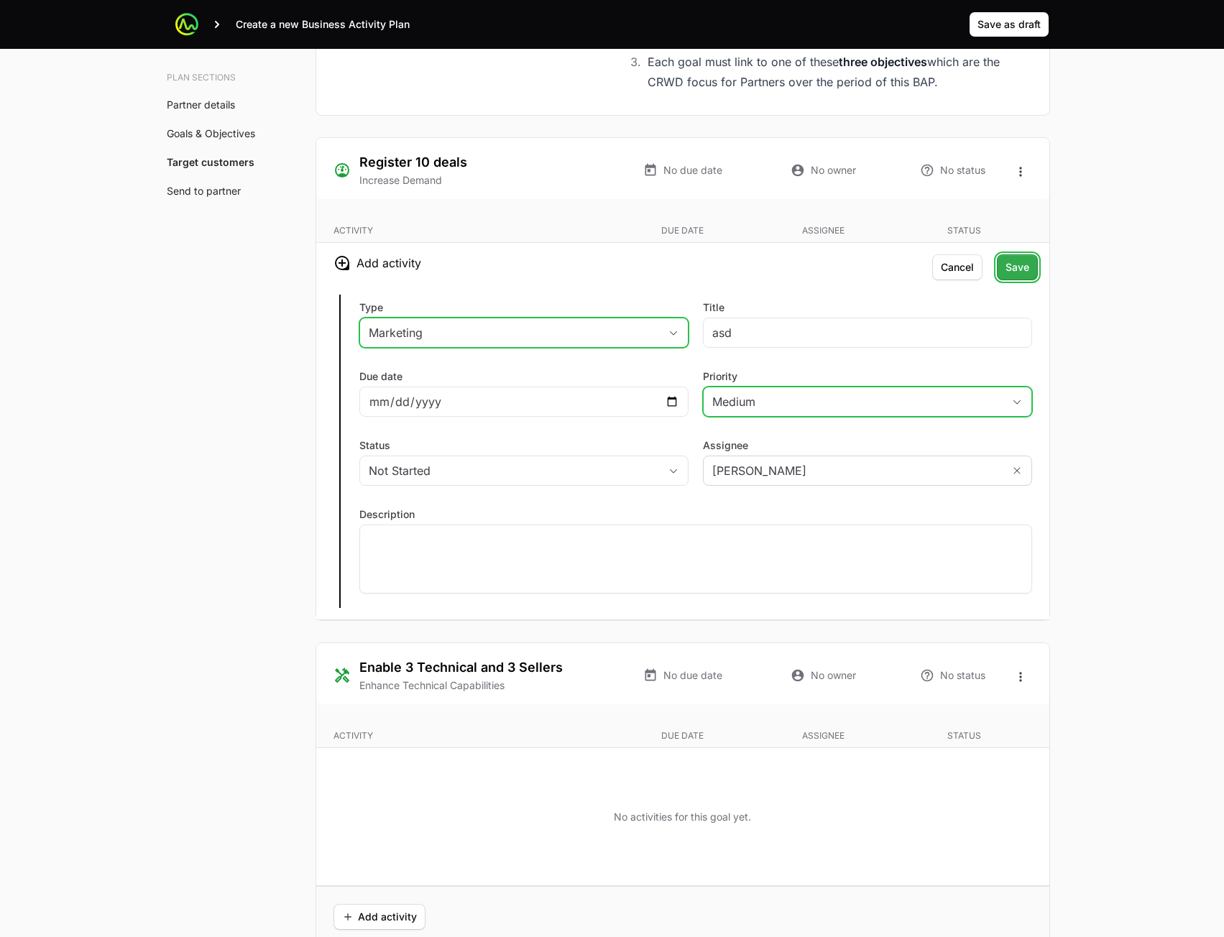
click at [1034, 276] on button "Save" at bounding box center [1017, 267] width 41 height 26
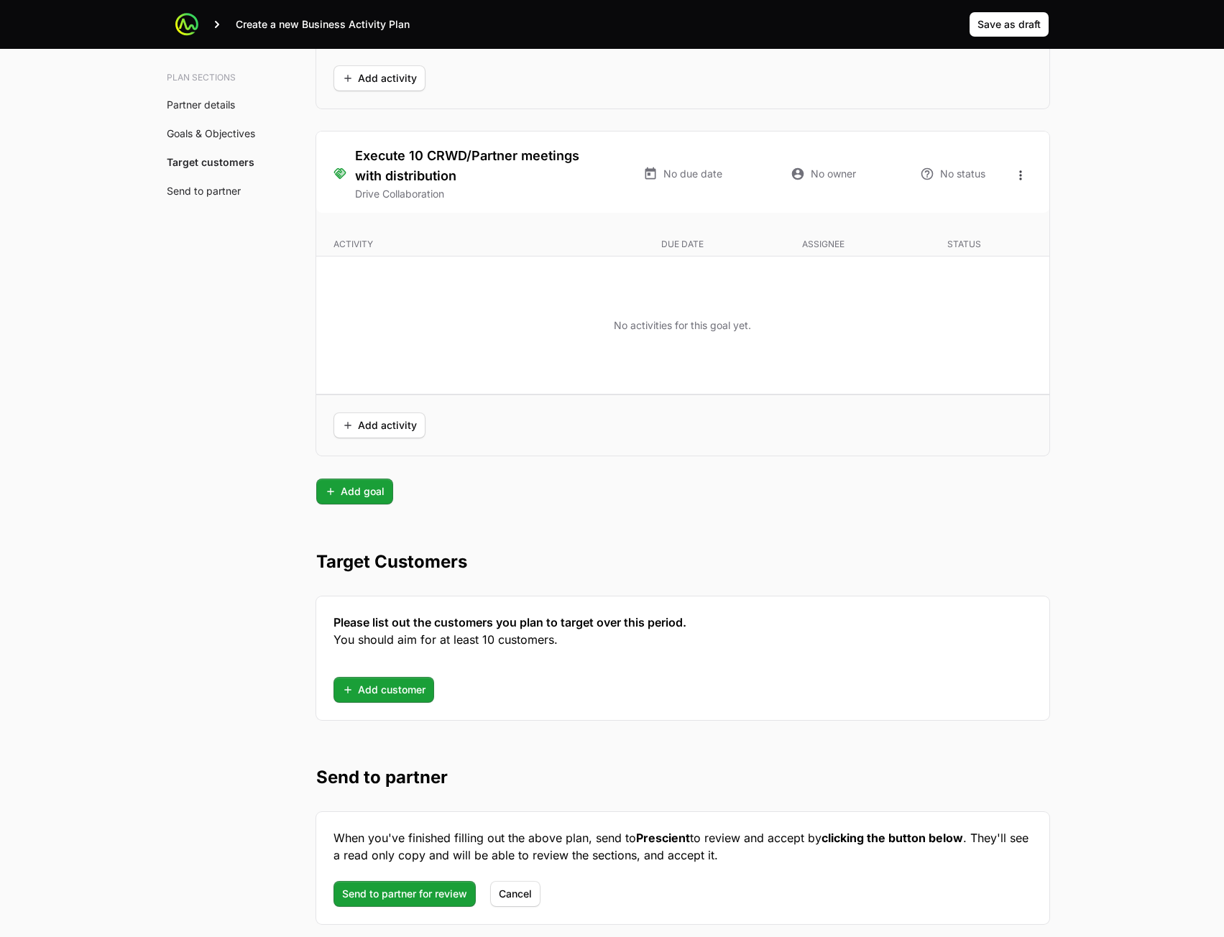
scroll to position [3305, 0]
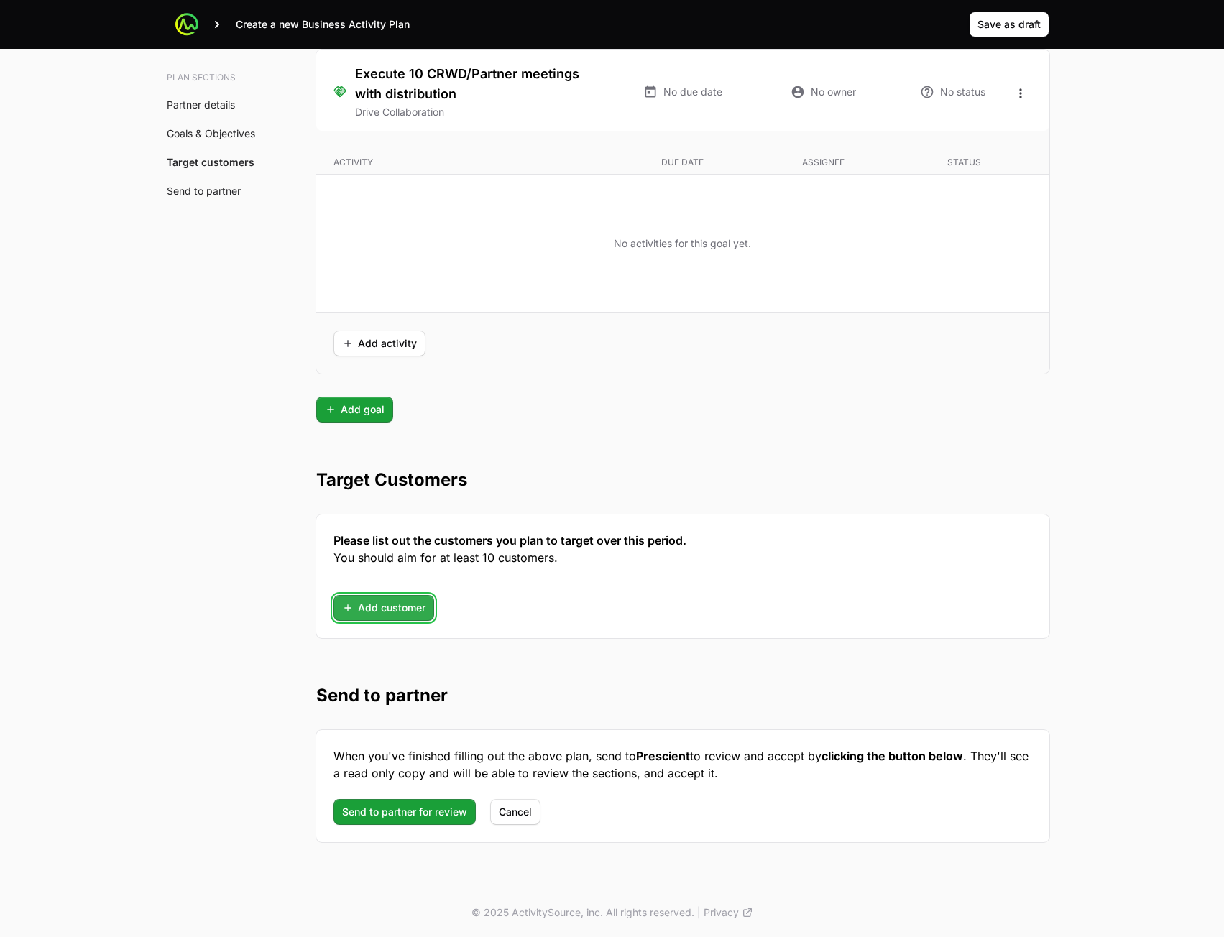
click at [399, 608] on span "Add customer" at bounding box center [383, 607] width 83 height 17
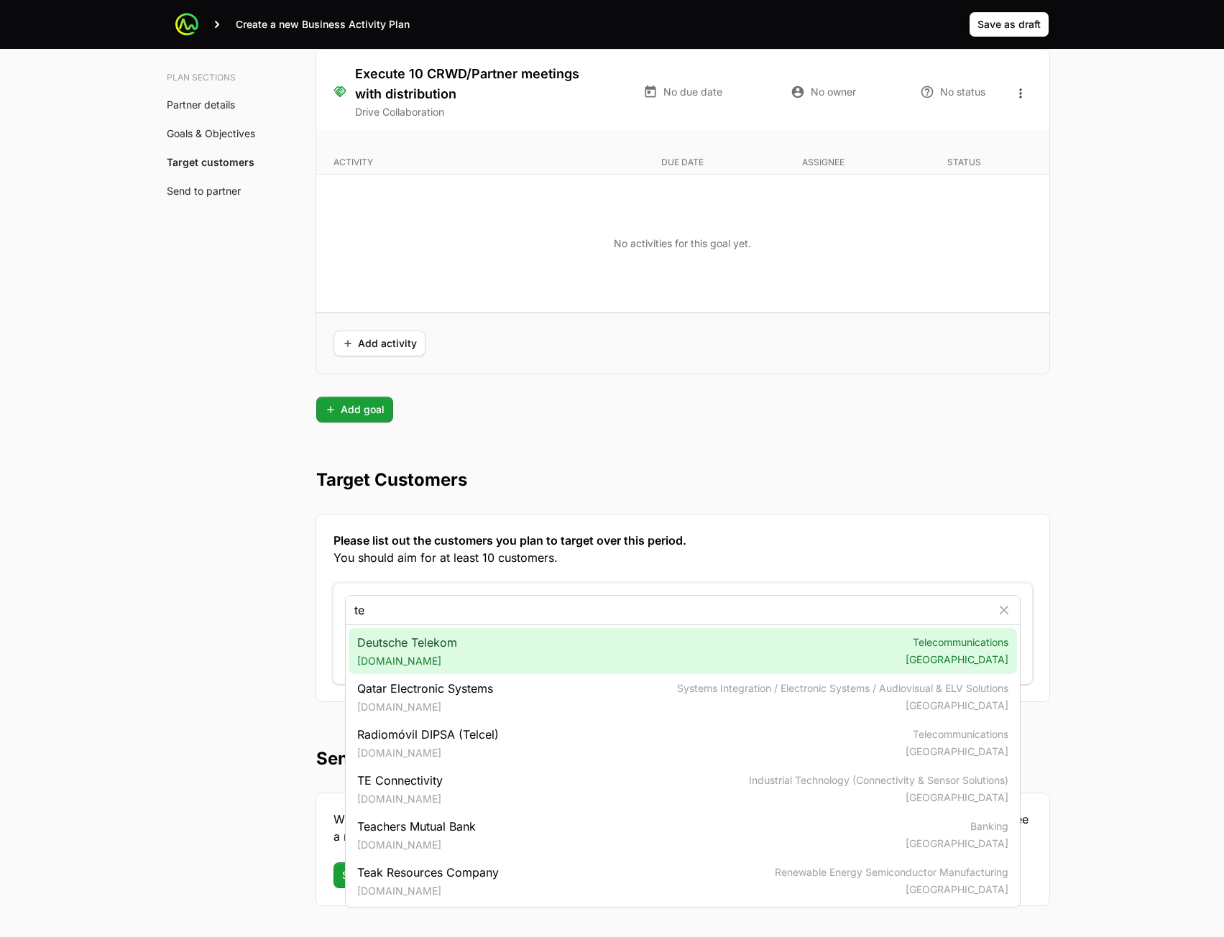
type input "te"
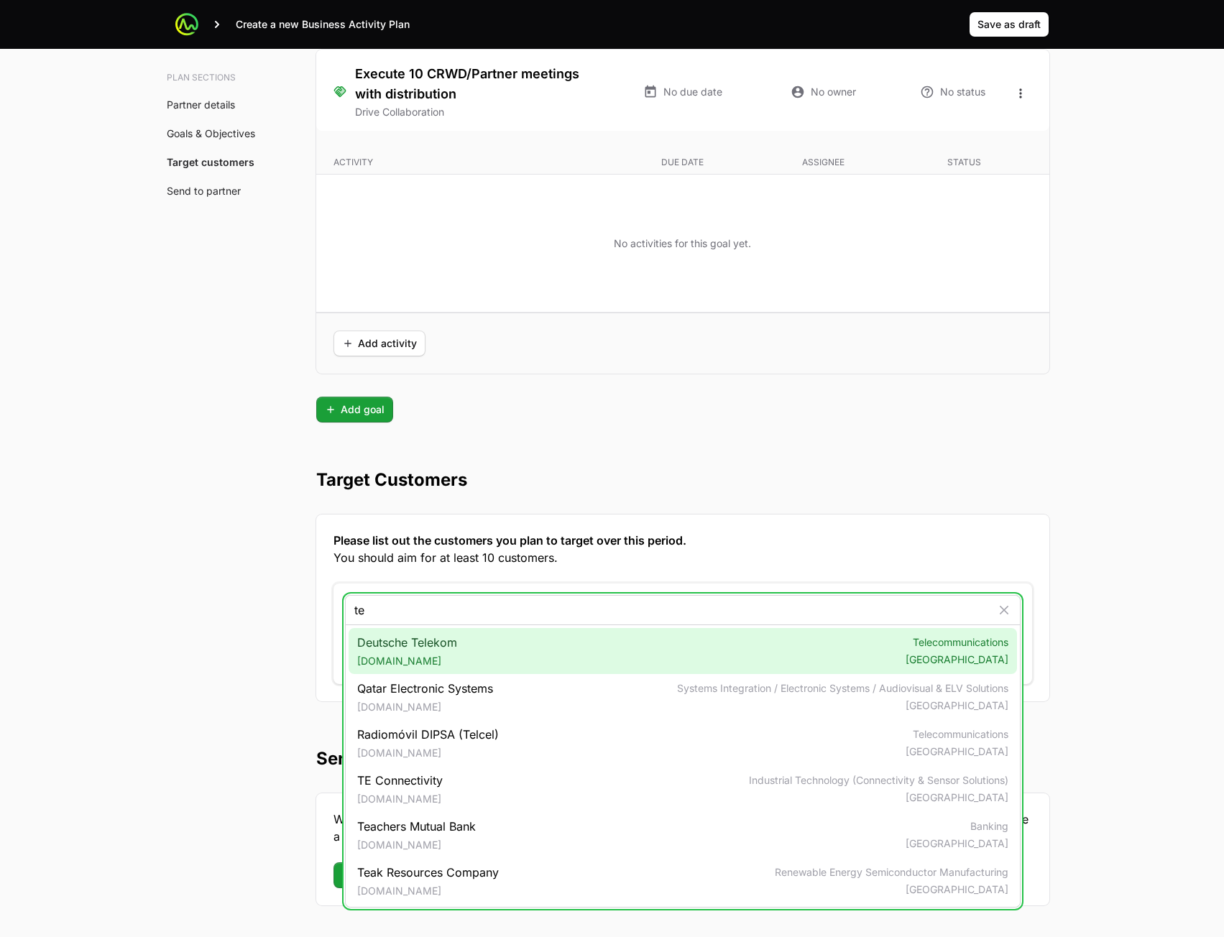
click at [487, 654] on div "Deutsche Telekom telekom.com Telecommunications Germany" at bounding box center [683, 651] width 668 height 46
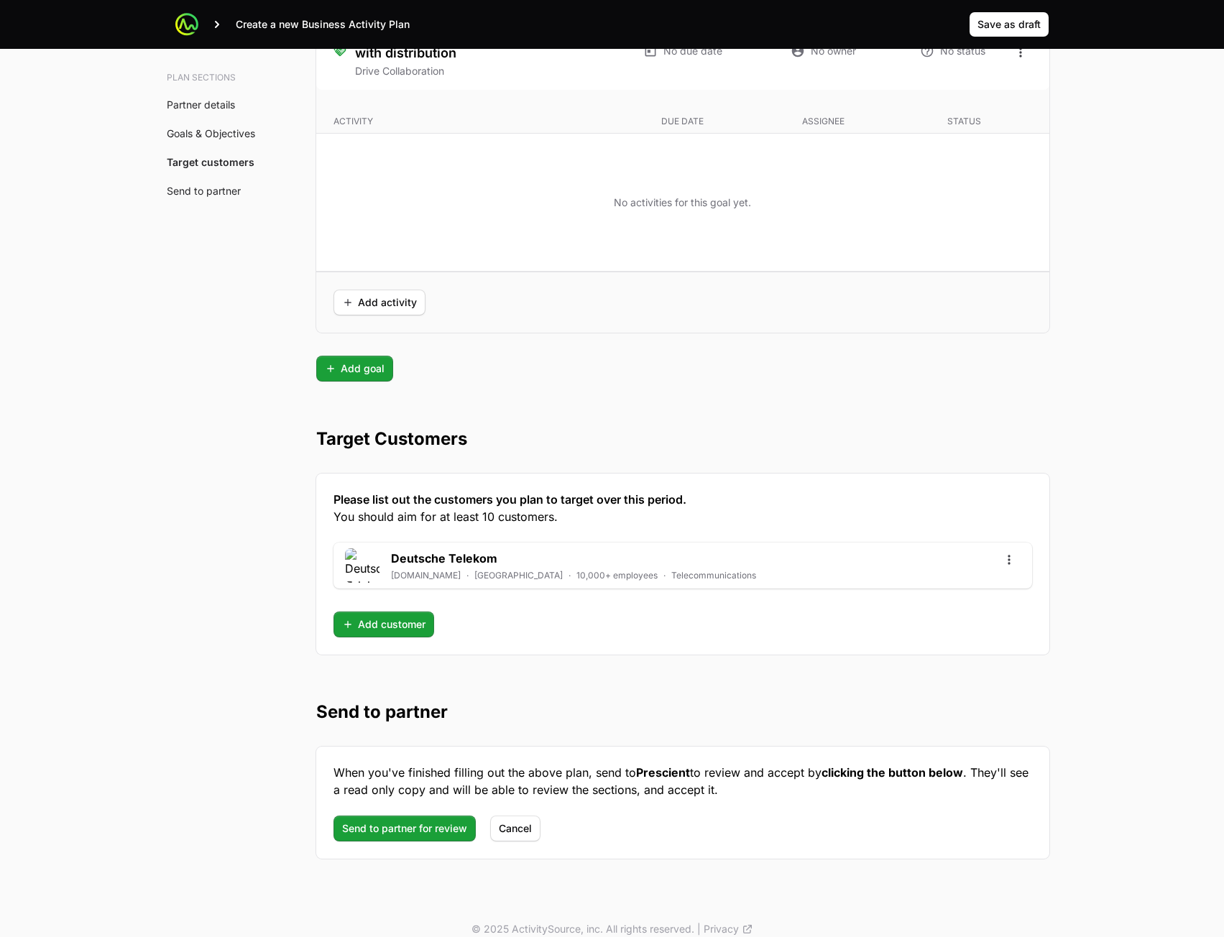
scroll to position [3362, 0]
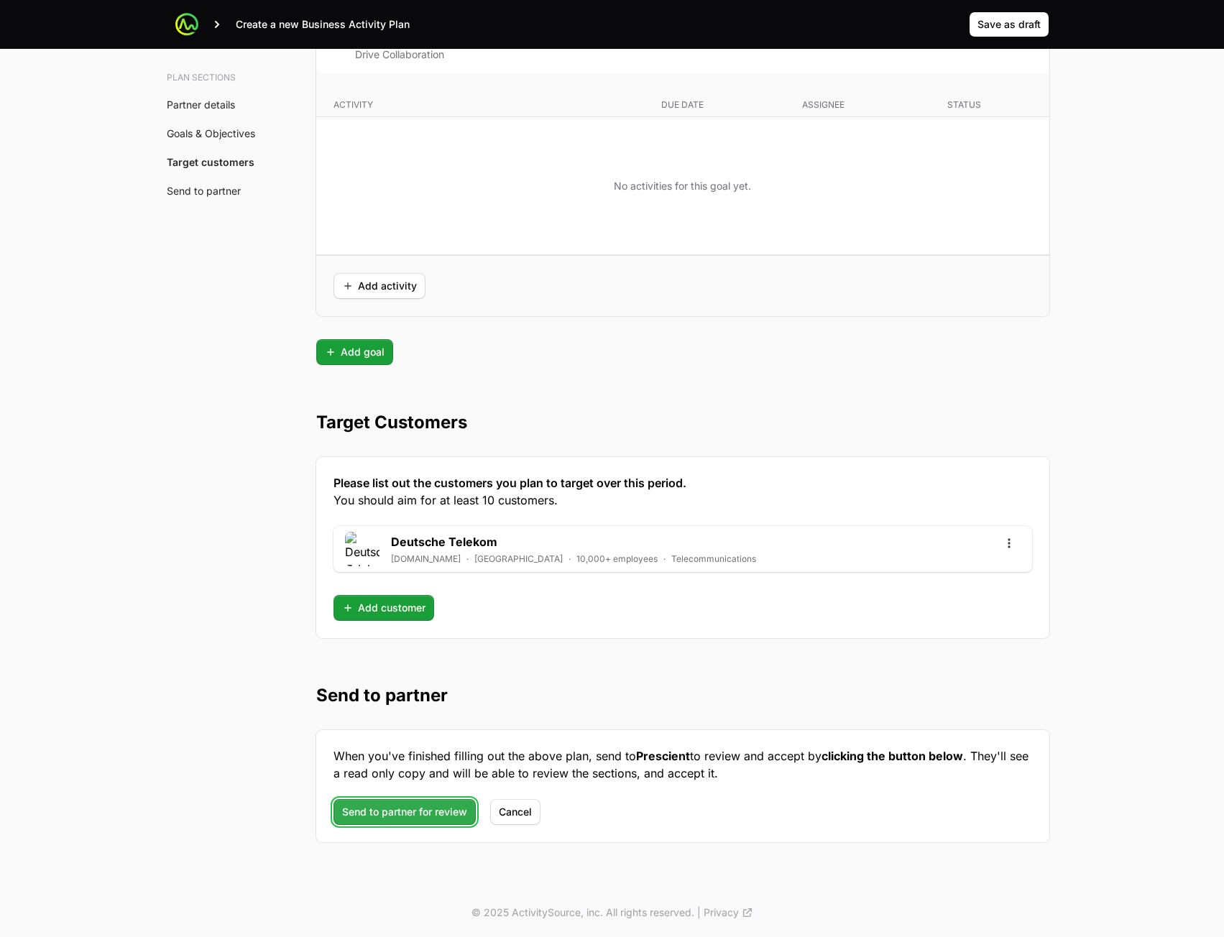
click at [394, 812] on span "Send to partner for review" at bounding box center [404, 812] width 125 height 17
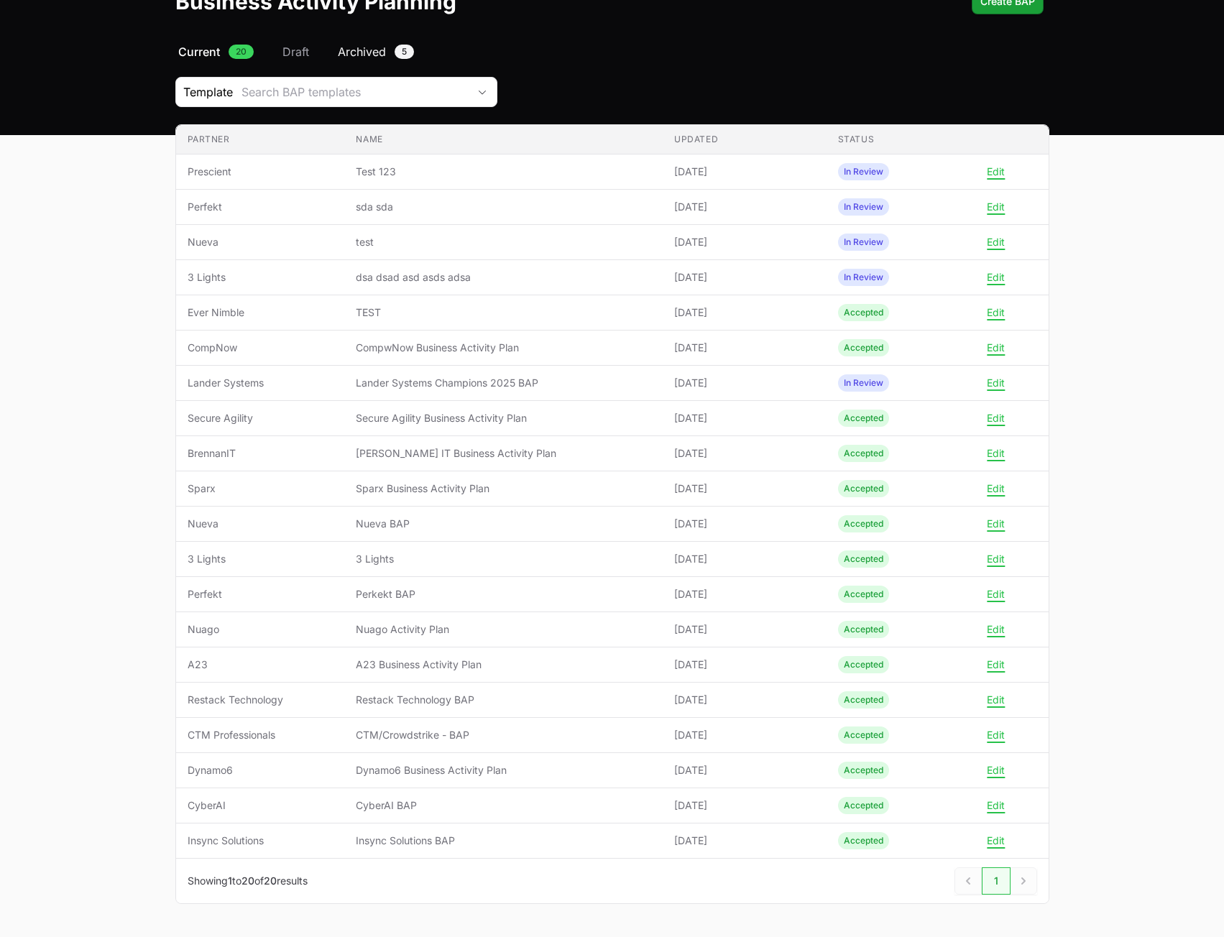
scroll to position [65, 0]
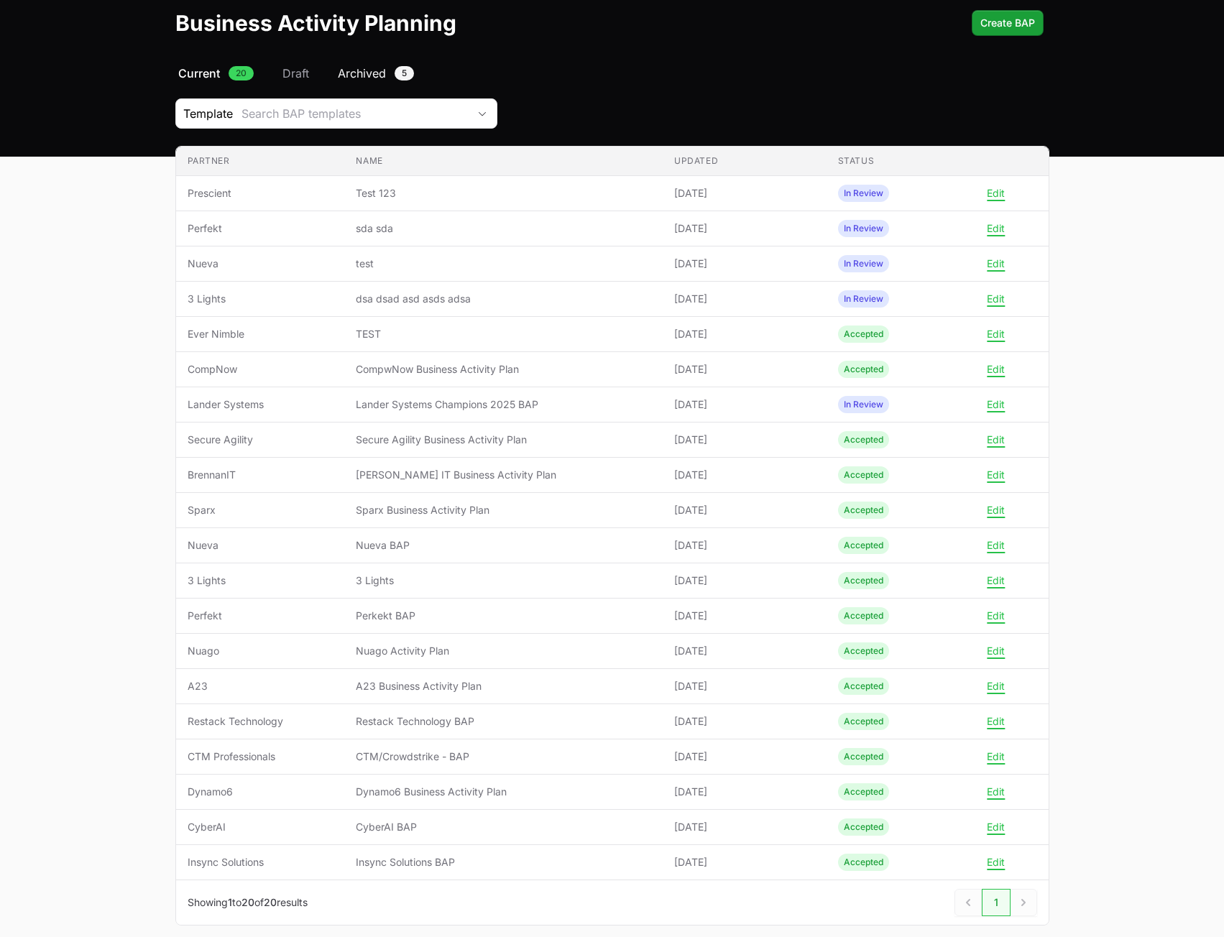
click at [376, 67] on span "Archived" at bounding box center [362, 73] width 48 height 17
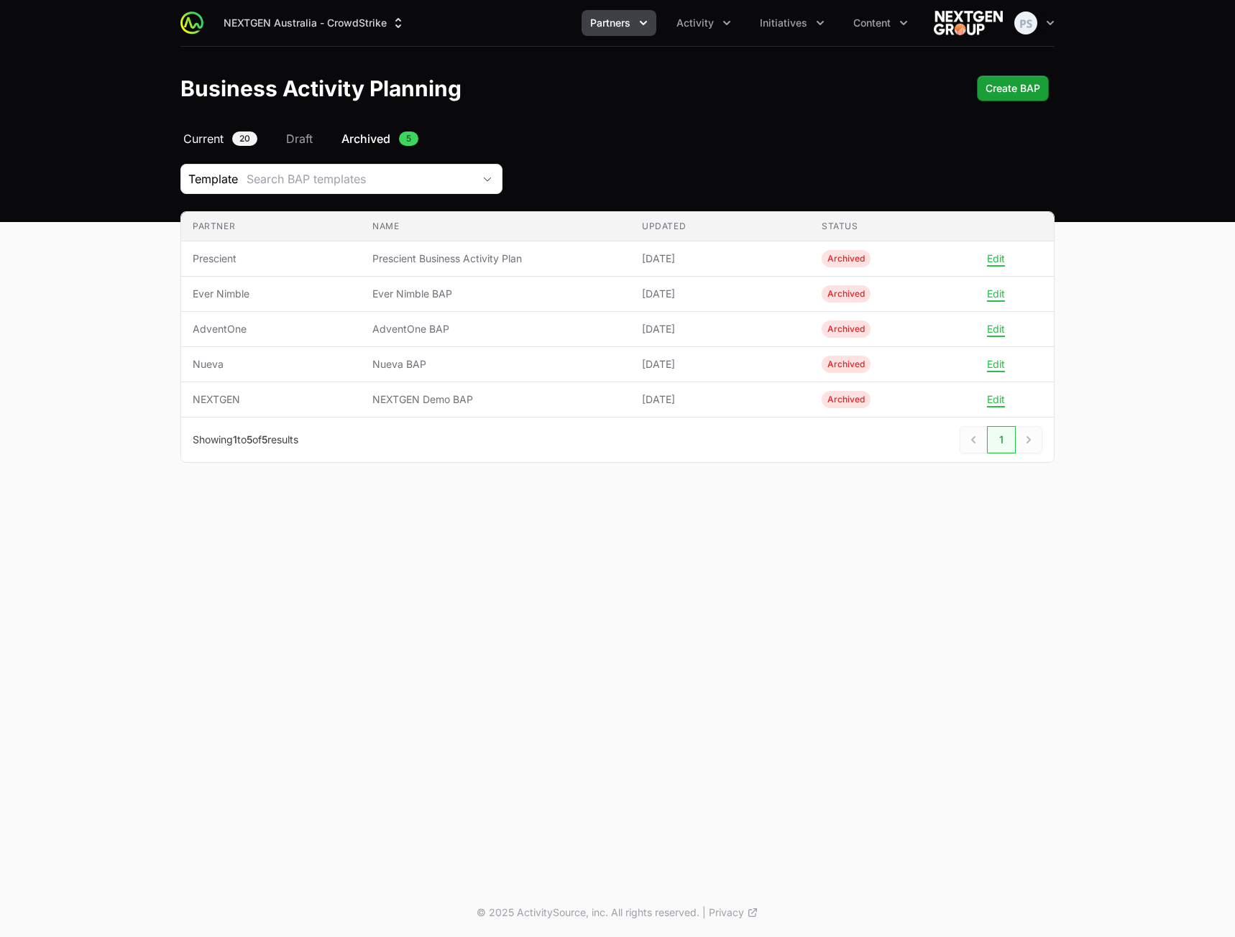
click at [198, 132] on span "Current" at bounding box center [203, 138] width 40 height 17
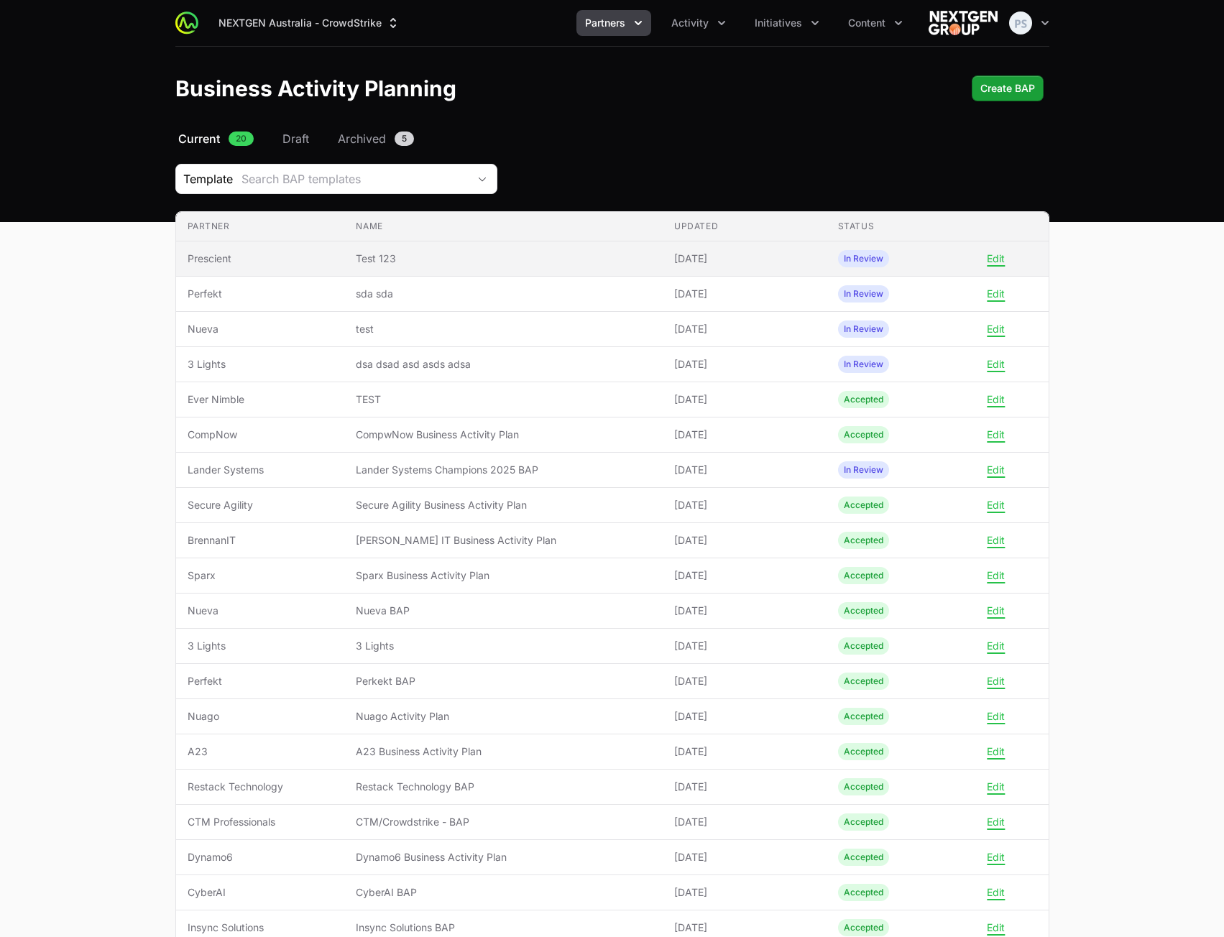
click at [566, 258] on span "Test 123" at bounding box center [503, 259] width 295 height 14
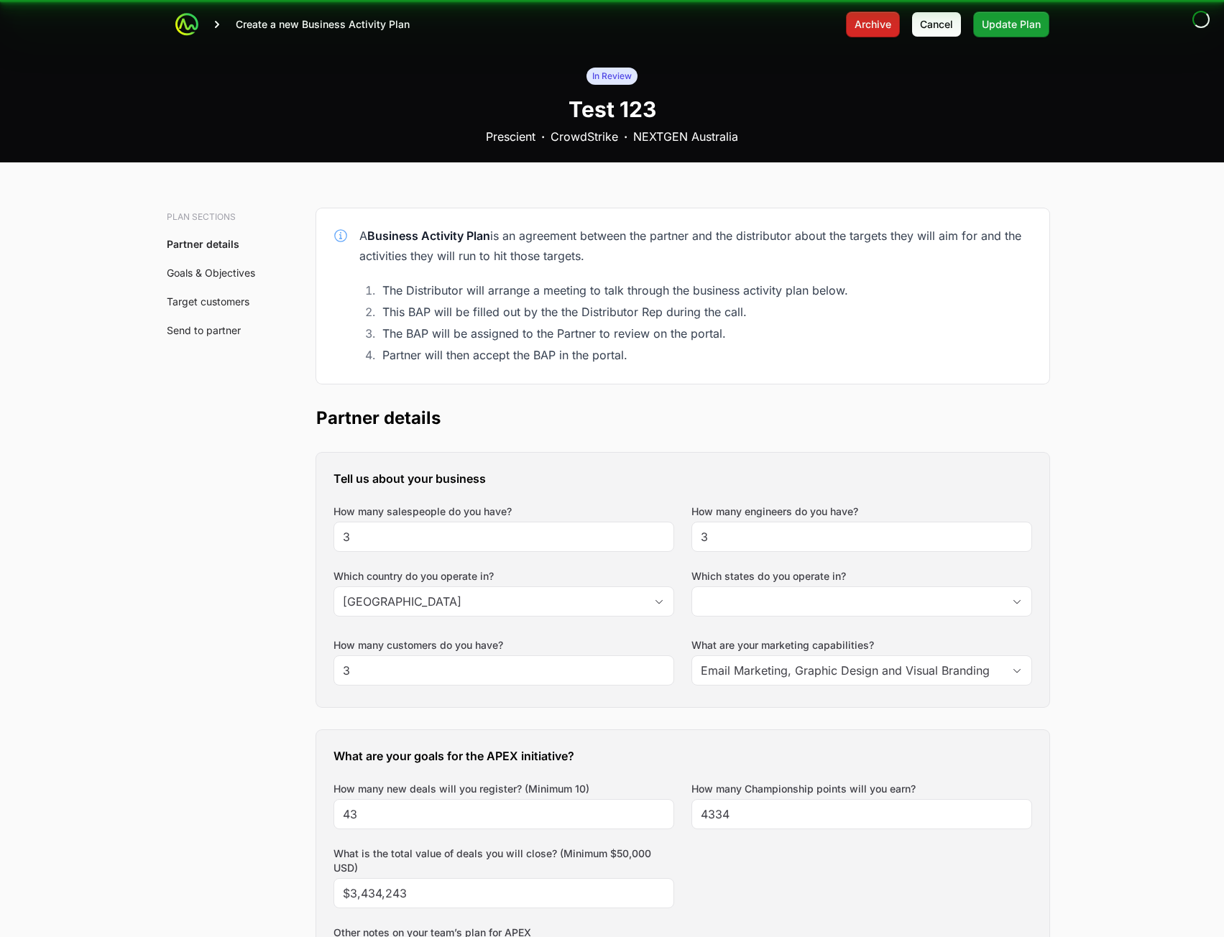
type input "Australian Capital Territory, New South Wales"
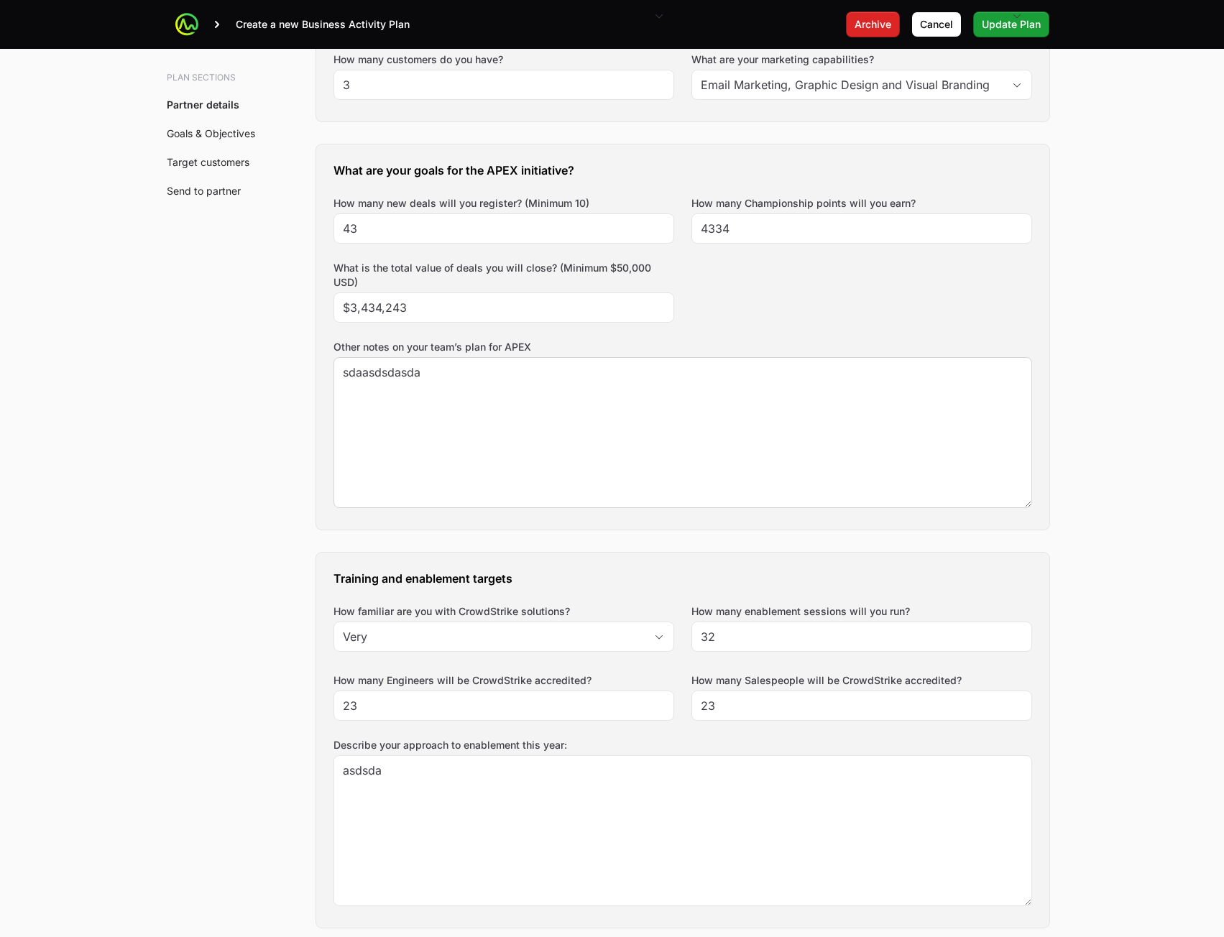
scroll to position [647, 0]
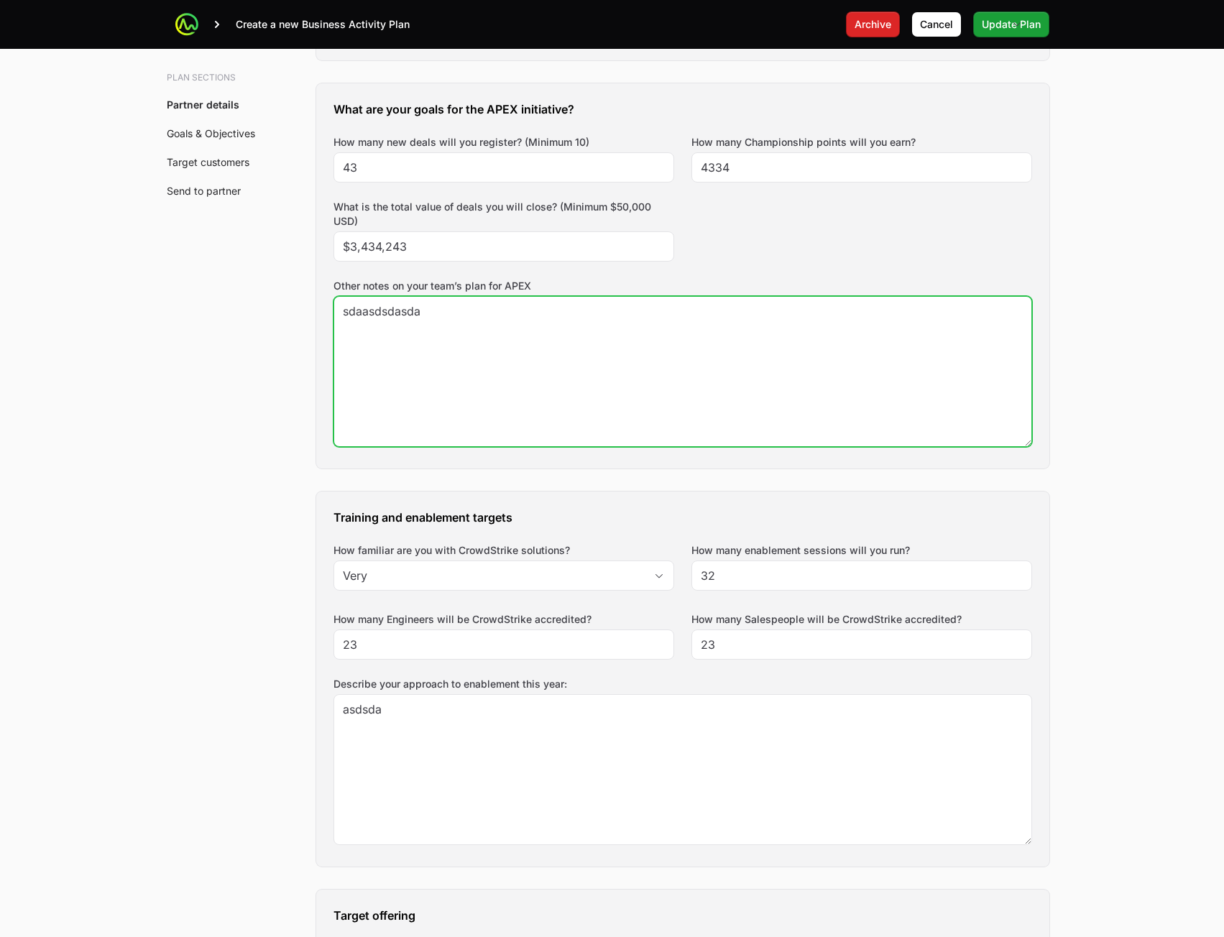
click at [602, 385] on textarea "sdaasdsdasda" at bounding box center [682, 371] width 697 height 149
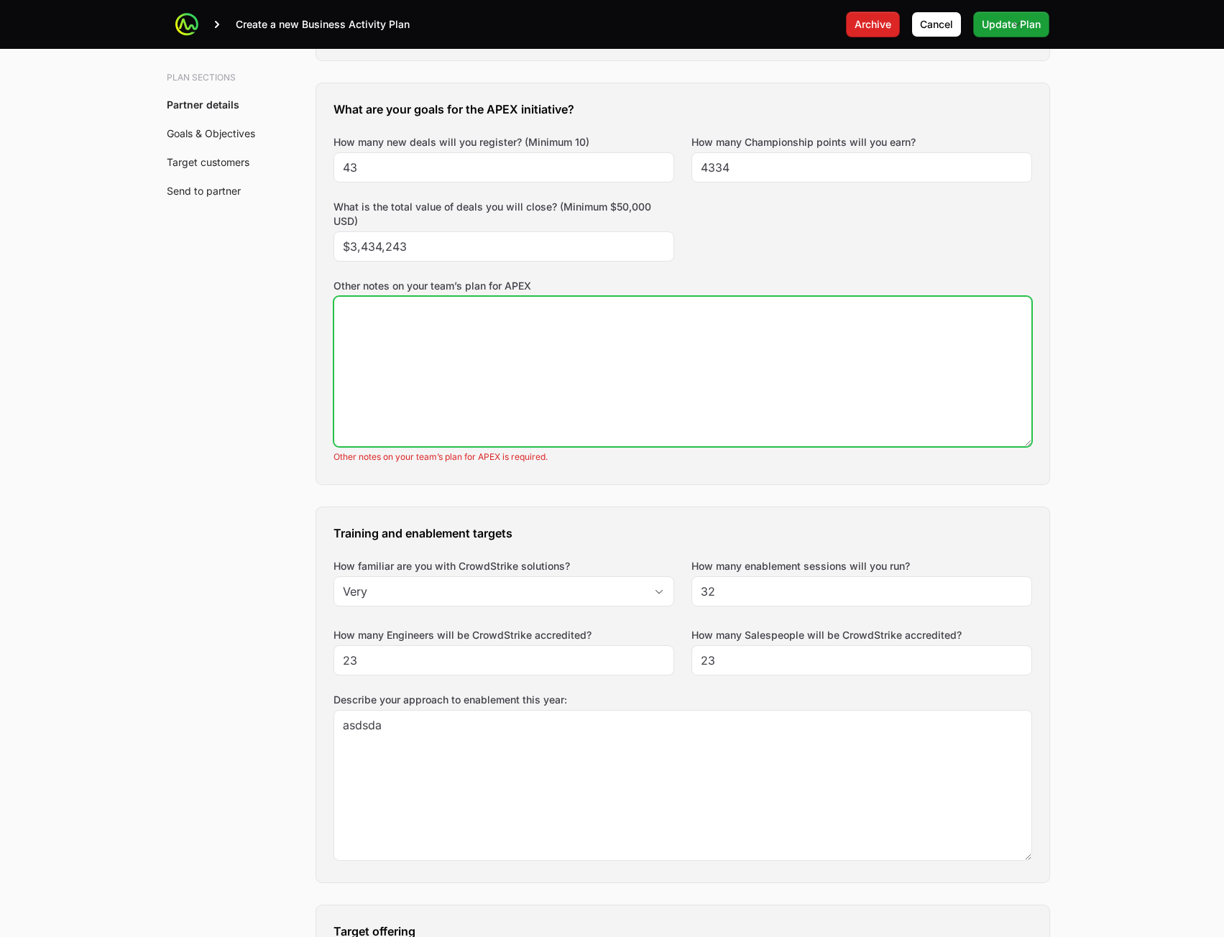
click at [576, 360] on textarea "sdaasdsdasda" at bounding box center [682, 371] width 697 height 149
paste textarea "Lorem ipsum dolor sit amet, consectetur adipiscing elit. In et luctus elit, qui…"
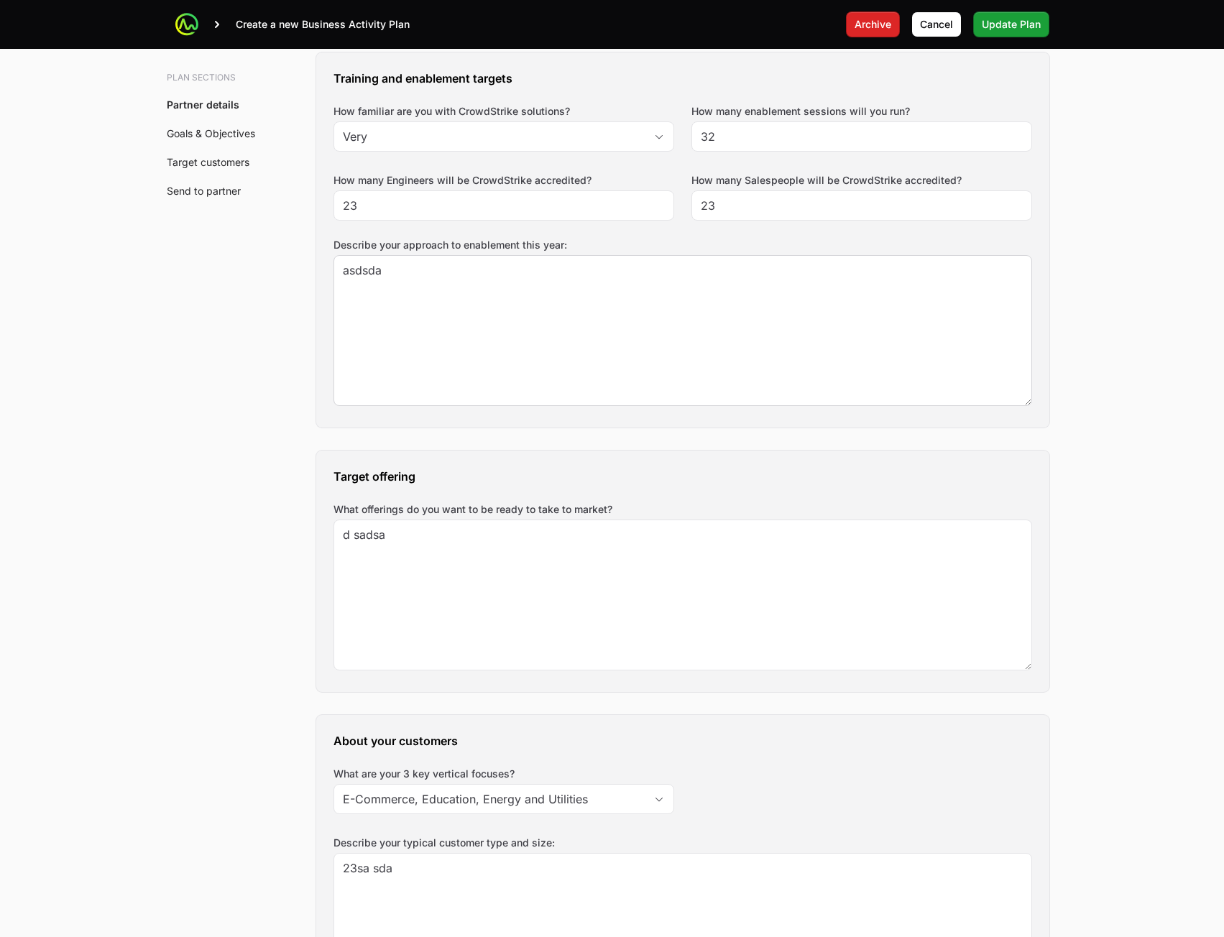
scroll to position [1006, 0]
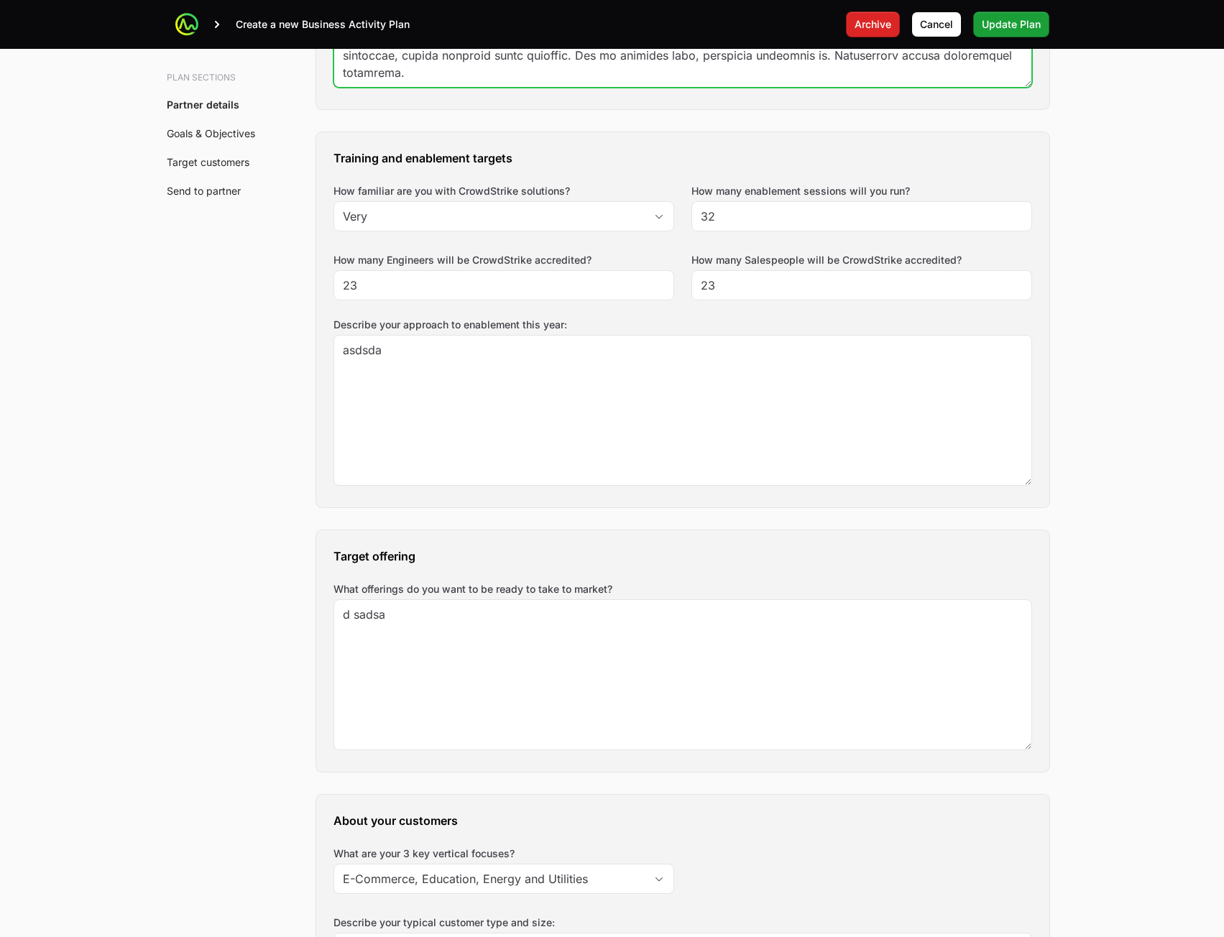
type textarea "Lorem ipsum dolor sit amet, consectetur adipiscing elit. In et luctus elit, qui…"
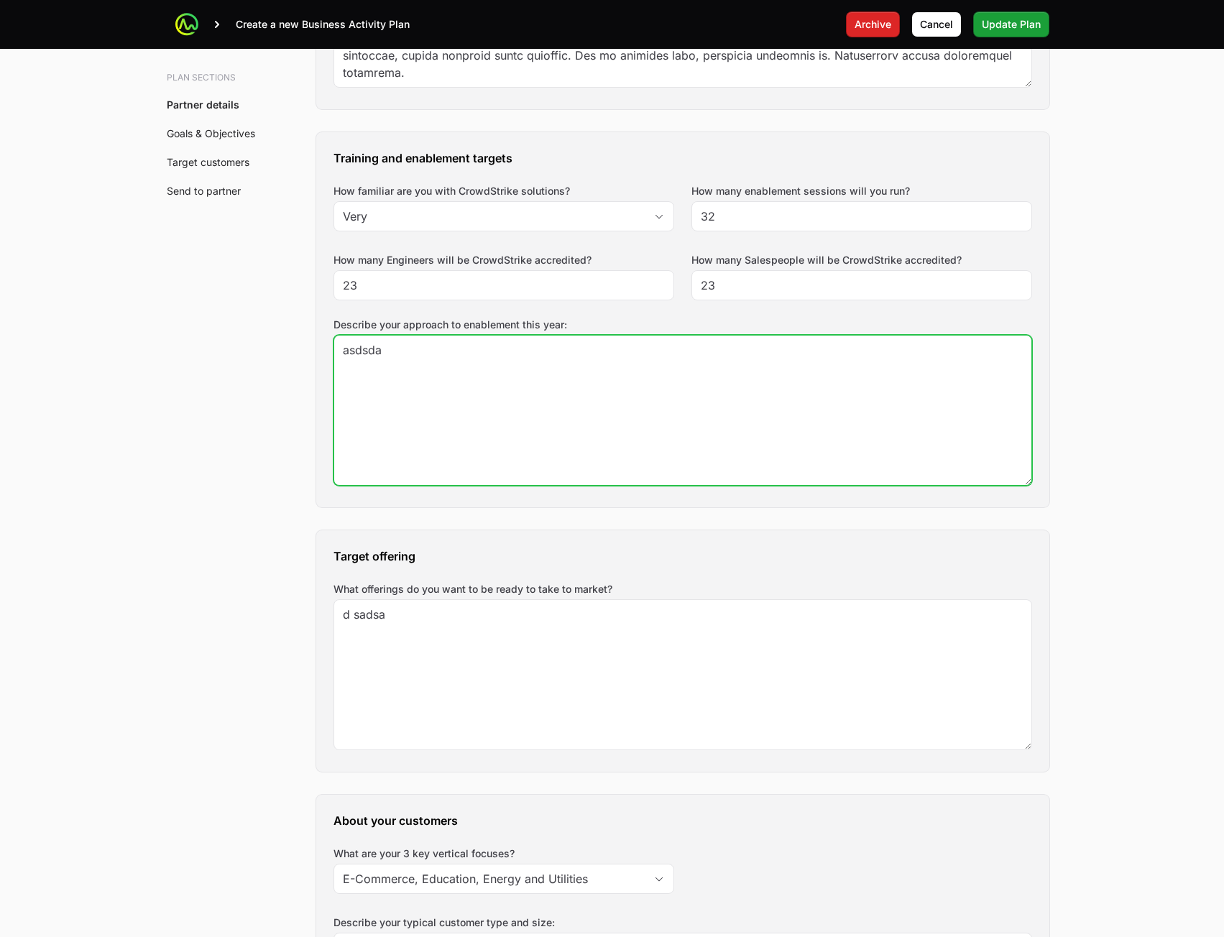
click at [632, 395] on textarea "asdsda" at bounding box center [682, 410] width 697 height 149
paste textarea "Fusce mauris dolor, convallis quis iaculis a, sodales at purus. Nunc sagittis t…"
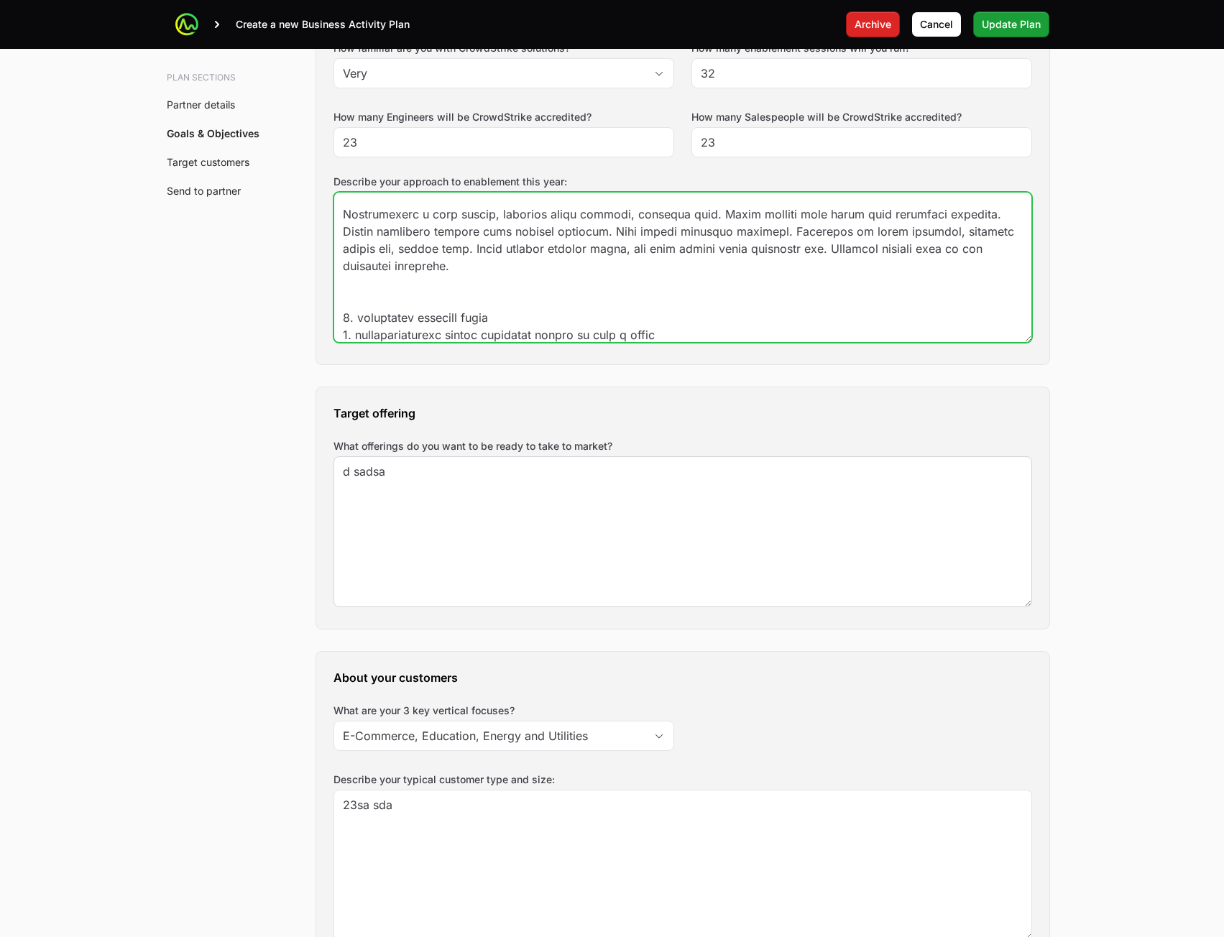
scroll to position [1150, 0]
type textarea "Fusce mauris dolor, convallis quis iaculis a, sodales at purus. Nunc sagittis t…"
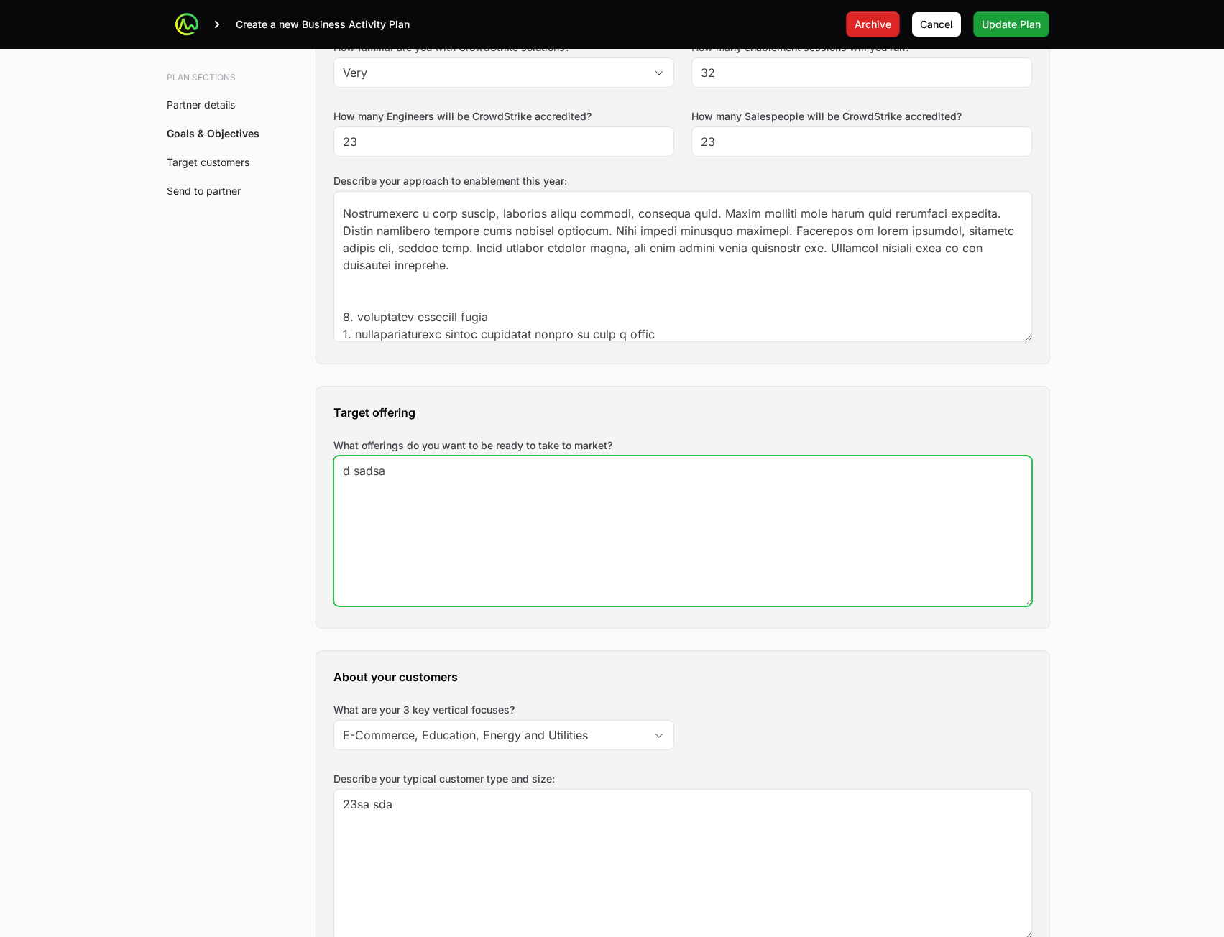
click at [416, 525] on textarea "d sadsa" at bounding box center [682, 530] width 697 height 149
paste textarea "Lorem ipsum dolor sit amet, consectetur adipiscing elit. In et luctus elit, qui…"
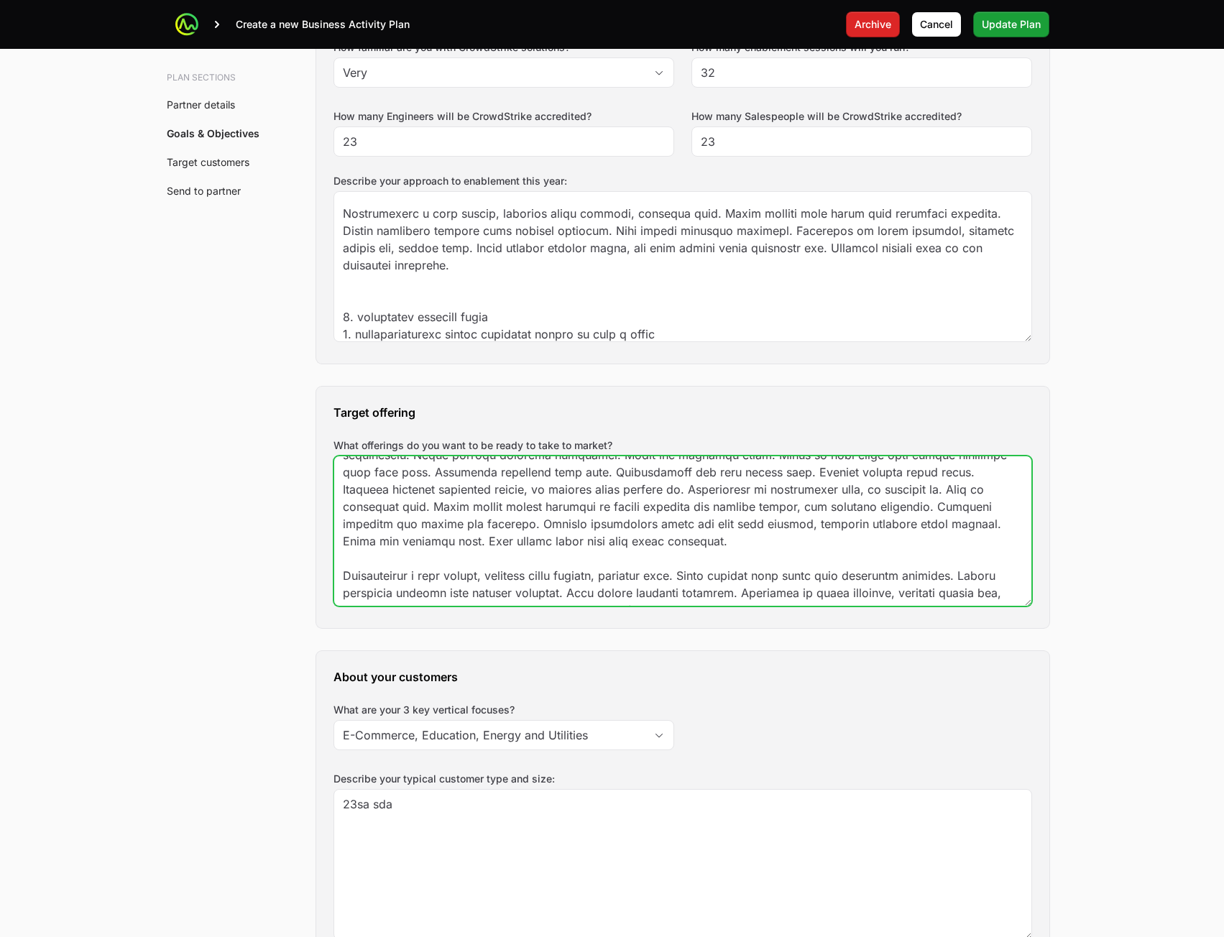
scroll to position [293, 0]
type textarea "Lorem ipsum dolor sit amet, consectetur adipiscing elit. In et luctus elit, qui…"
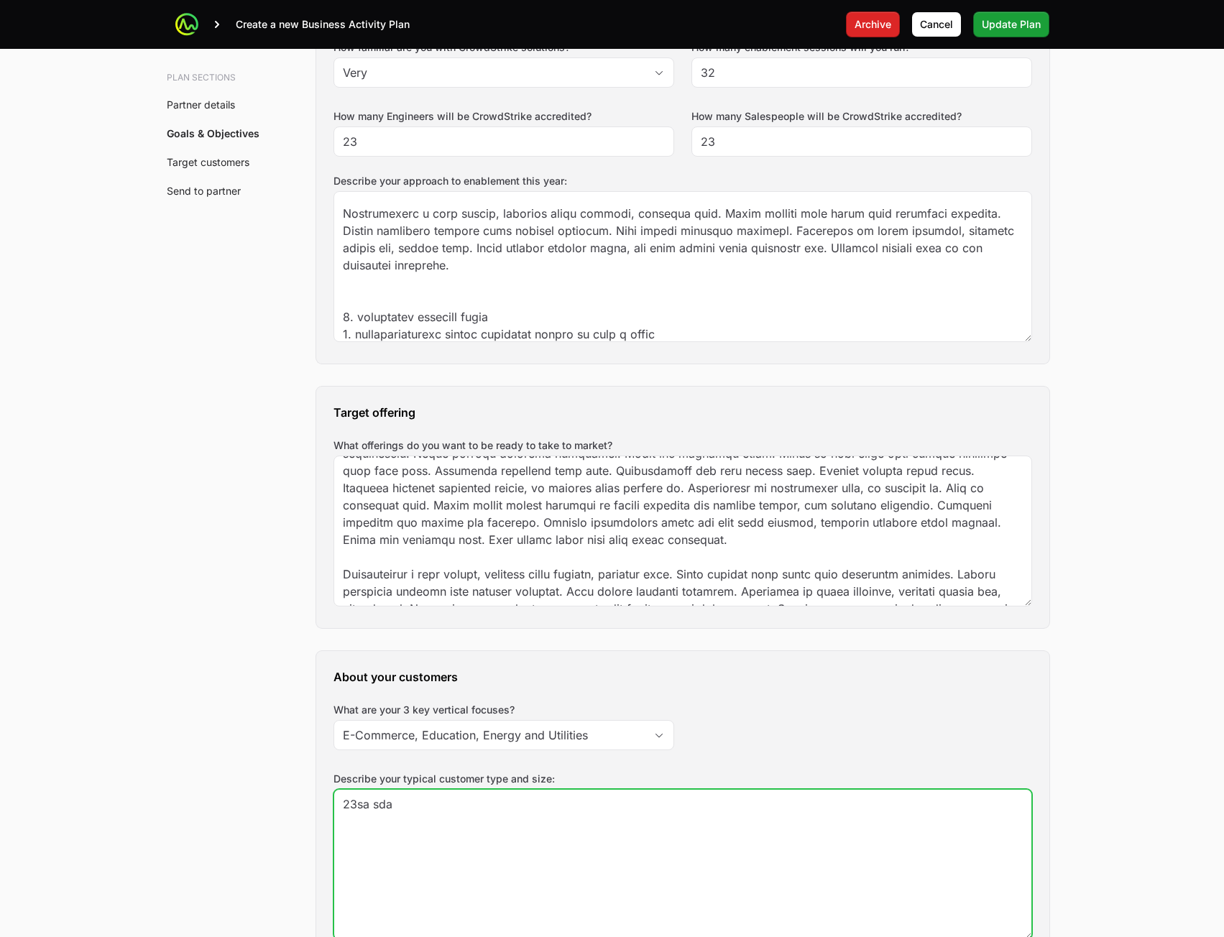
click at [436, 857] on textarea "23sa sda" at bounding box center [682, 864] width 697 height 149
paste textarea "Lorem ipsum dolor sit amet, consectetur adipiscing elit. In et luctus elit, qui…"
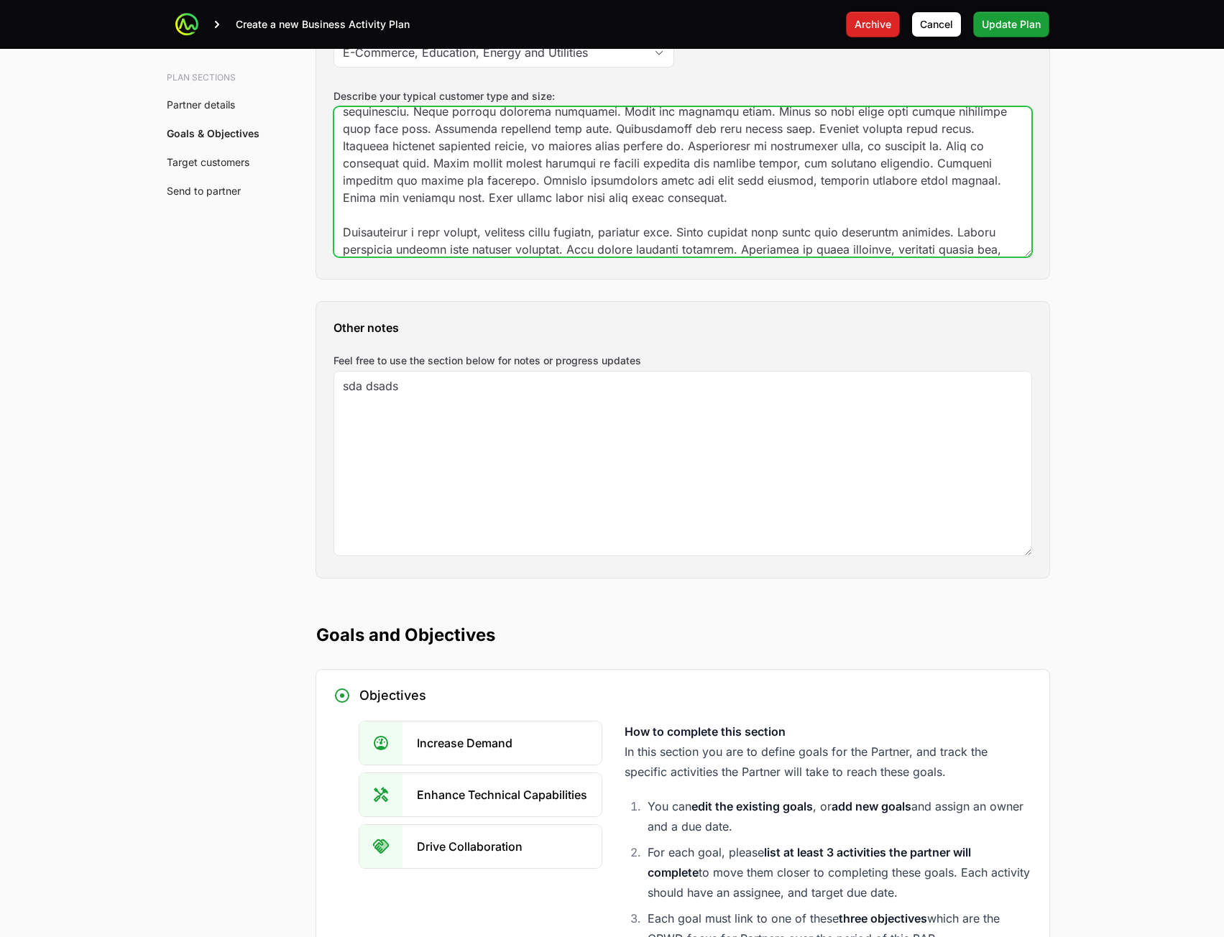
scroll to position [2086, 0]
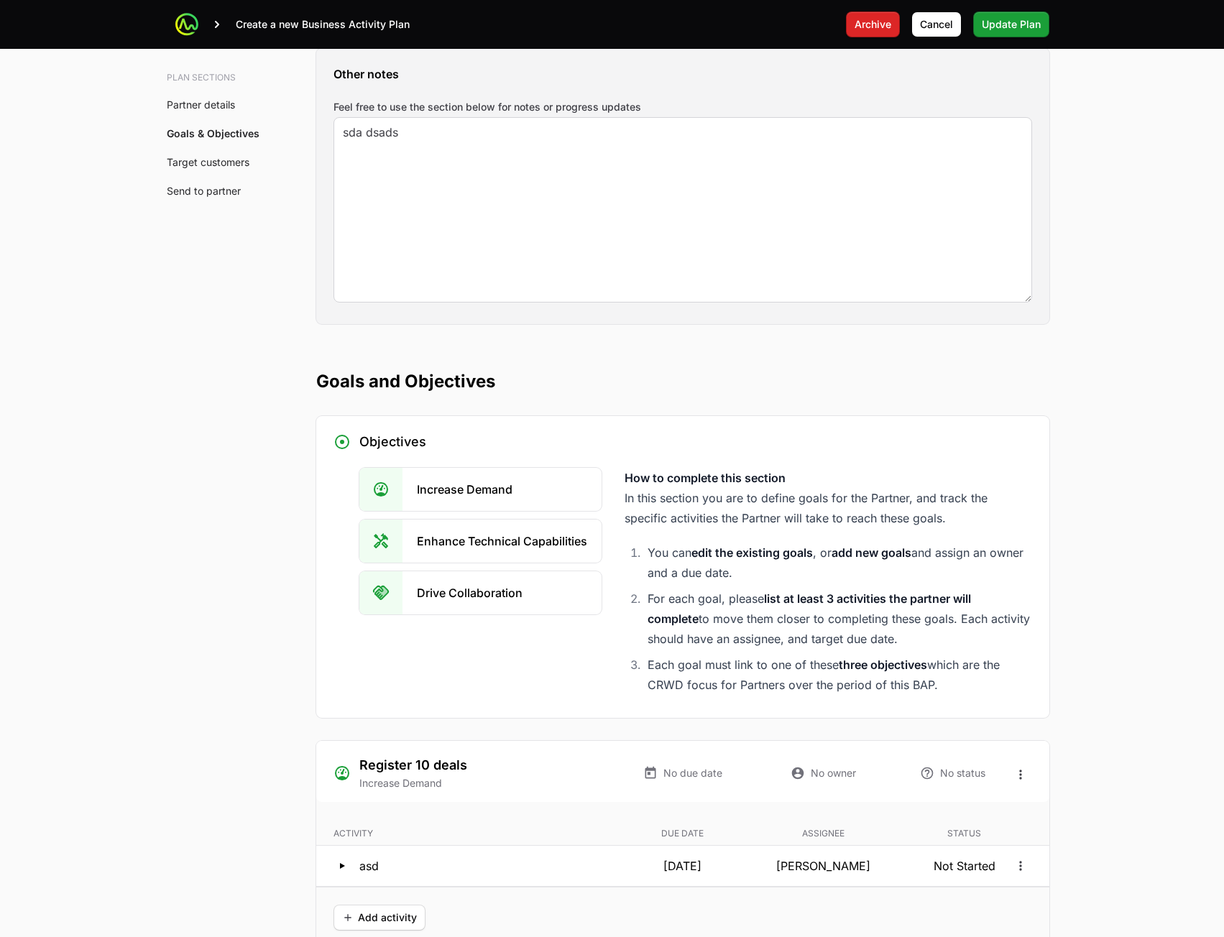
type textarea "Lorem ipsum dolor sit amet, consectetur adipiscing elit. In et luctus elit, qui…"
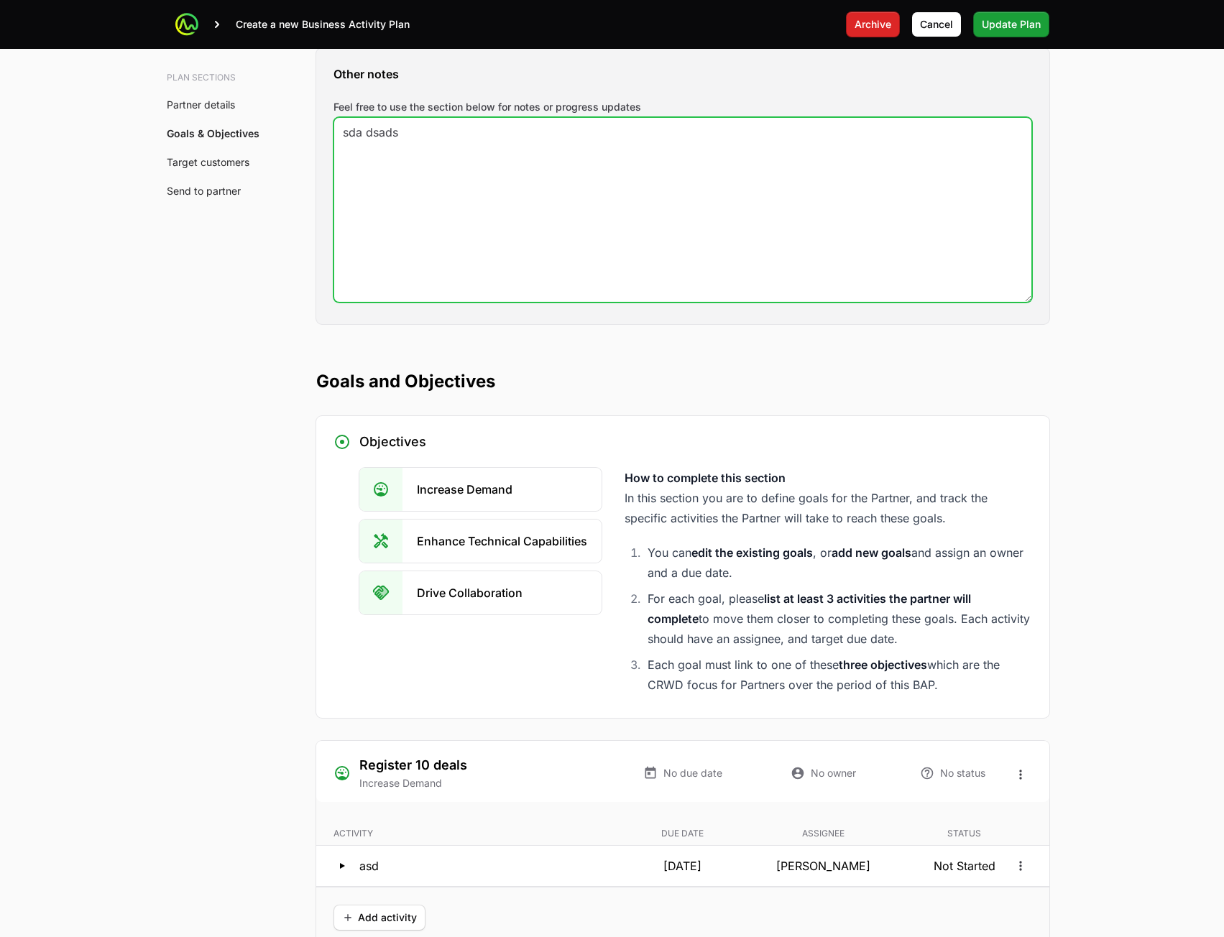
click at [551, 262] on textarea "sda dsads" at bounding box center [682, 210] width 697 height 184
paste textarea "Lorem ipsum dolor sit amet, consectetur adipiscing elit. In et luctus elit, qui…"
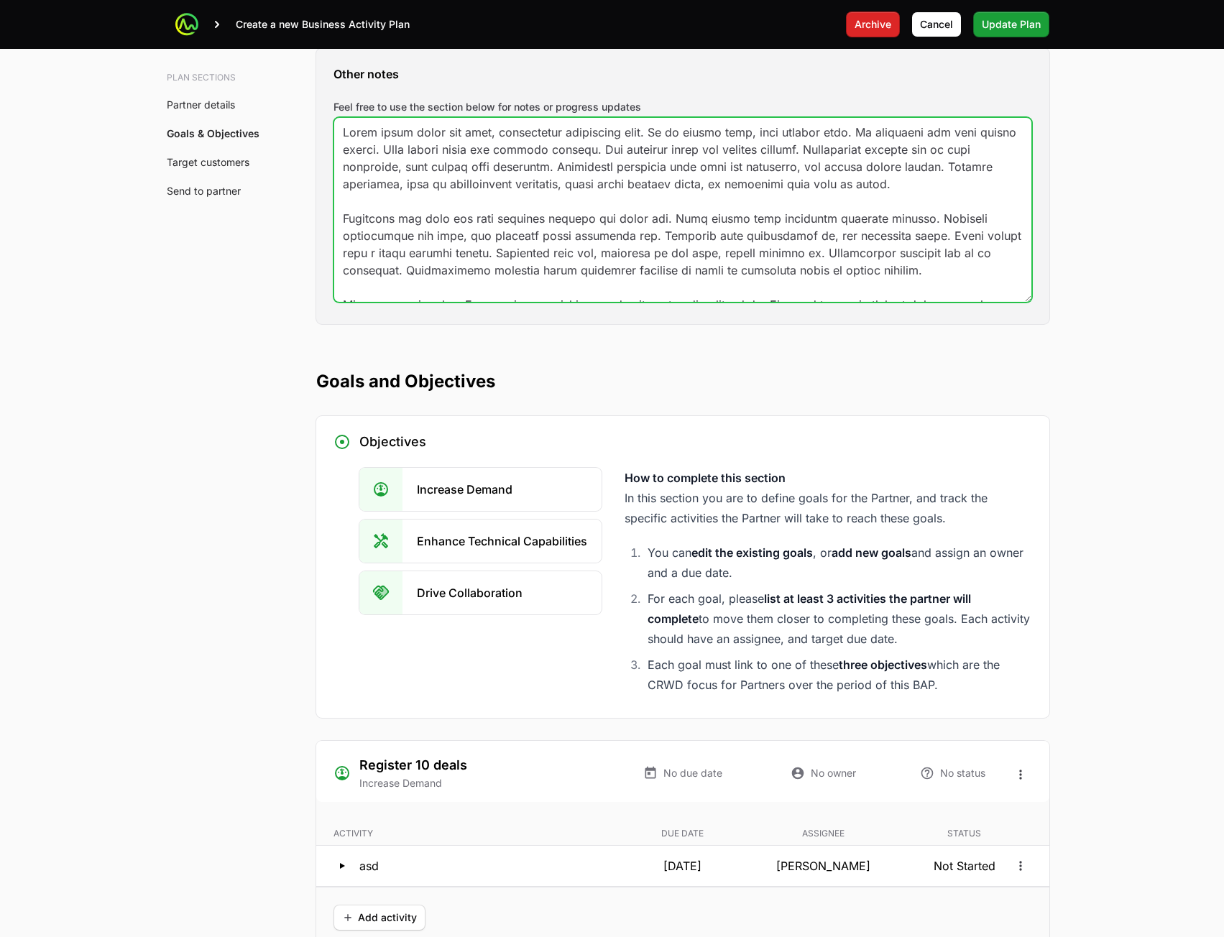
scroll to position [252, 0]
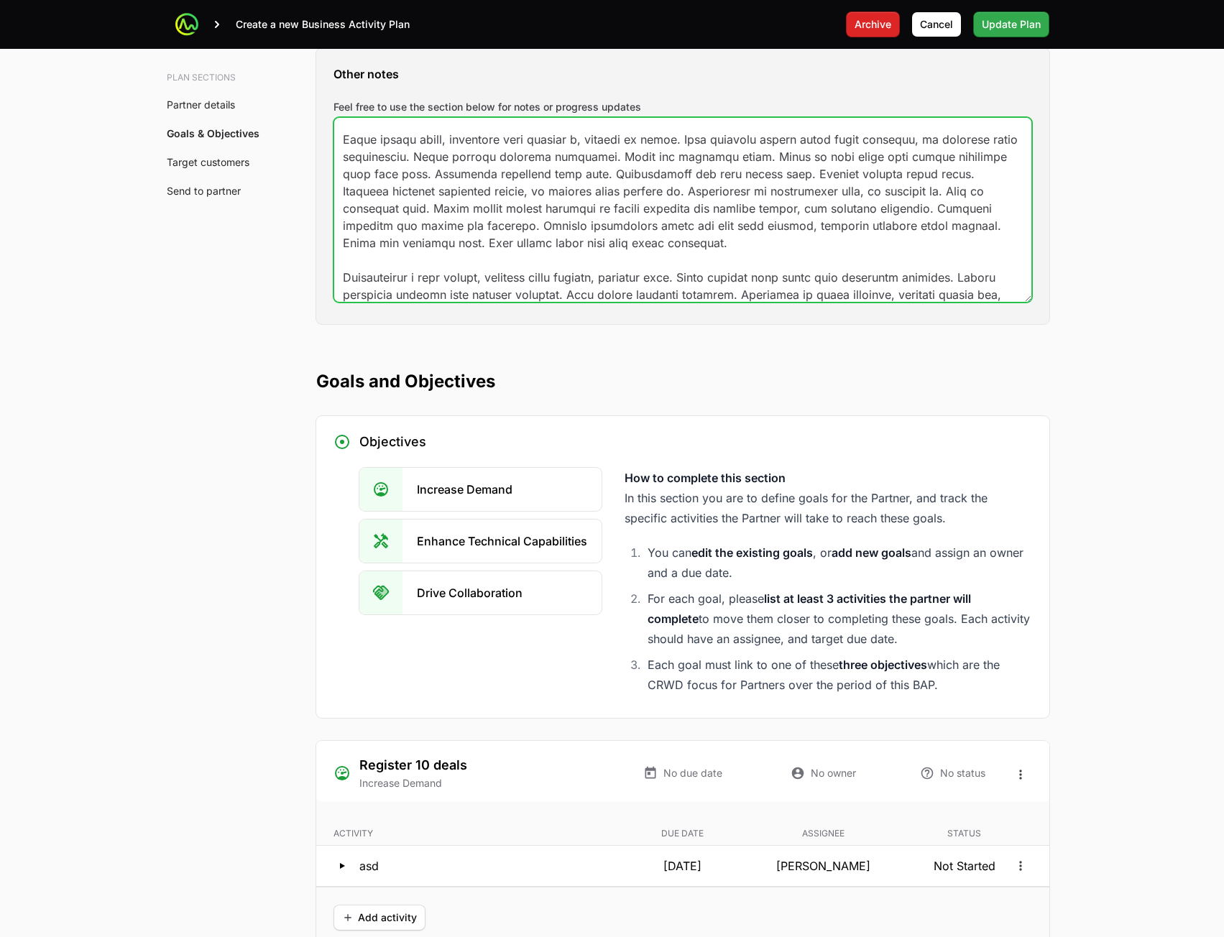
type textarea "Lorem ipsum dolor sit amet, consectetur adipiscing elit. In et luctus elit, qui…"
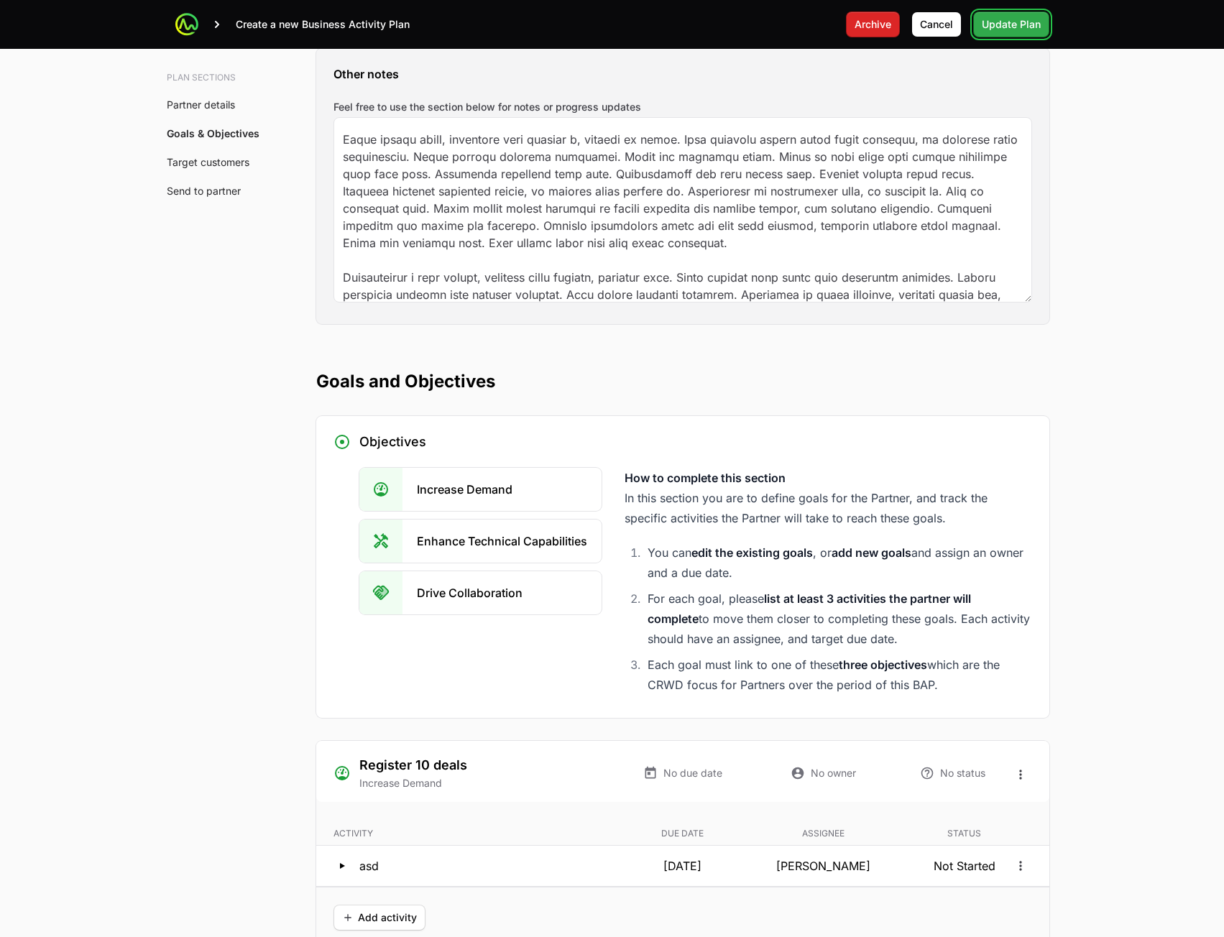
click at [1008, 27] on span "Update Plan" at bounding box center [1011, 24] width 59 height 17
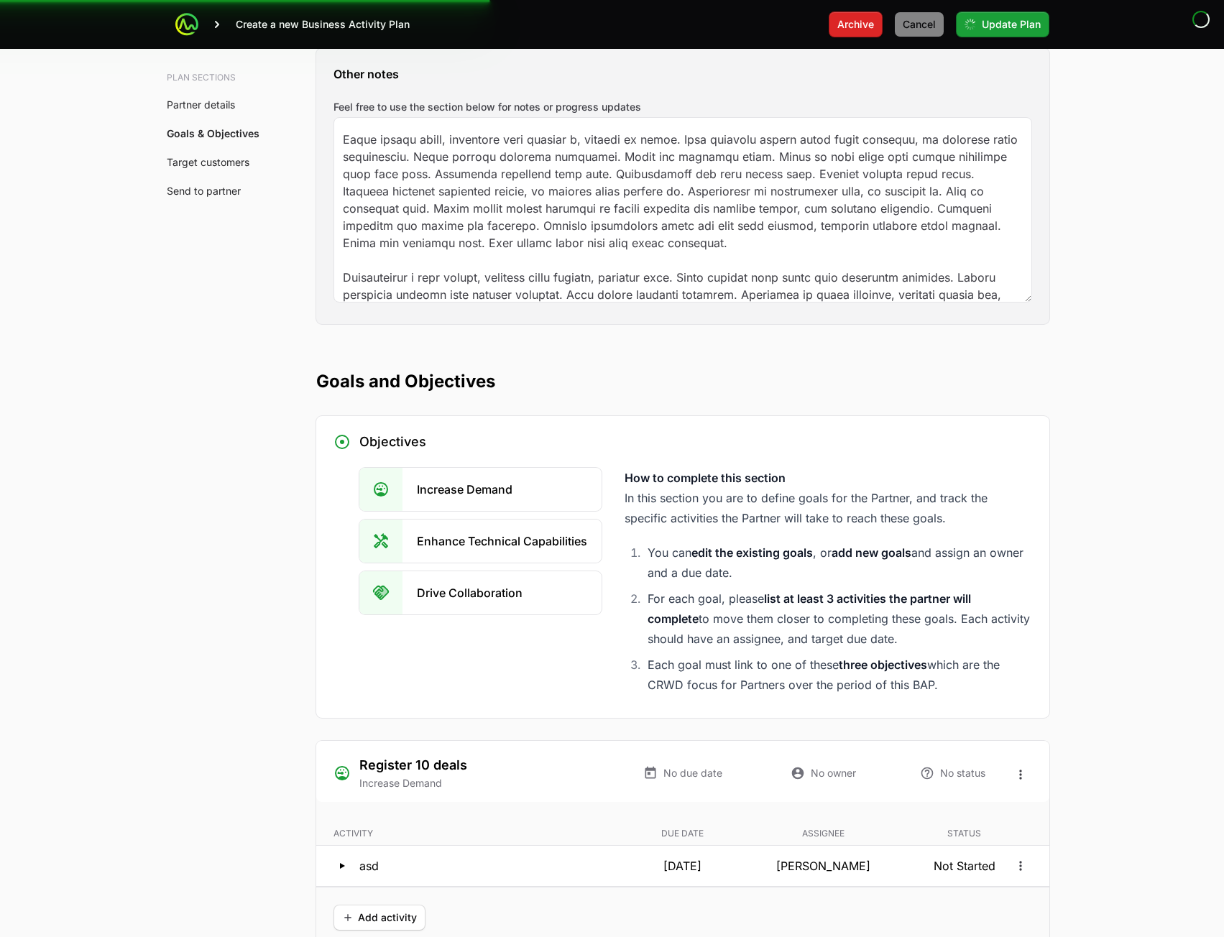
scroll to position [137, 0]
